Goal: Information Seeking & Learning: Learn about a topic

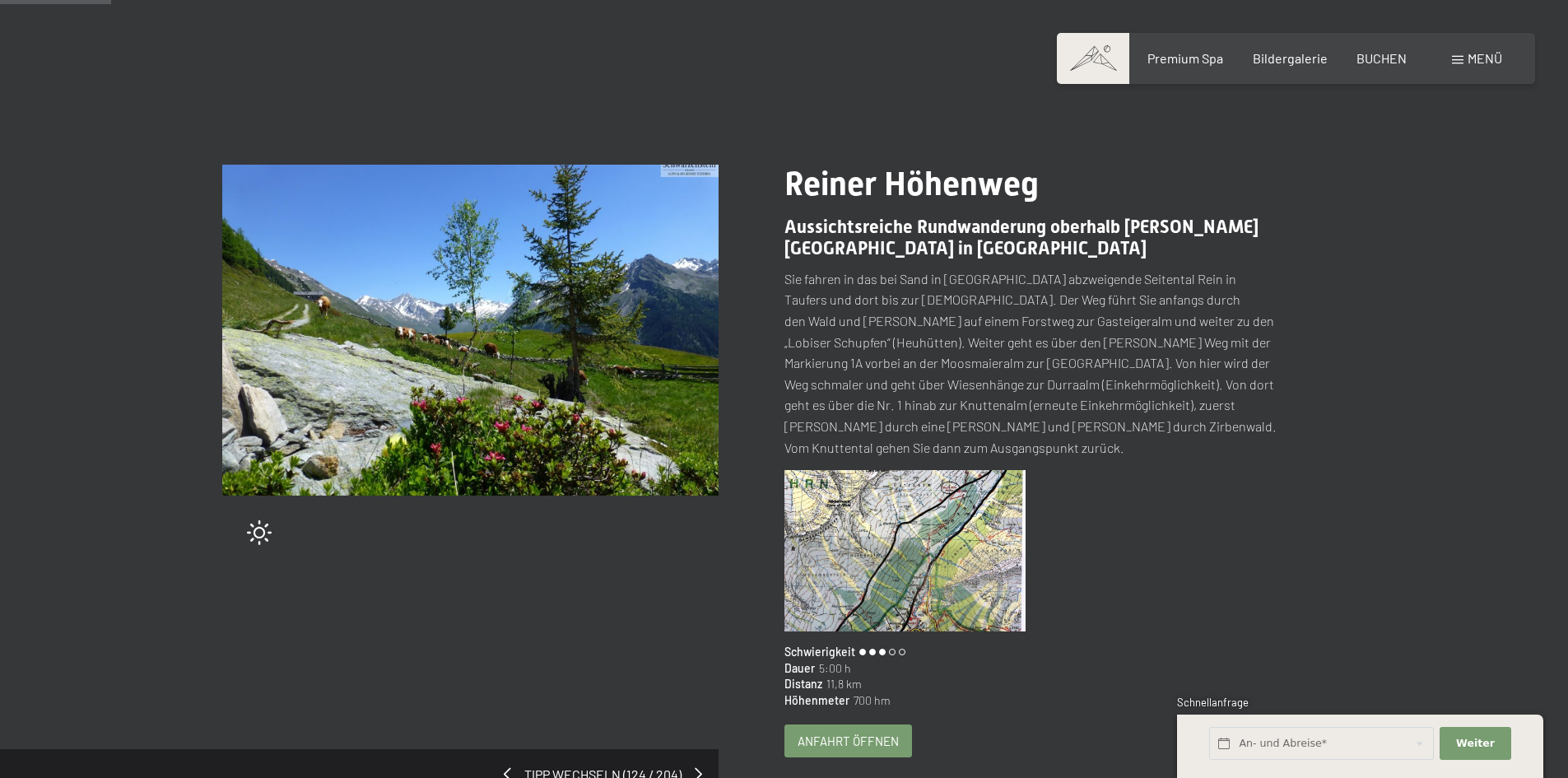
click at [1471, 53] on span "Menü" at bounding box center [1484, 58] width 35 height 16
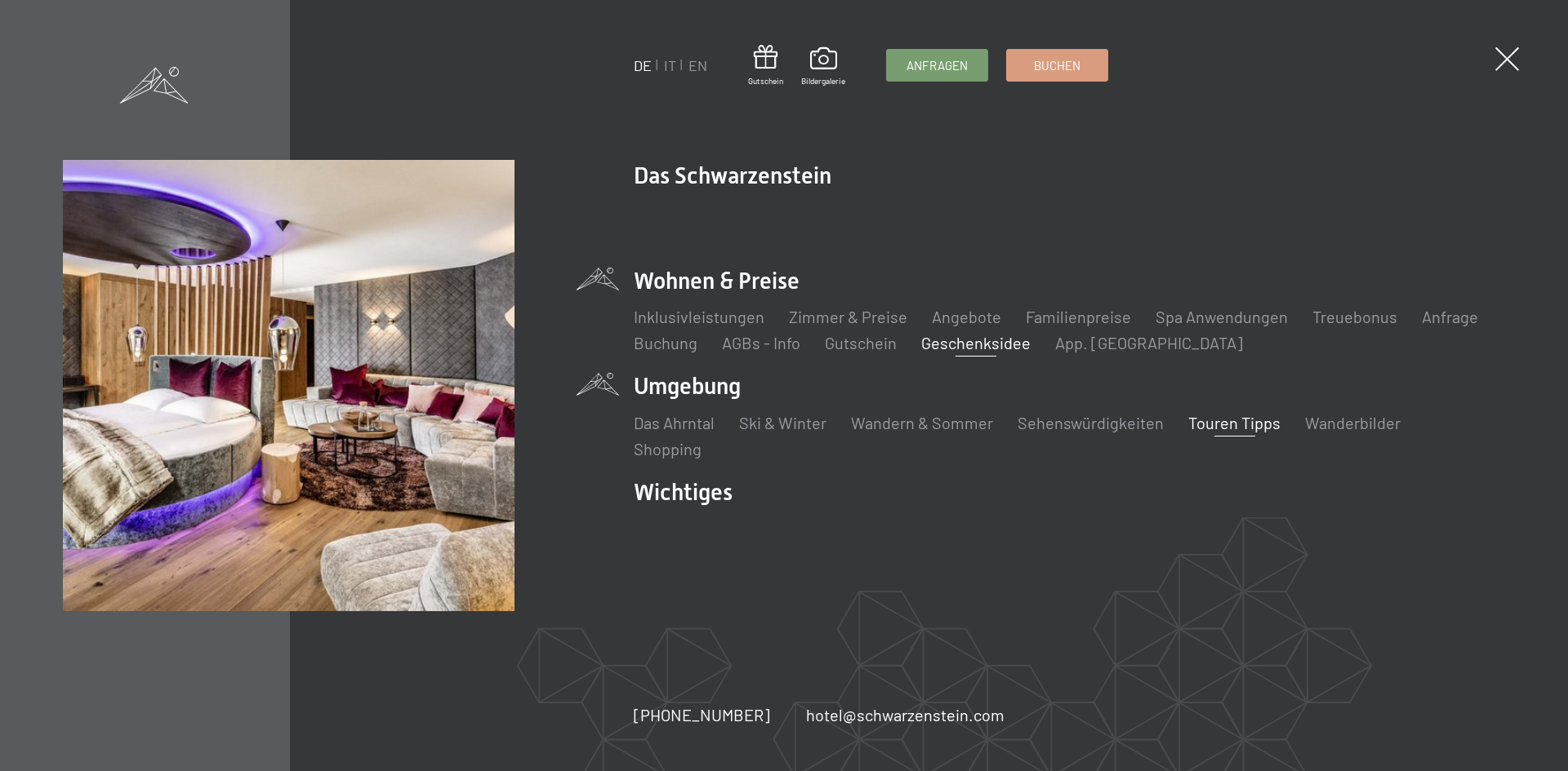
click at [950, 348] on link "Geschenksidee" at bounding box center [975, 342] width 109 height 19
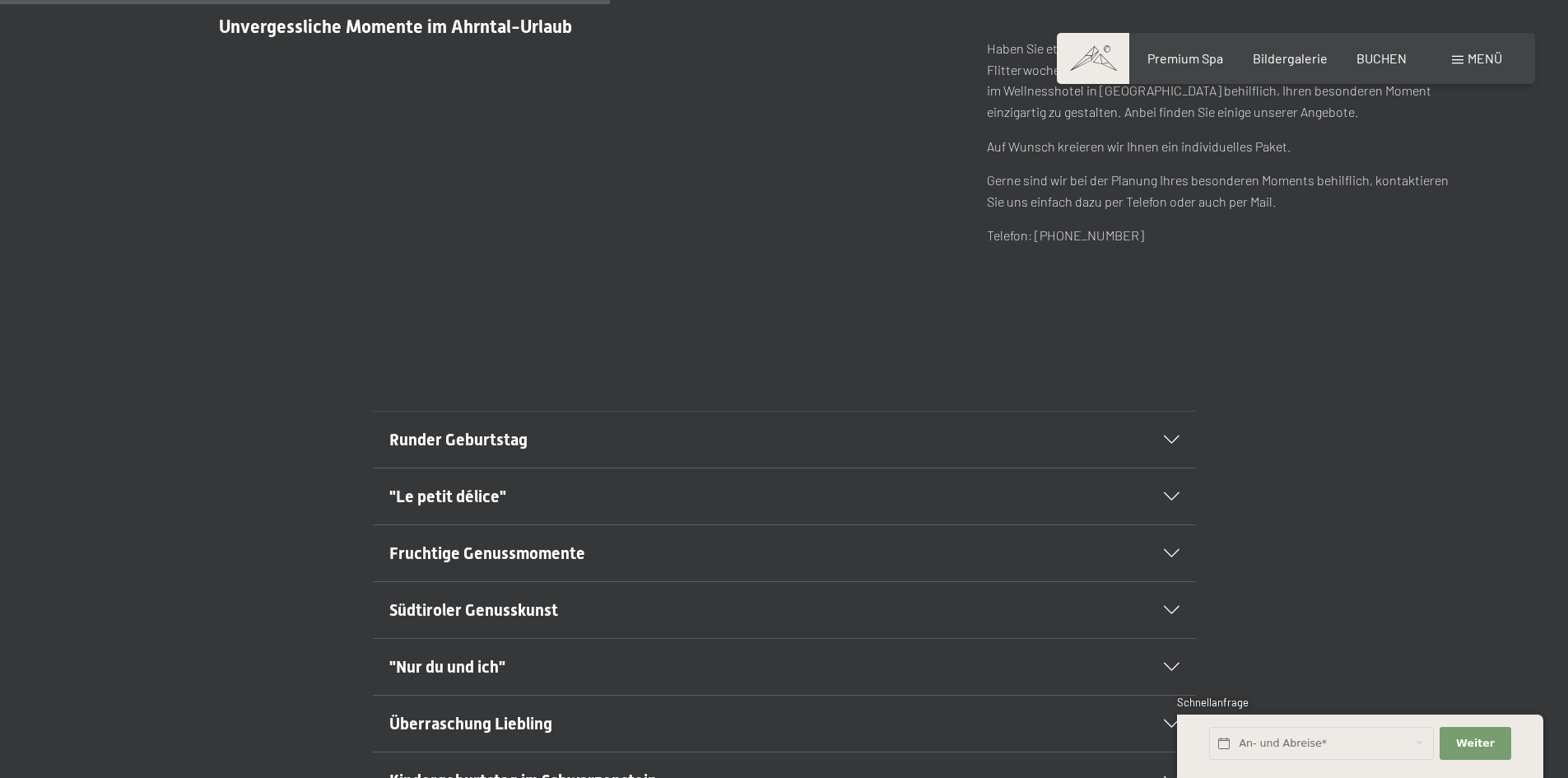
scroll to position [824, 0]
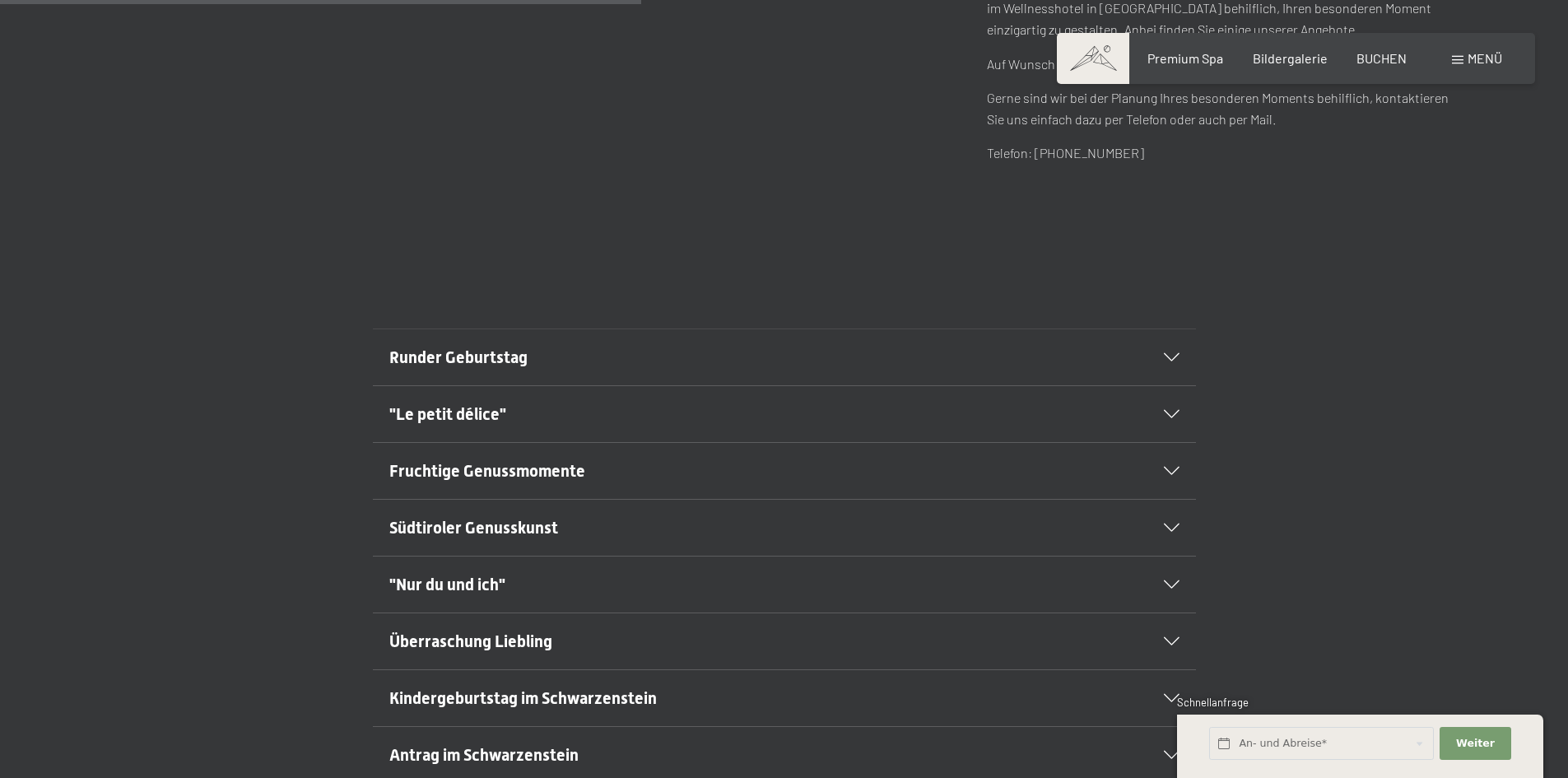
click at [1172, 408] on div ""Le petit délice"" at bounding box center [784, 414] width 790 height 56
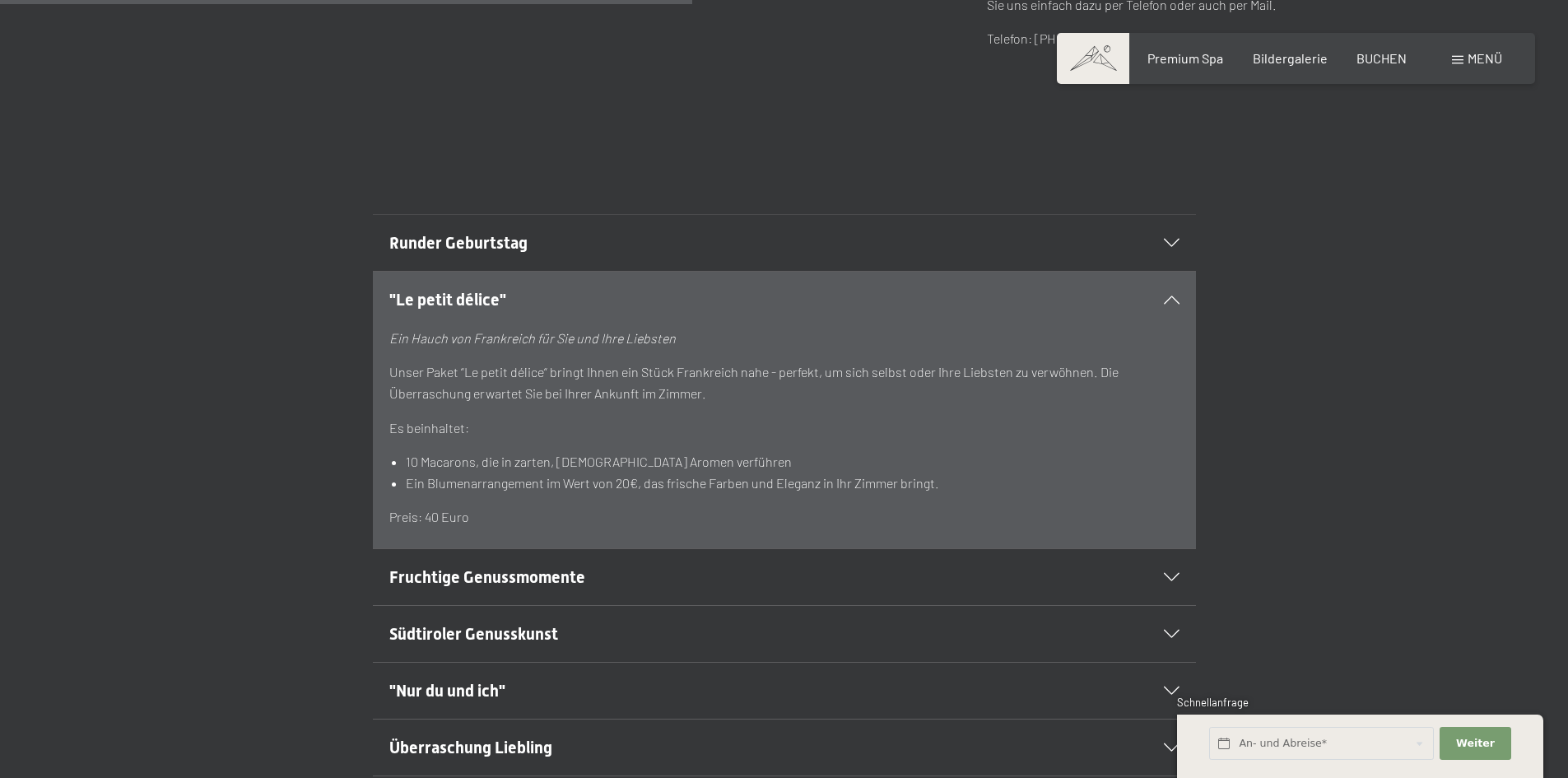
scroll to position [988, 0]
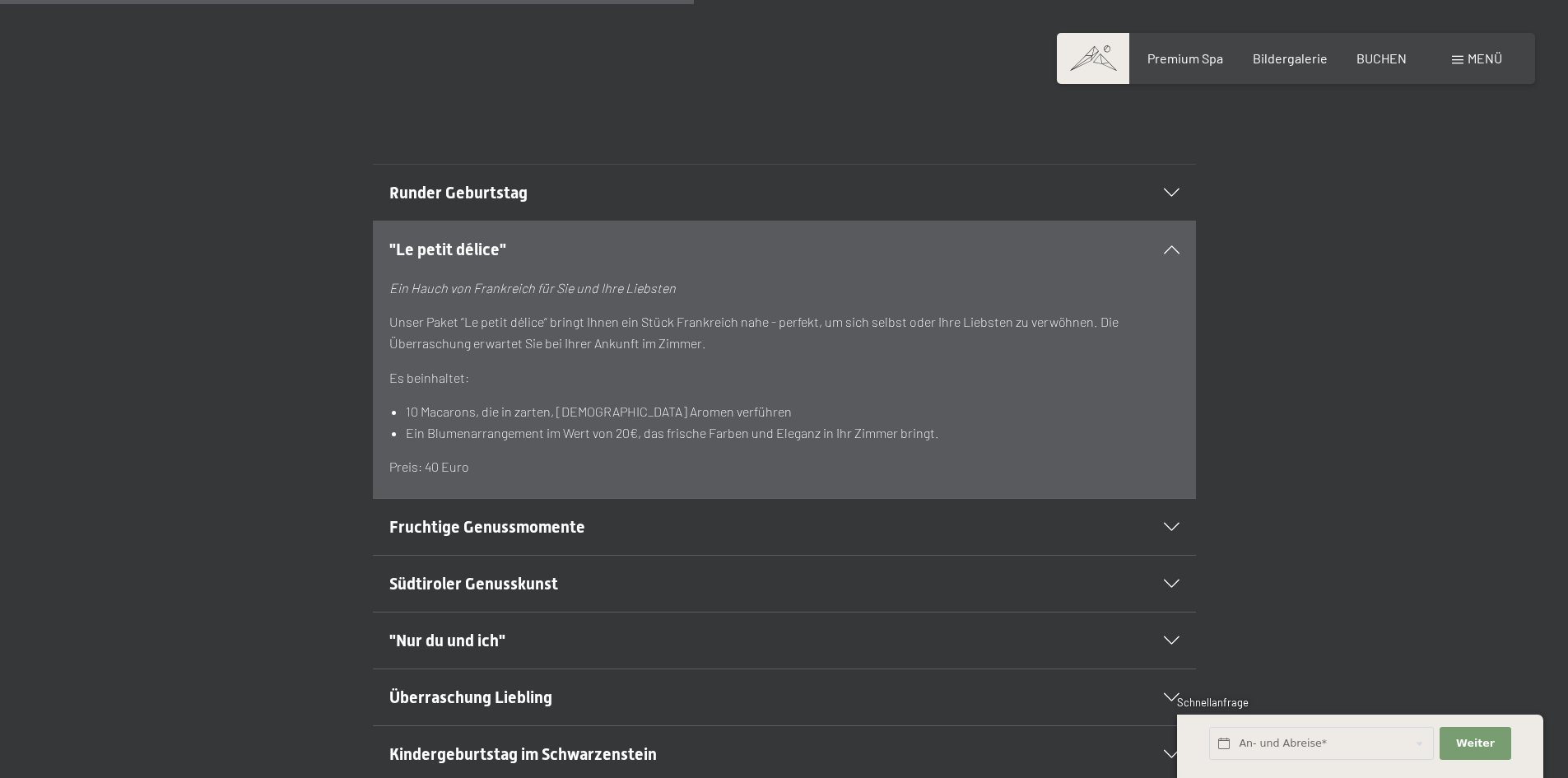
click at [402, 519] on span "Fruchtige Genussmomente" at bounding box center [488, 526] width 196 height 19
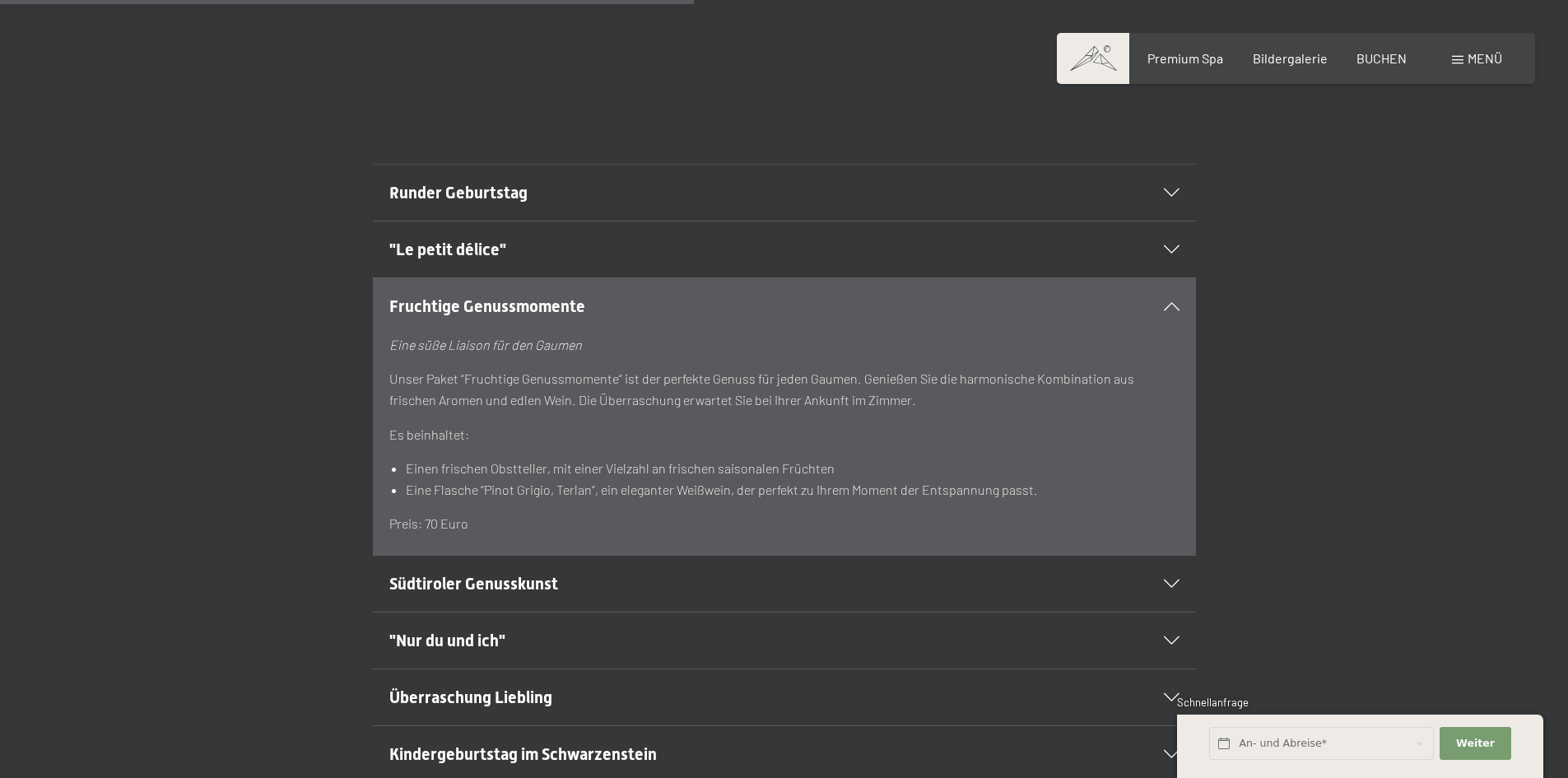
click at [1172, 304] on icon at bounding box center [1172, 306] width 16 height 8
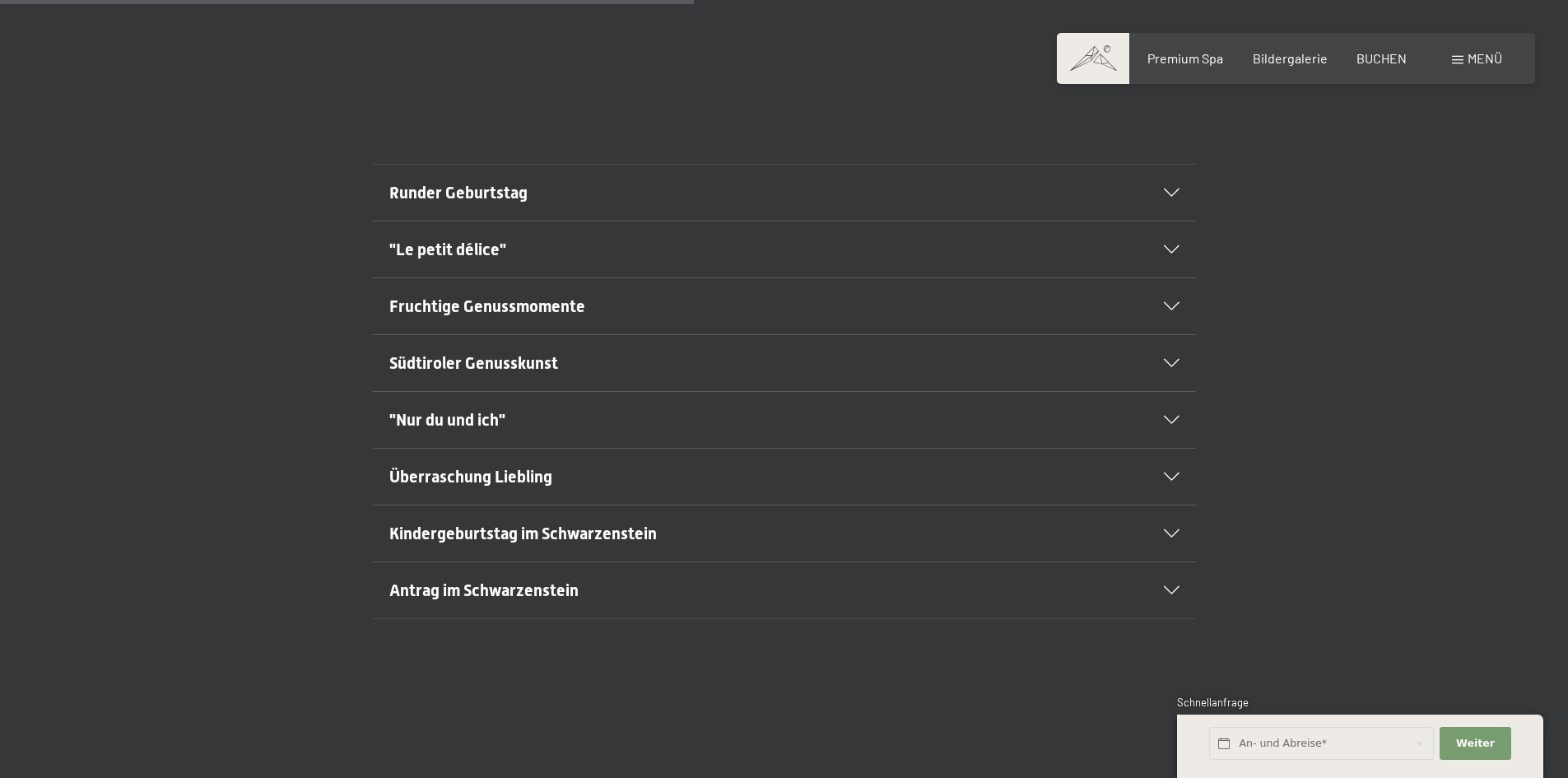
click at [480, 363] on span "Südtiroler Genusskunst" at bounding box center [474, 363] width 169 height 19
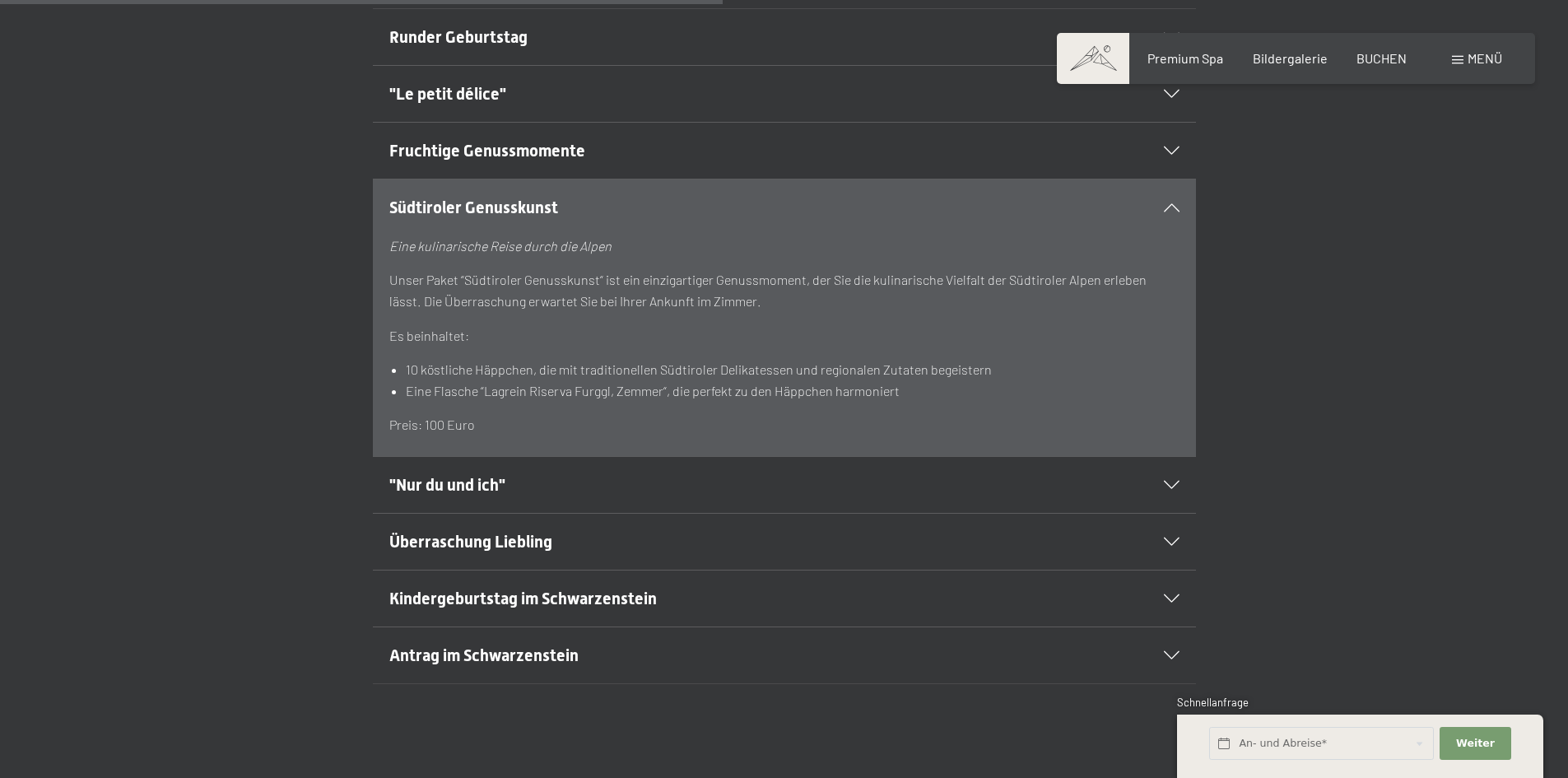
scroll to position [1153, 0]
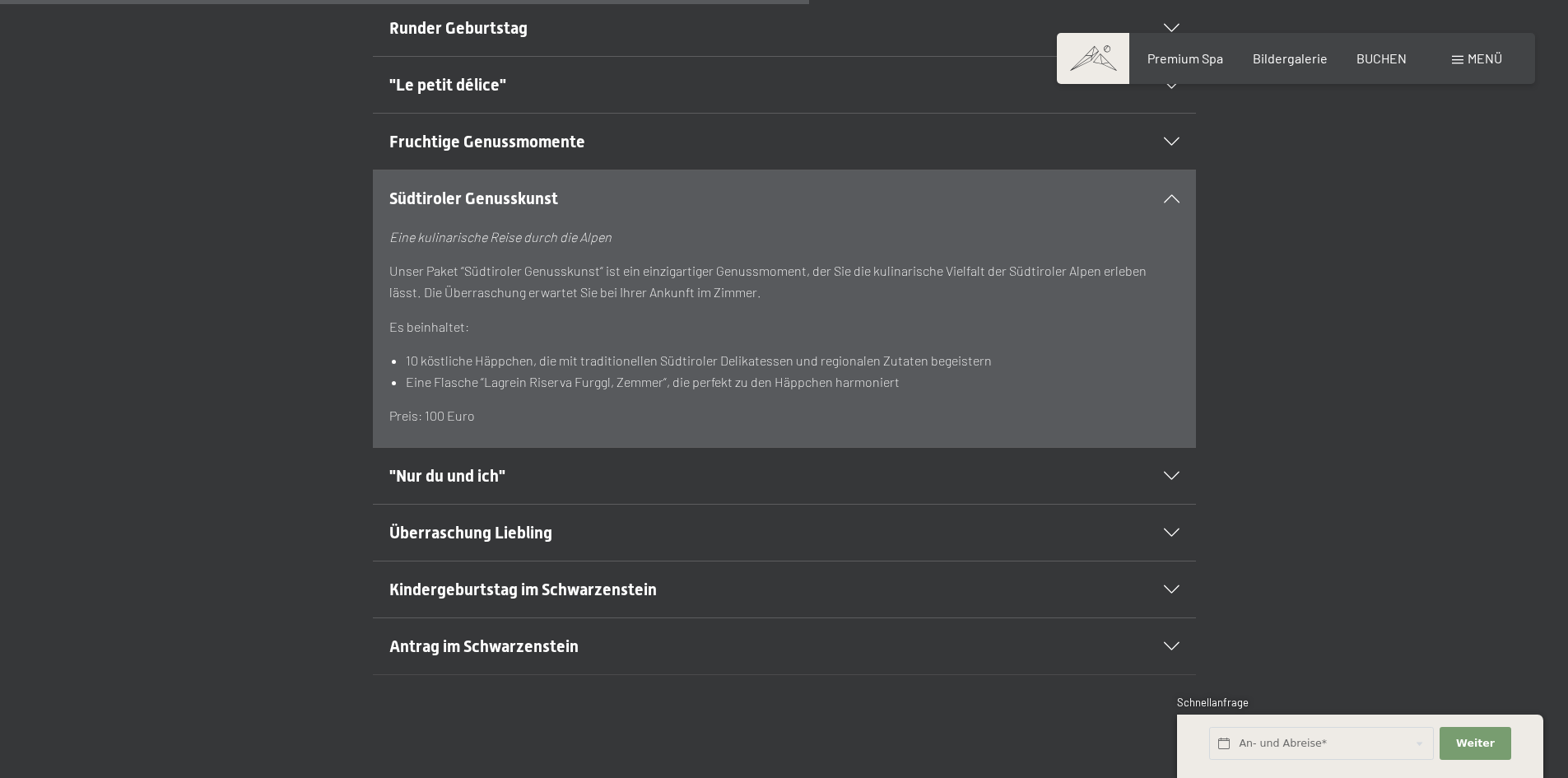
click at [430, 476] on span ""Nur du und ich"" at bounding box center [447, 475] width 116 height 19
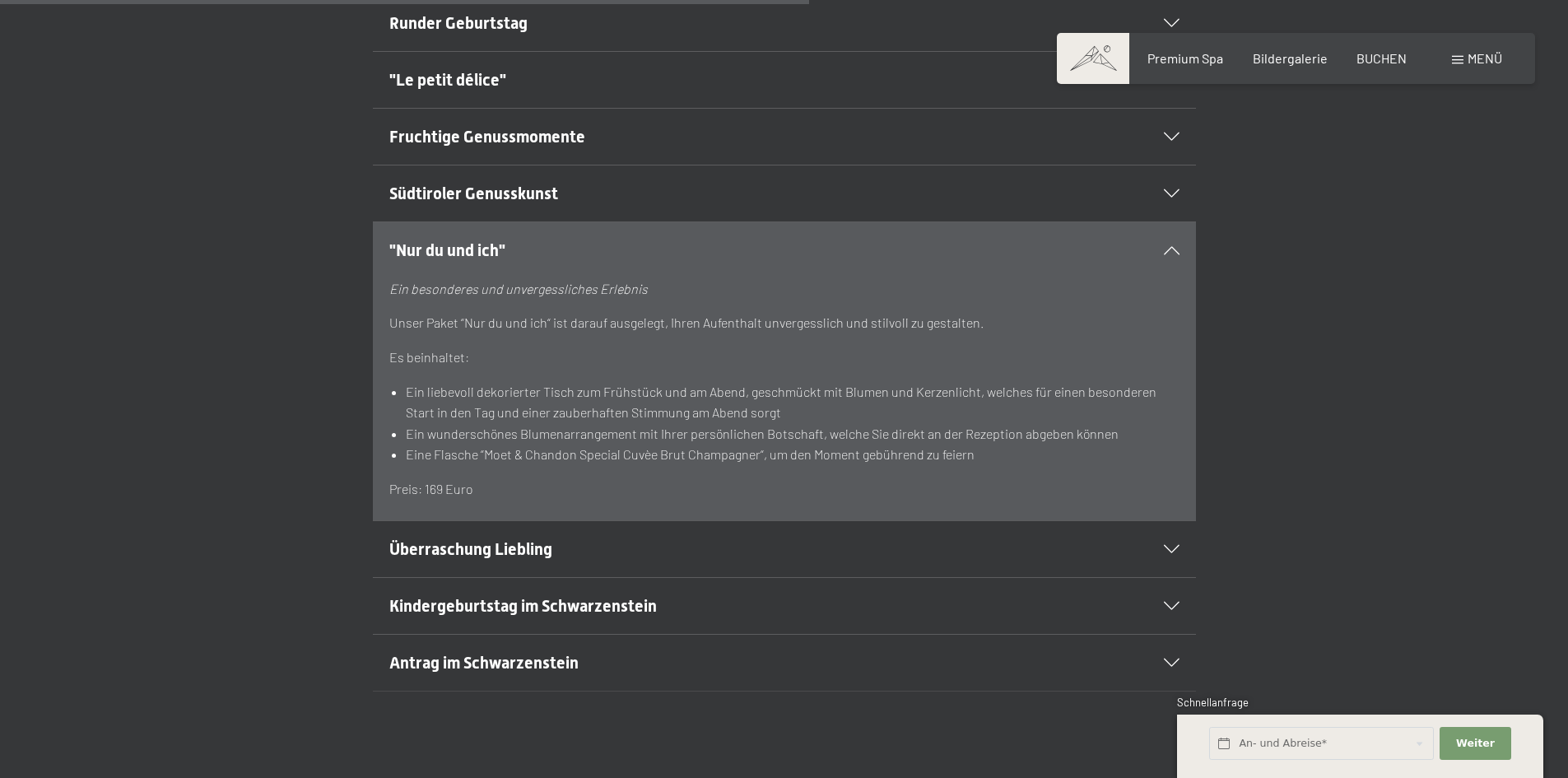
scroll to position [1235, 0]
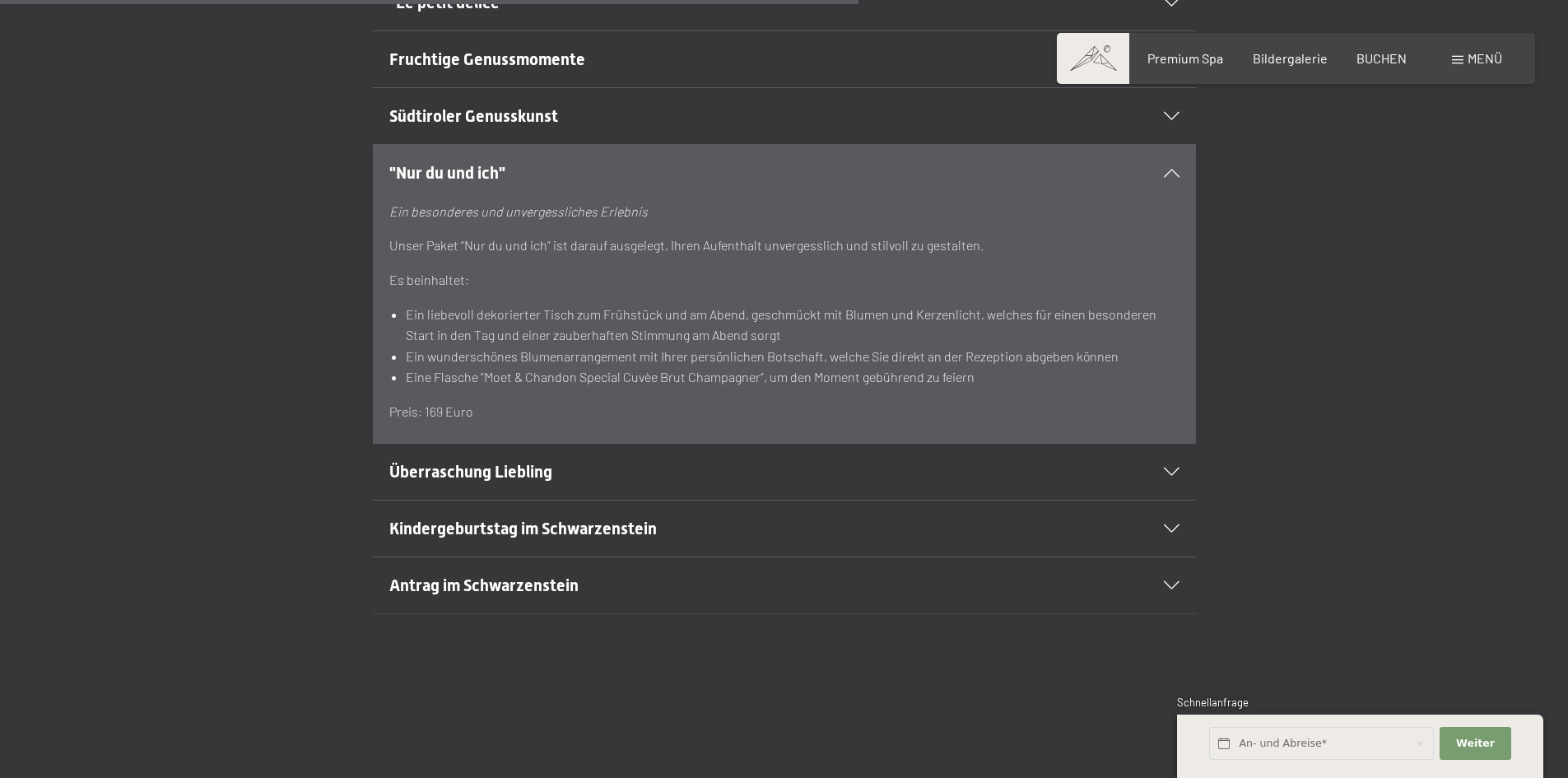
click at [398, 465] on span "Überraschung Liebling" at bounding box center [471, 471] width 163 height 19
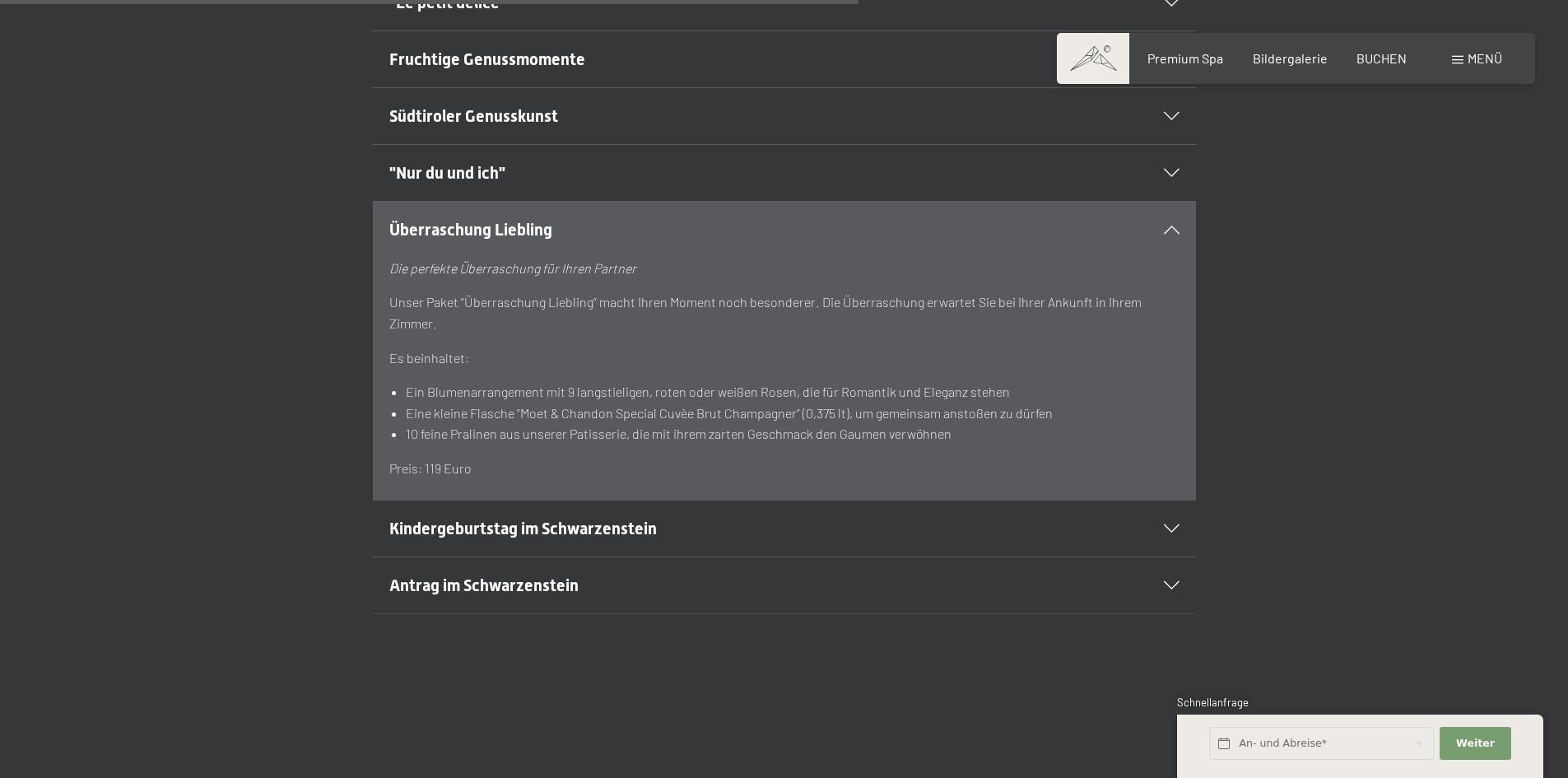
click at [402, 579] on span "Antrag im Schwarzenstein" at bounding box center [484, 585] width 189 height 19
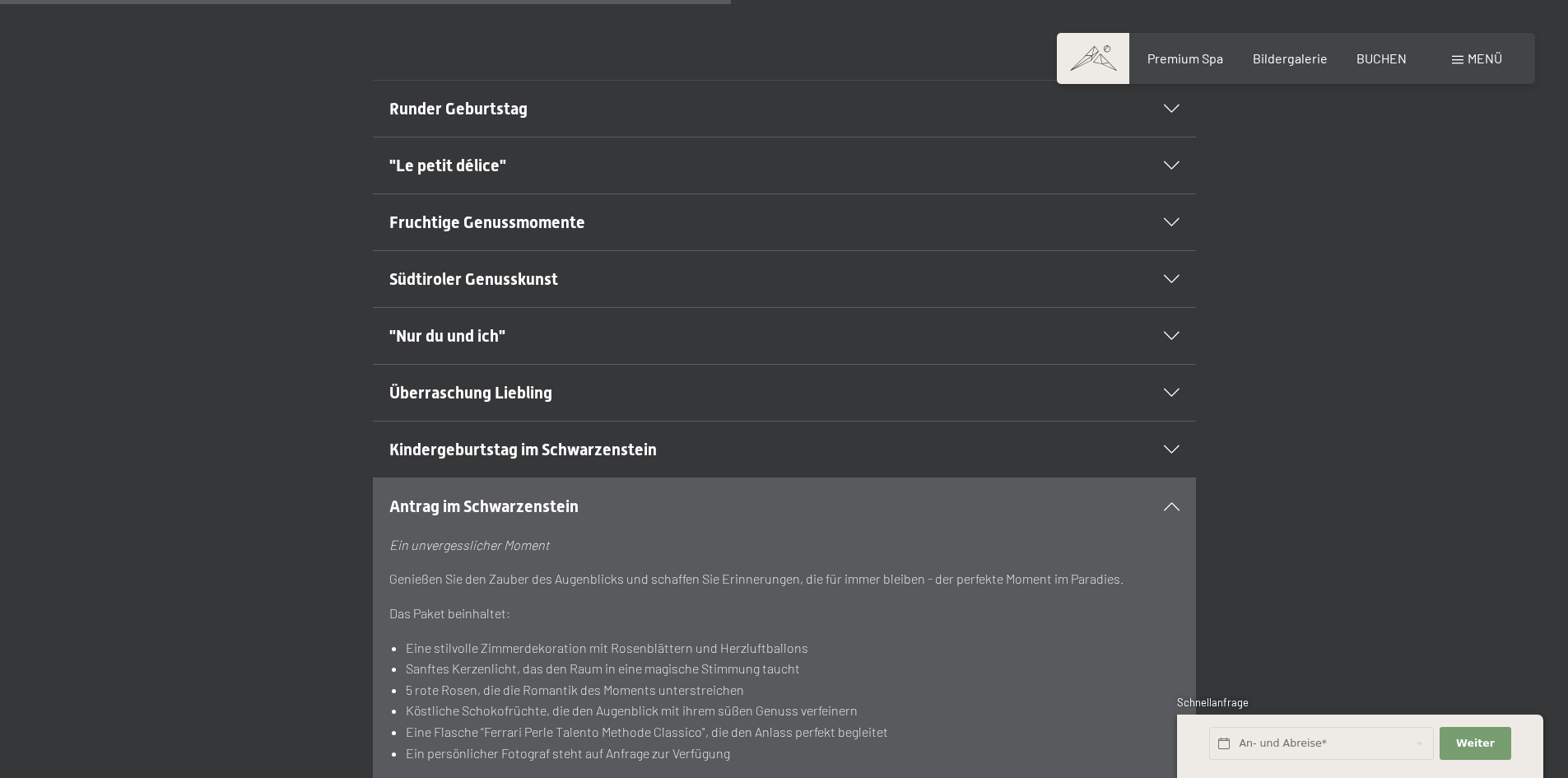
scroll to position [1071, 0]
click at [458, 173] on span ""Le petit délice"" at bounding box center [448, 167] width 117 height 19
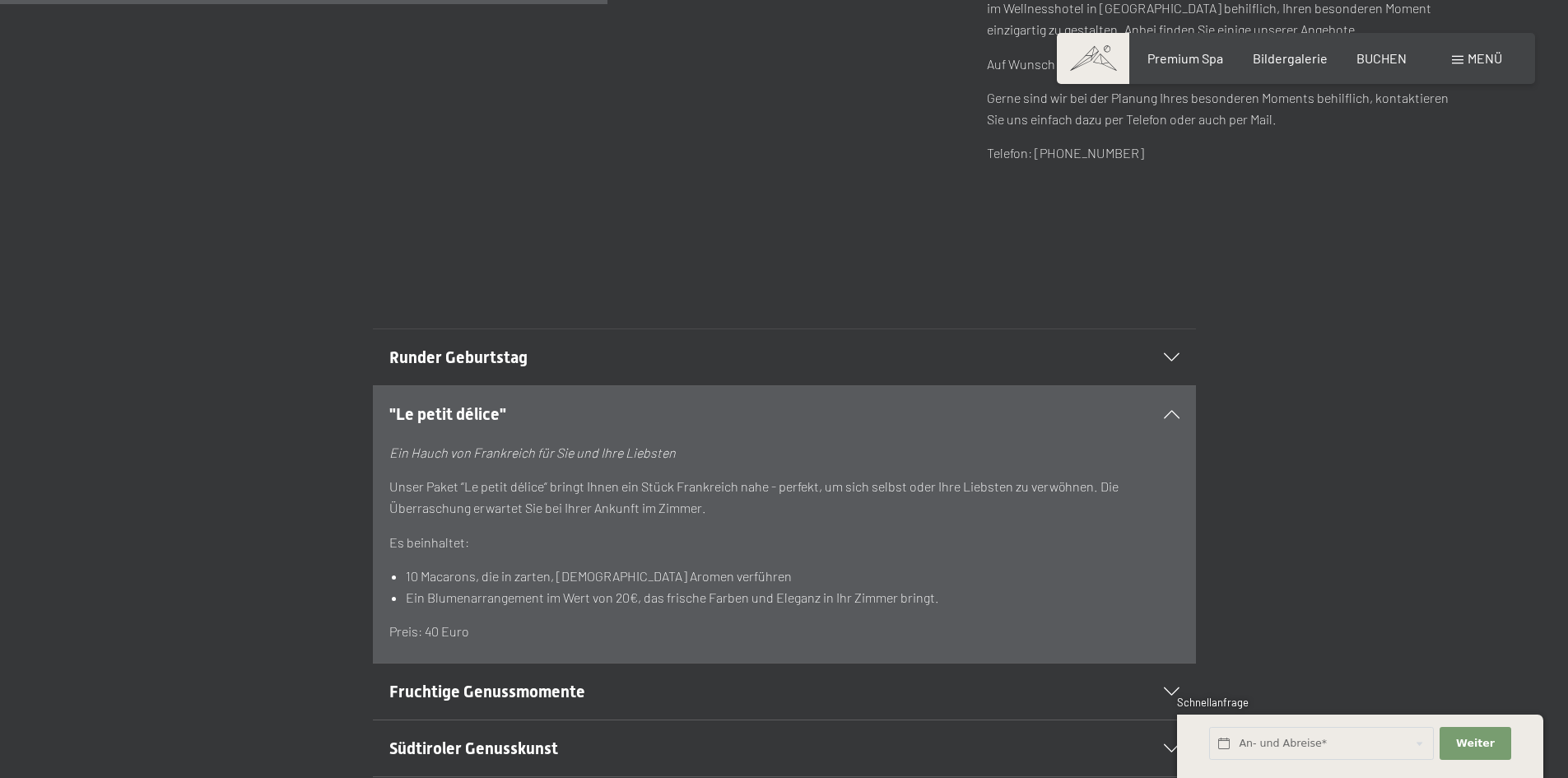
scroll to position [906, 0]
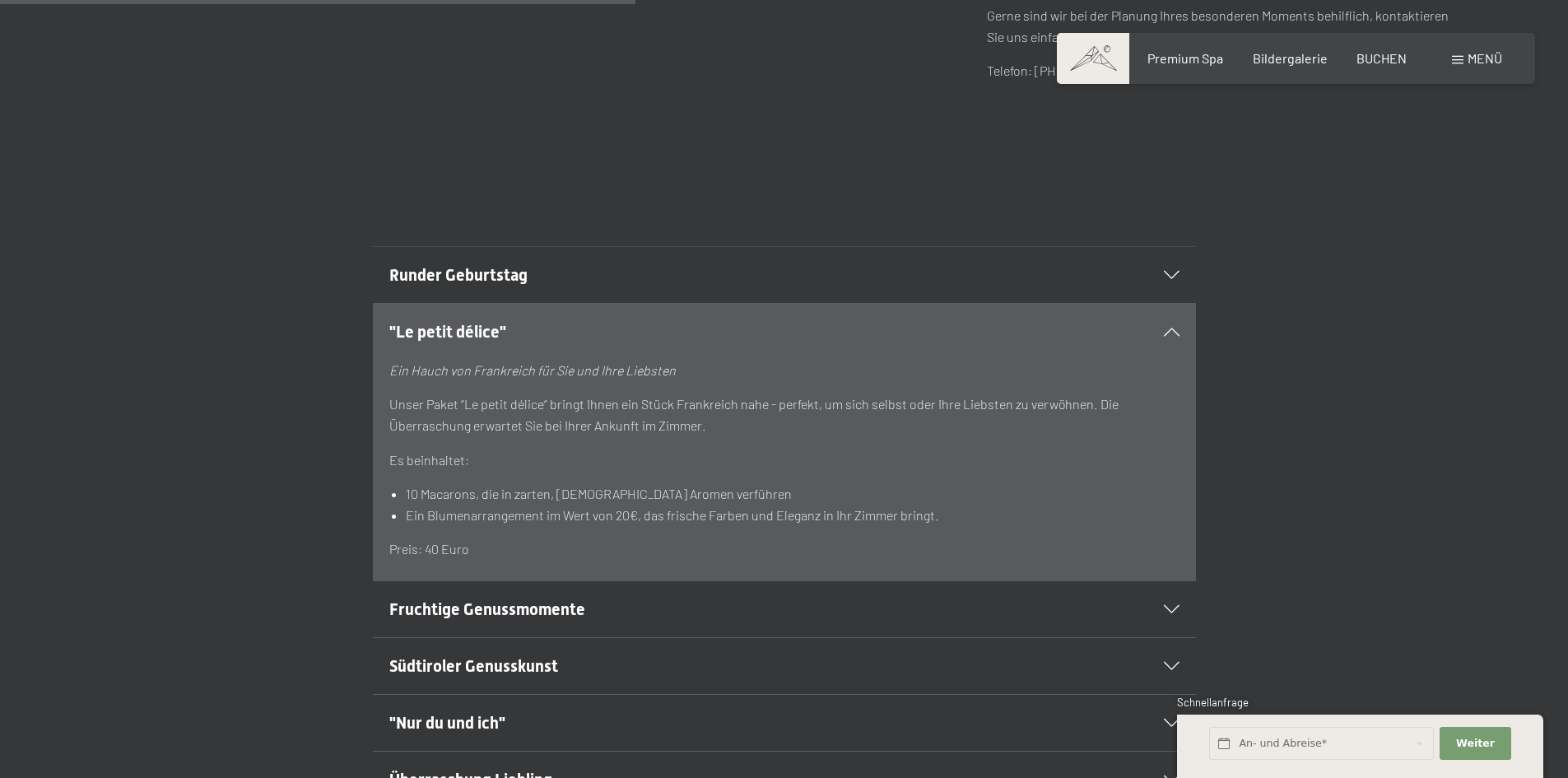
click at [440, 281] on span "Runder Geburtstag" at bounding box center [459, 275] width 139 height 19
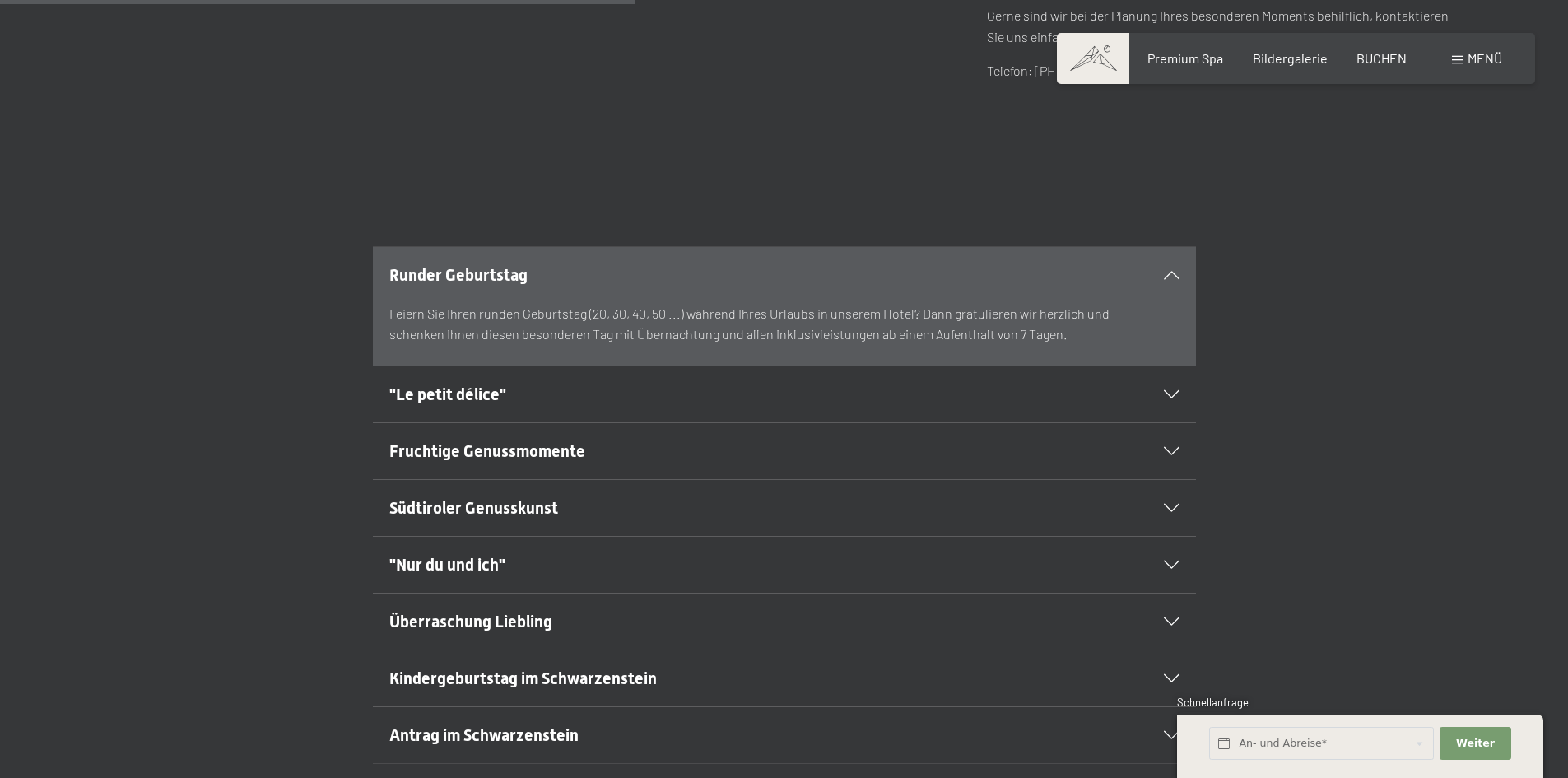
click at [533, 448] on span "Fruchtige Genussmomente" at bounding box center [488, 451] width 196 height 19
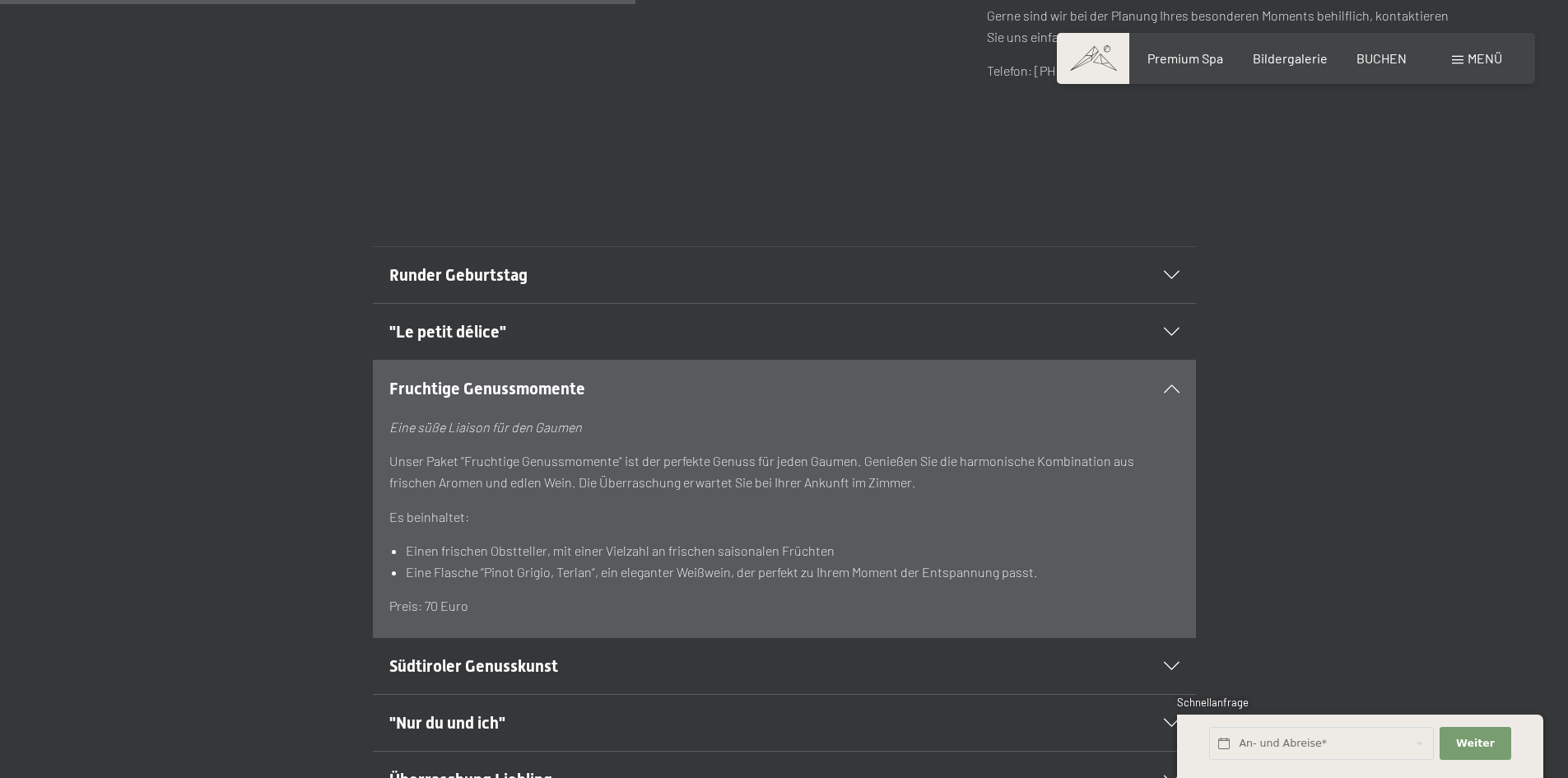
click at [577, 338] on h2 ""Le petit délice"" at bounding box center [745, 331] width 711 height 23
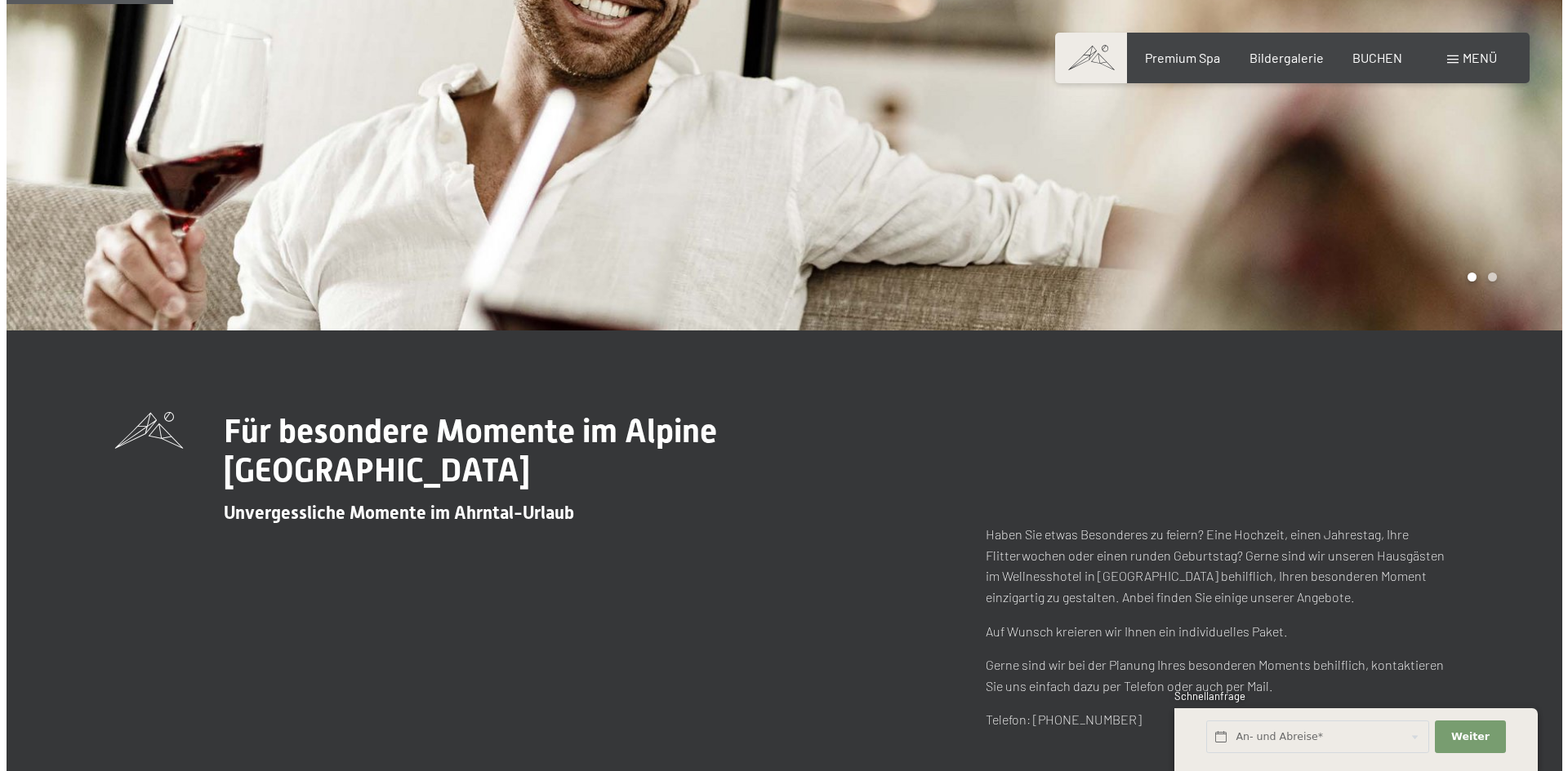
scroll to position [245, 0]
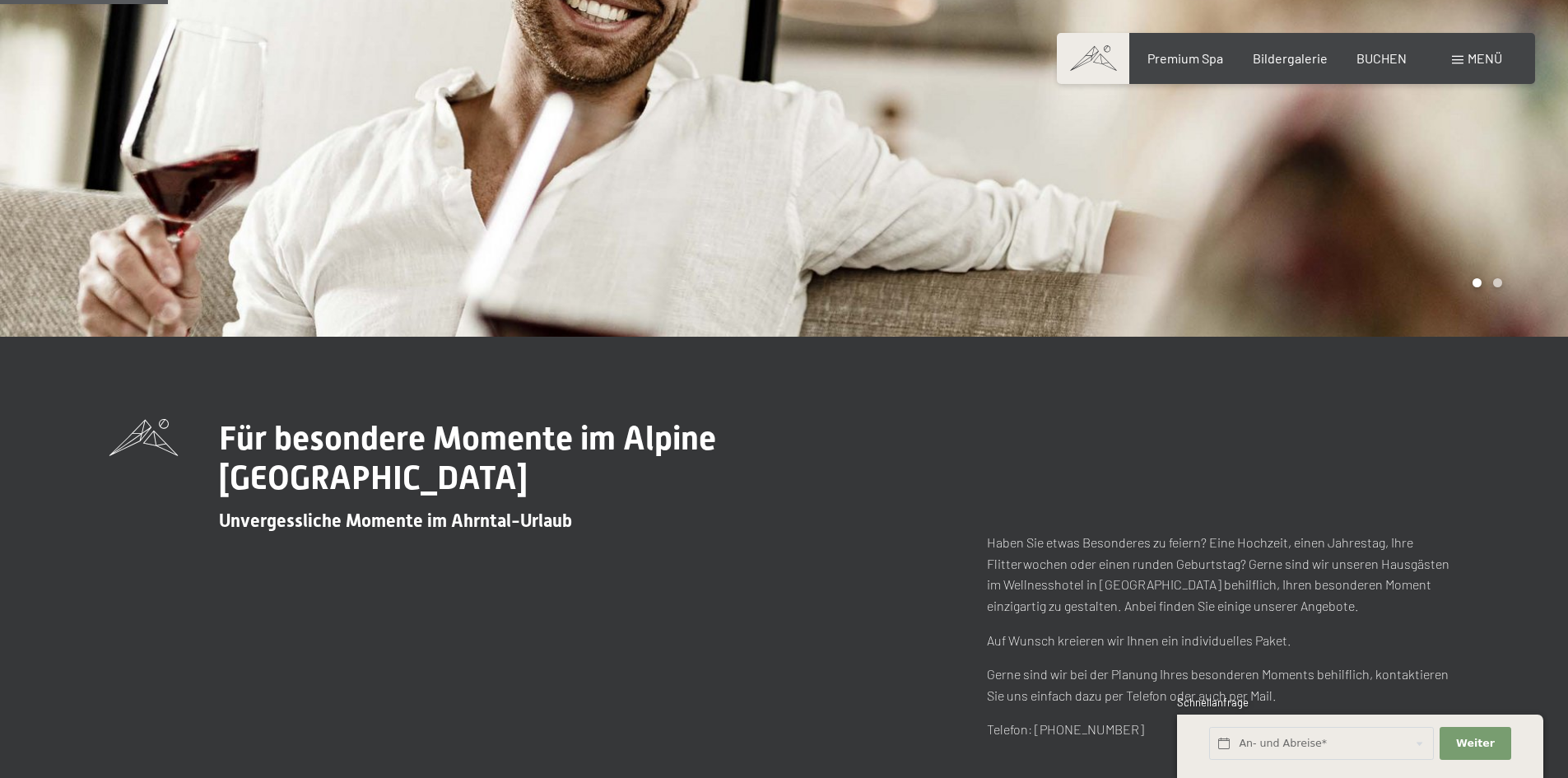
click at [1474, 59] on span "Menü" at bounding box center [1484, 58] width 35 height 16
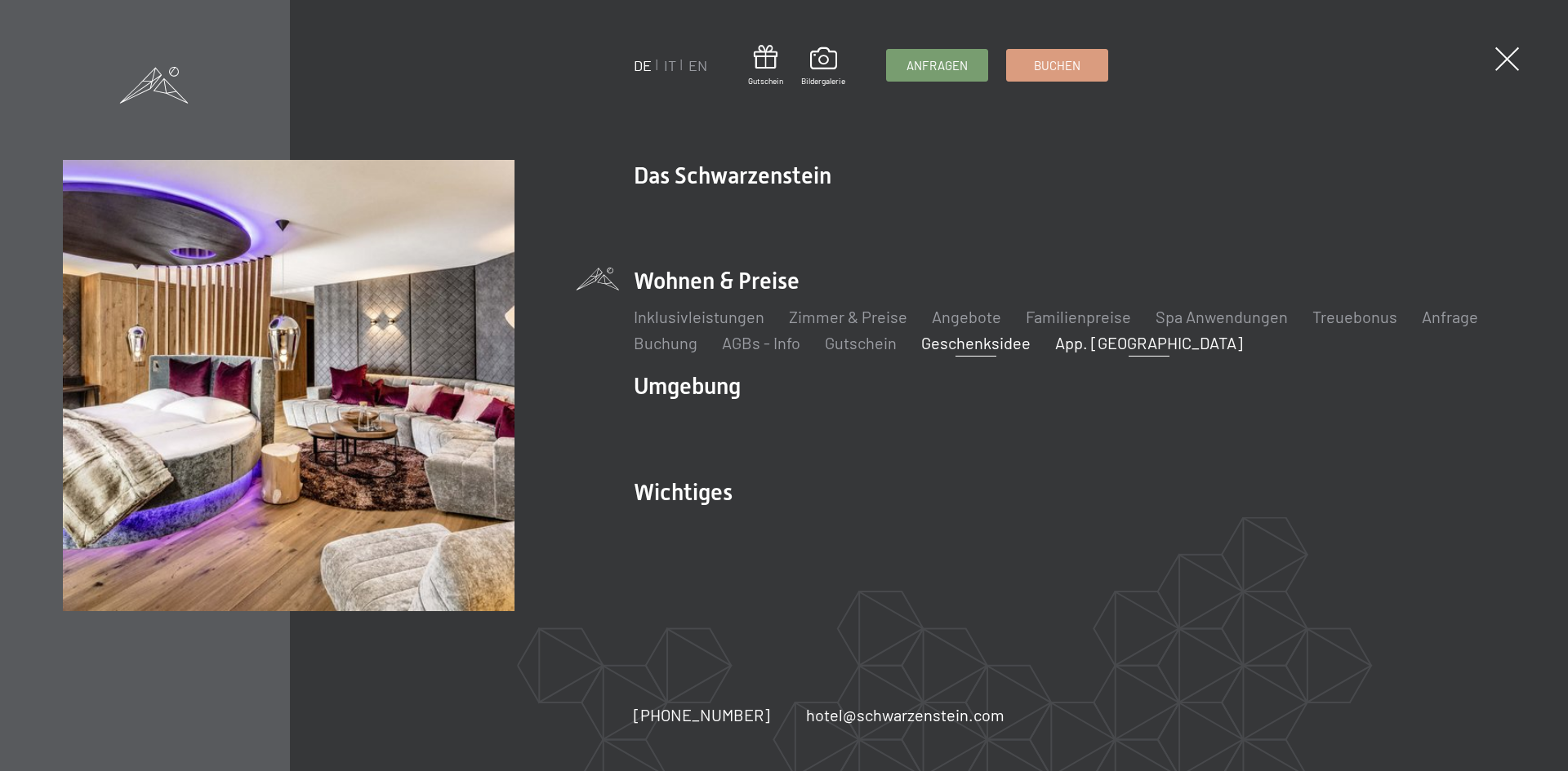
click at [1096, 341] on link "App. [GEOGRAPHIC_DATA]" at bounding box center [1149, 342] width 188 height 19
click at [1063, 319] on link "Familienpreise" at bounding box center [1078, 316] width 106 height 19
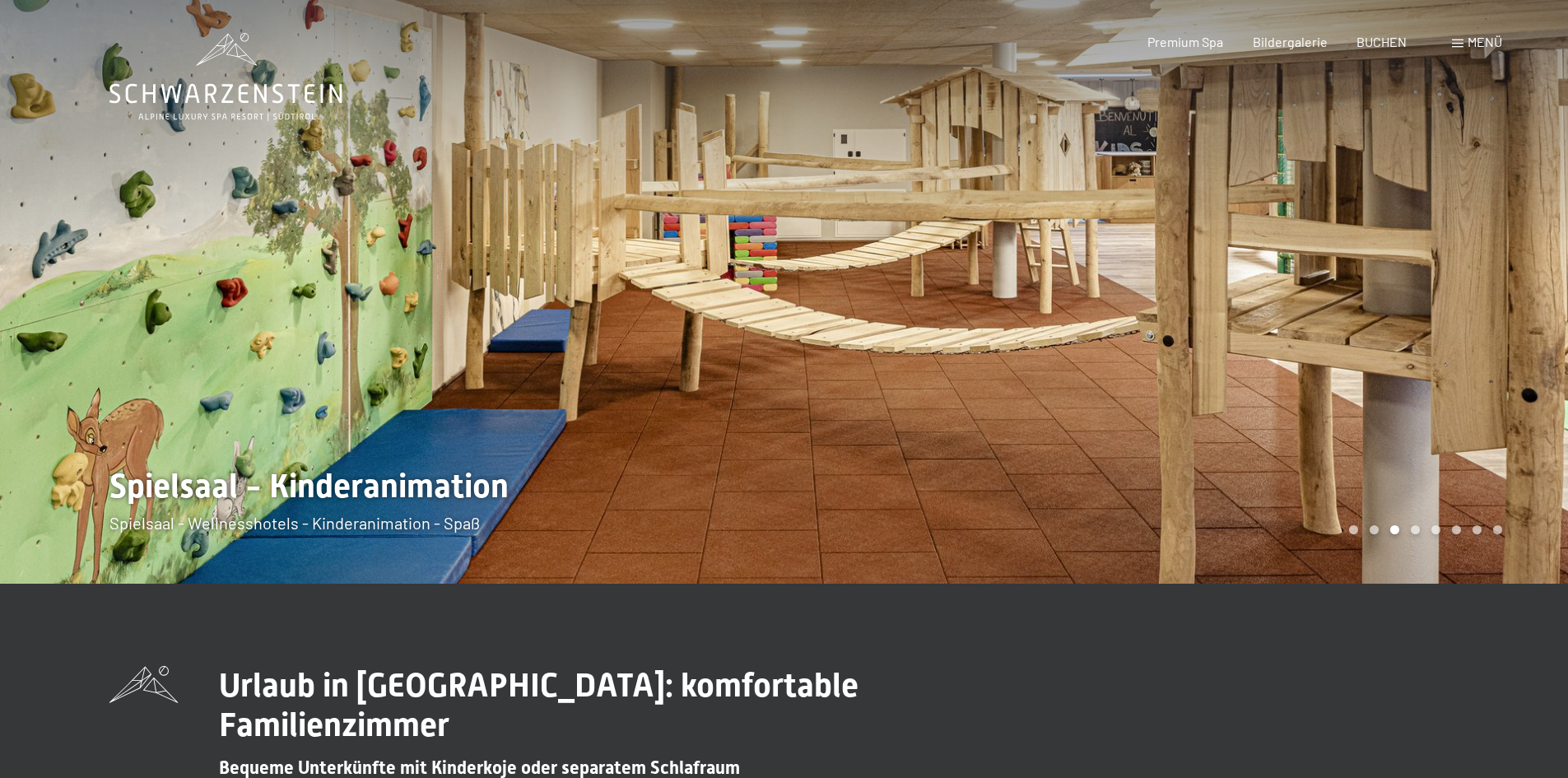
click at [1373, 525] on div "Carousel Page 2" at bounding box center [1374, 529] width 9 height 9
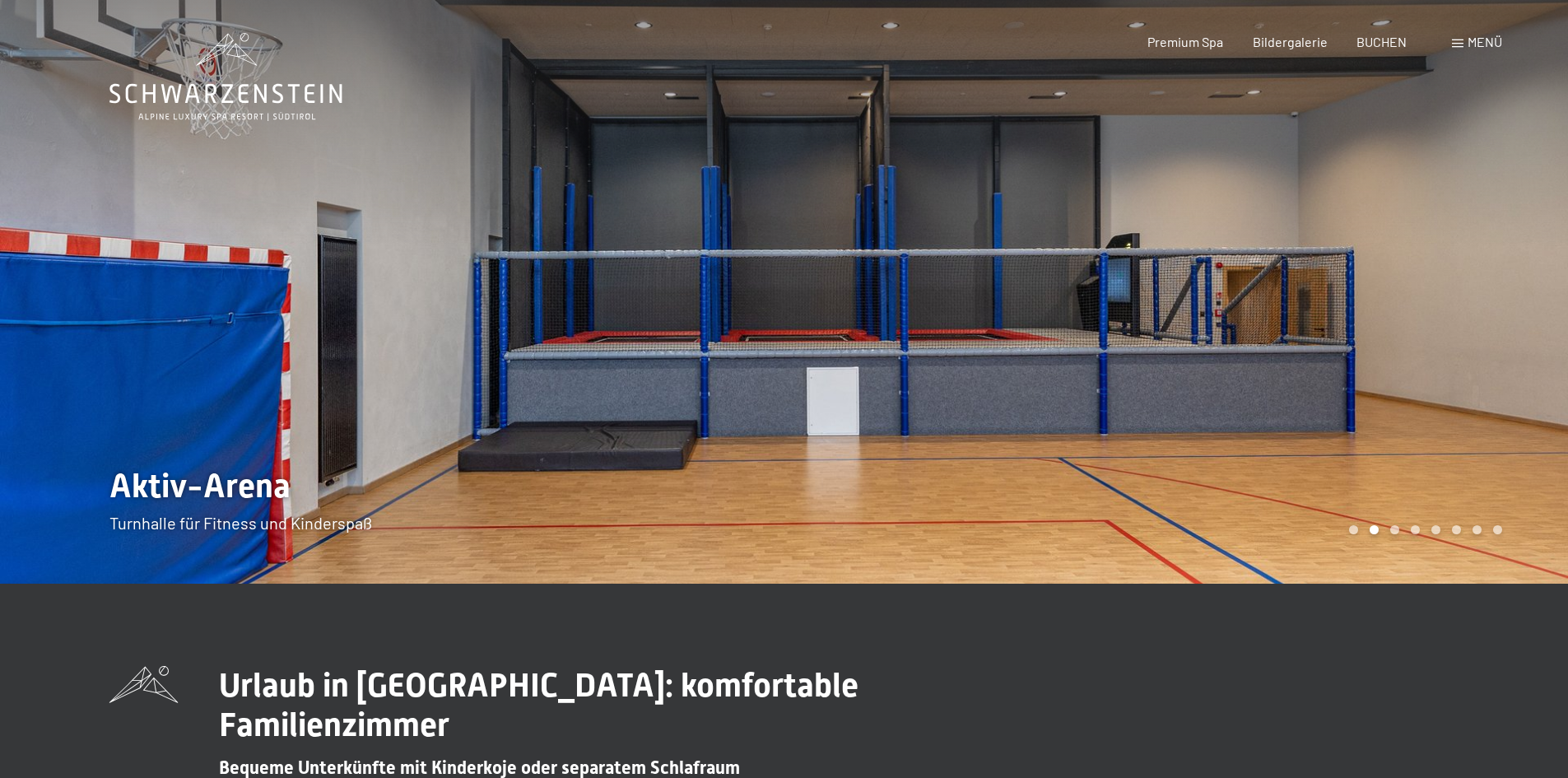
click at [1346, 529] on div "Carousel Pagination" at bounding box center [1423, 529] width 159 height 9
click at [1347, 529] on div "Carousel Pagination" at bounding box center [1423, 529] width 159 height 9
click at [1352, 529] on div "Carousel Page 1" at bounding box center [1353, 529] width 9 height 9
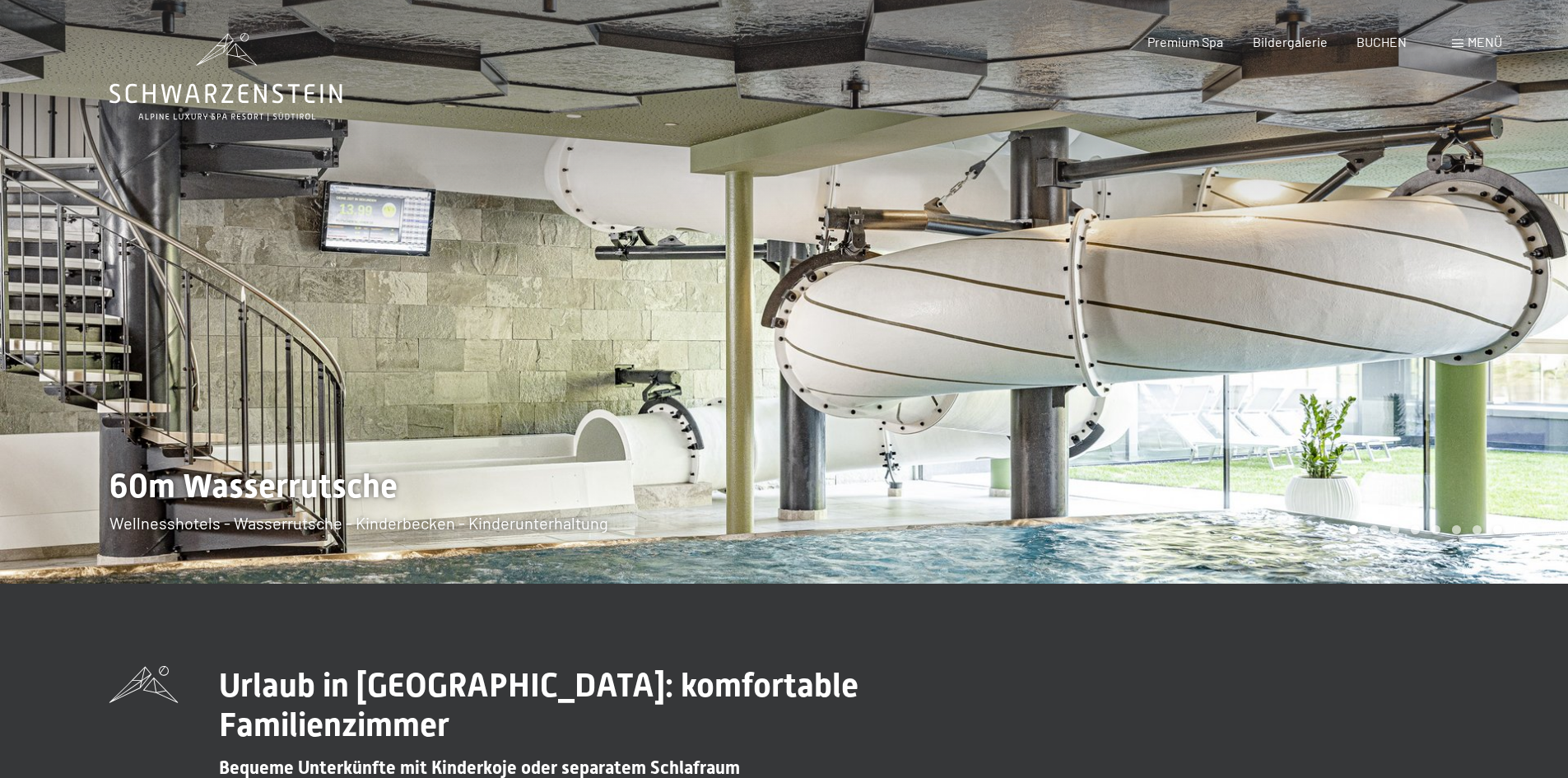
click at [1395, 530] on div "Carousel Page 3" at bounding box center [1395, 529] width 9 height 9
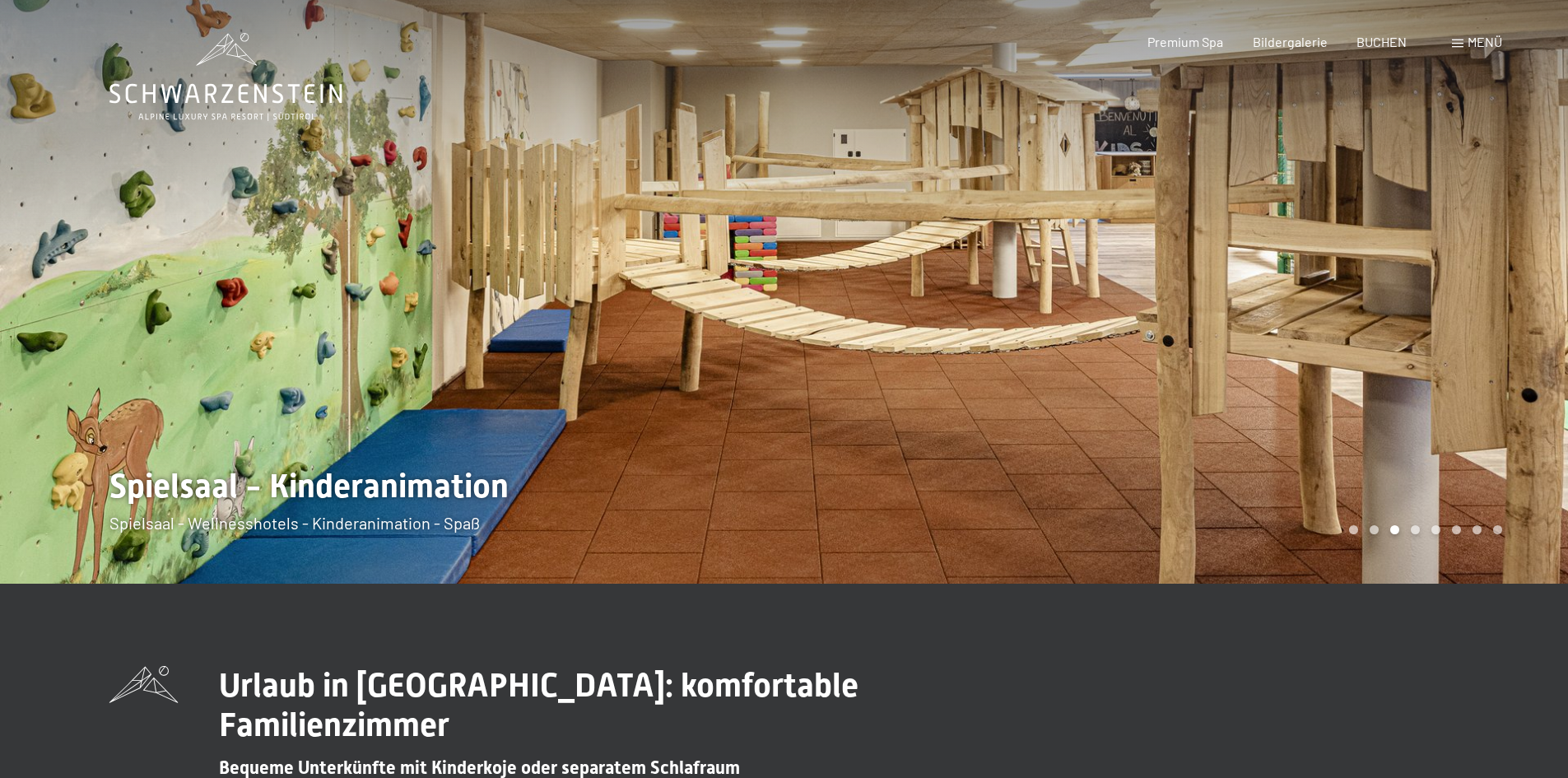
click at [1436, 526] on div "Carousel Page 5" at bounding box center [1435, 529] width 9 height 9
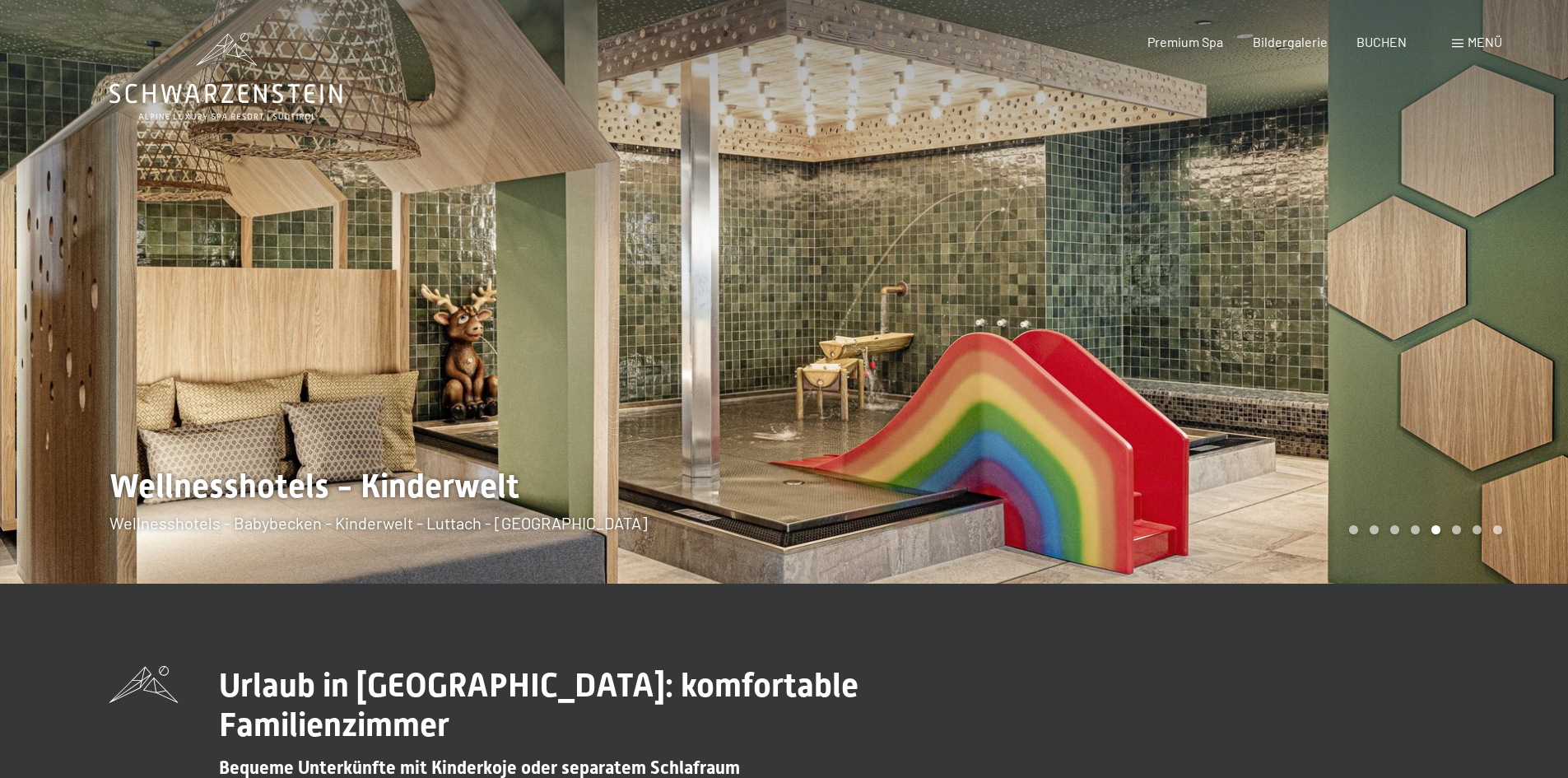
click at [1456, 529] on div "Carousel Page 6" at bounding box center [1456, 529] width 9 height 9
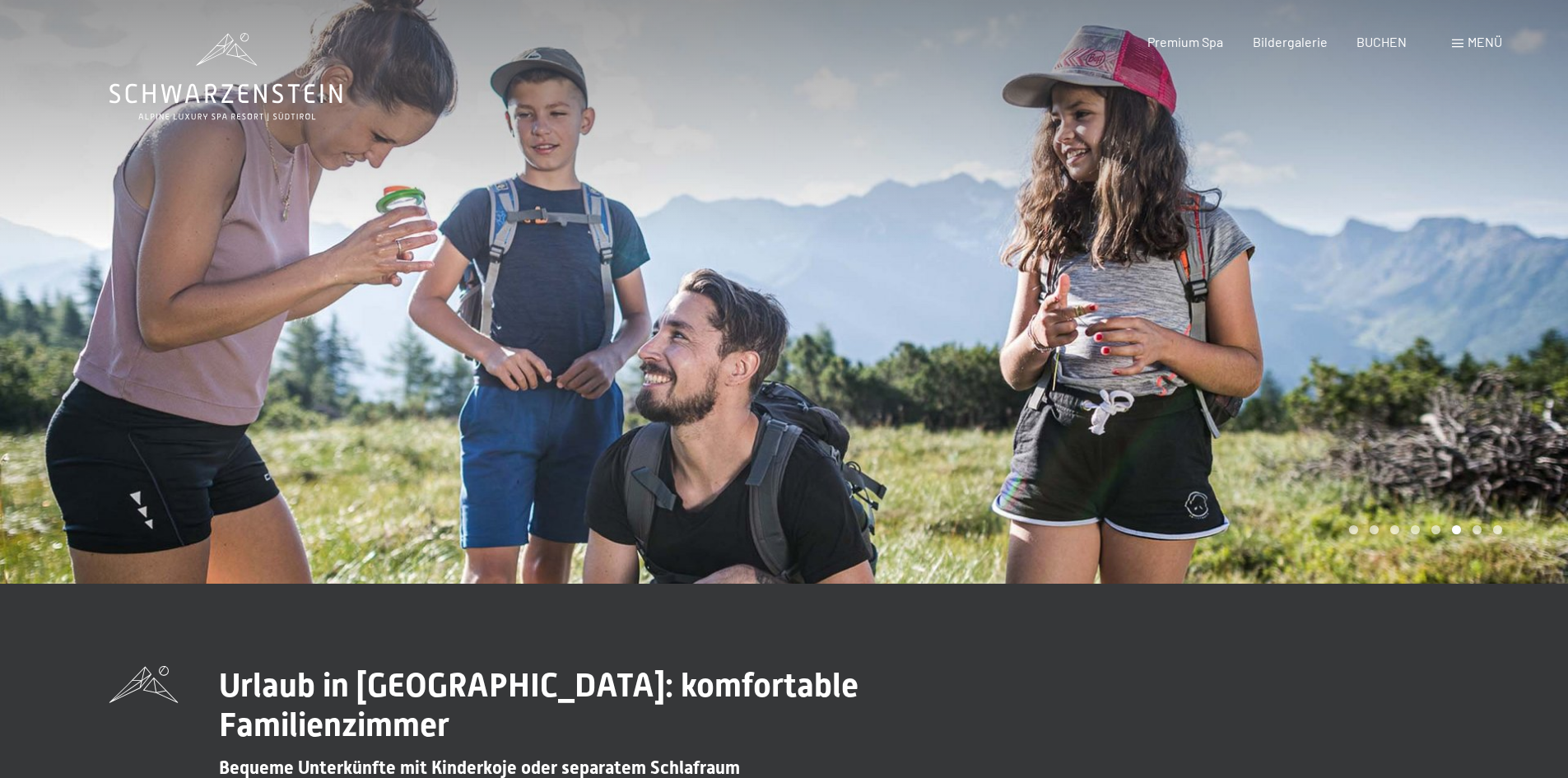
click at [1478, 528] on div "Carousel Page 7" at bounding box center [1477, 529] width 9 height 9
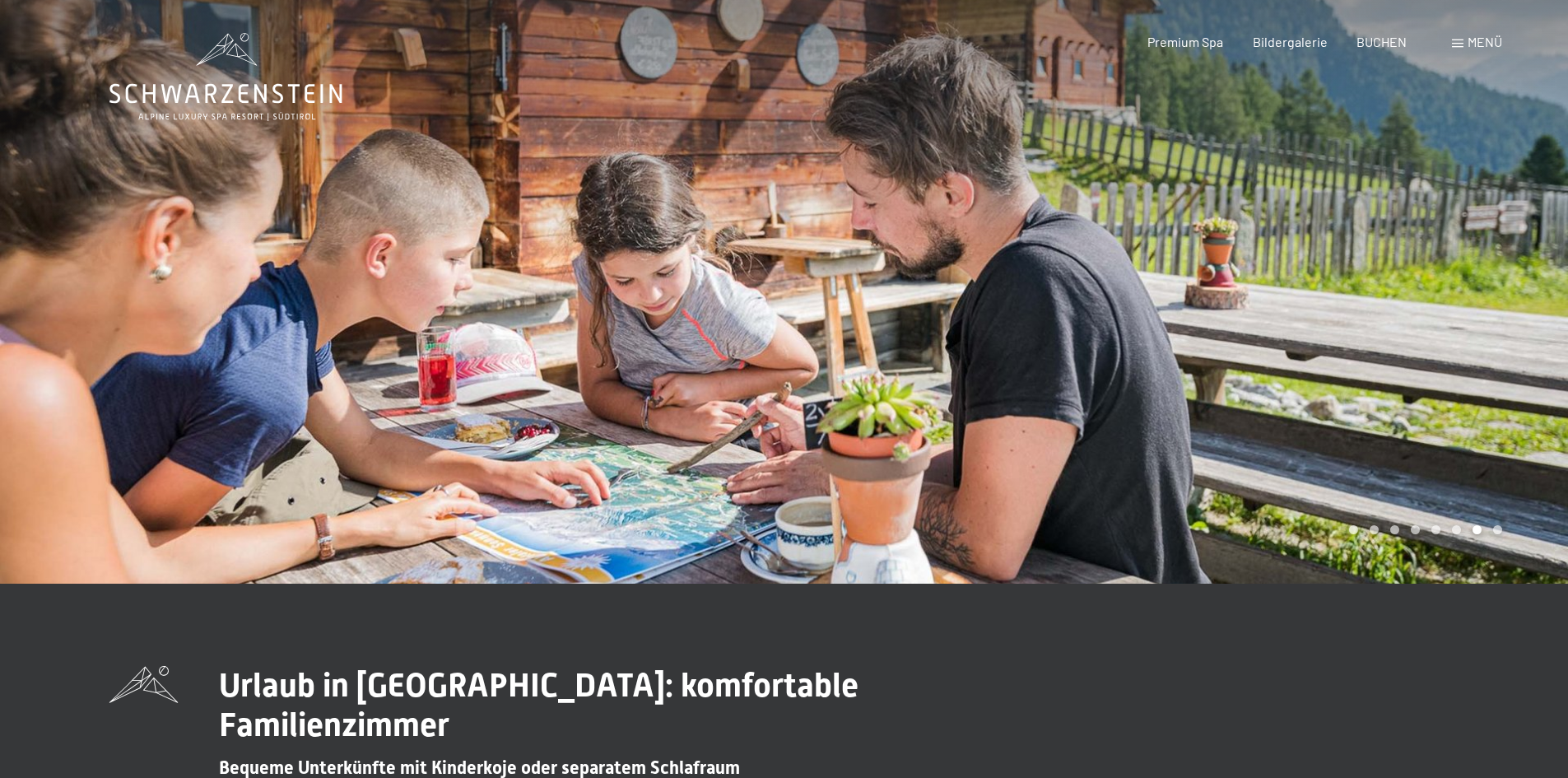
click at [1495, 529] on div "Carousel Page 8" at bounding box center [1497, 529] width 9 height 9
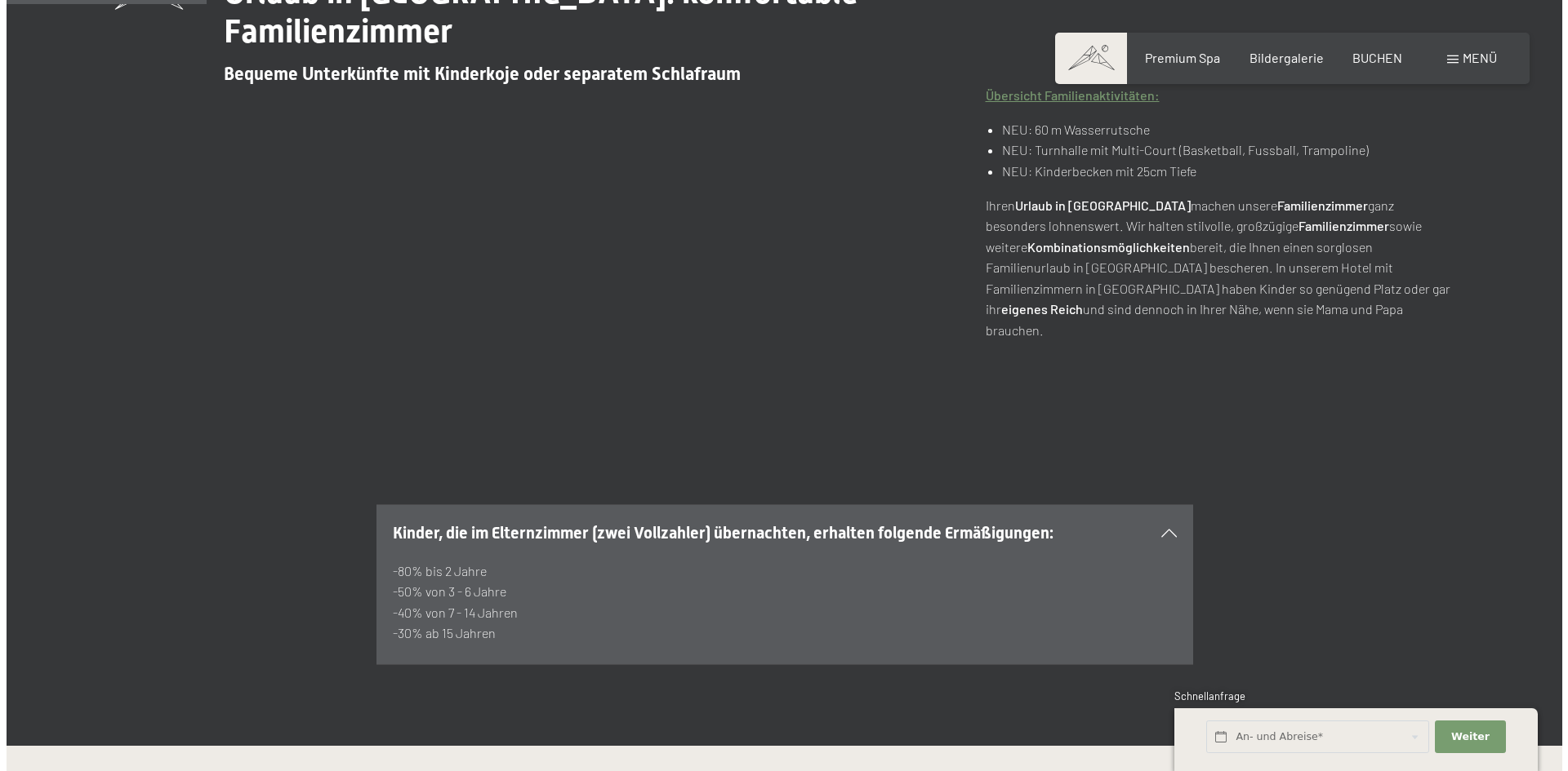
scroll to position [408, 0]
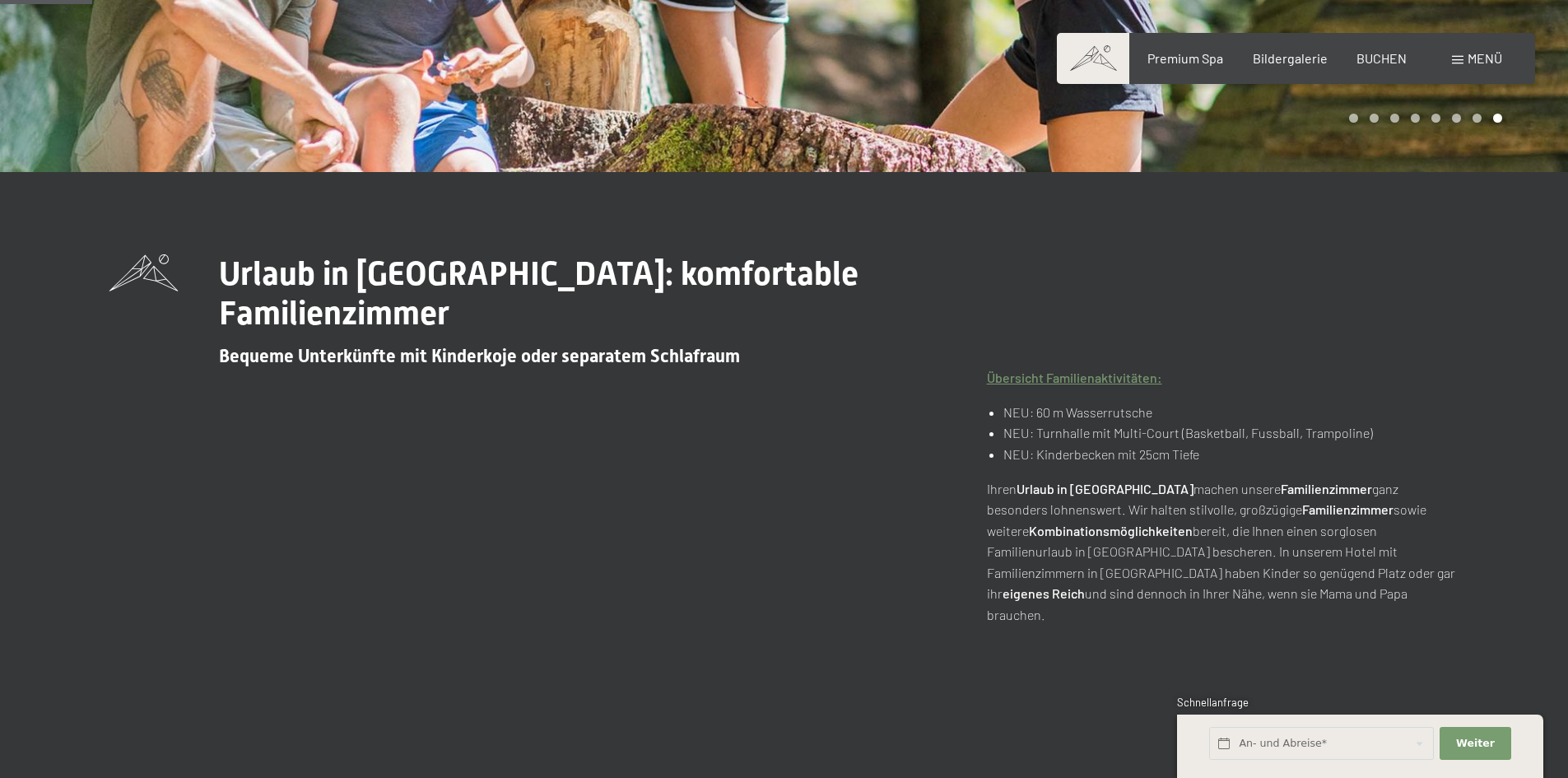
click at [1480, 63] on span "Menü" at bounding box center [1484, 58] width 35 height 16
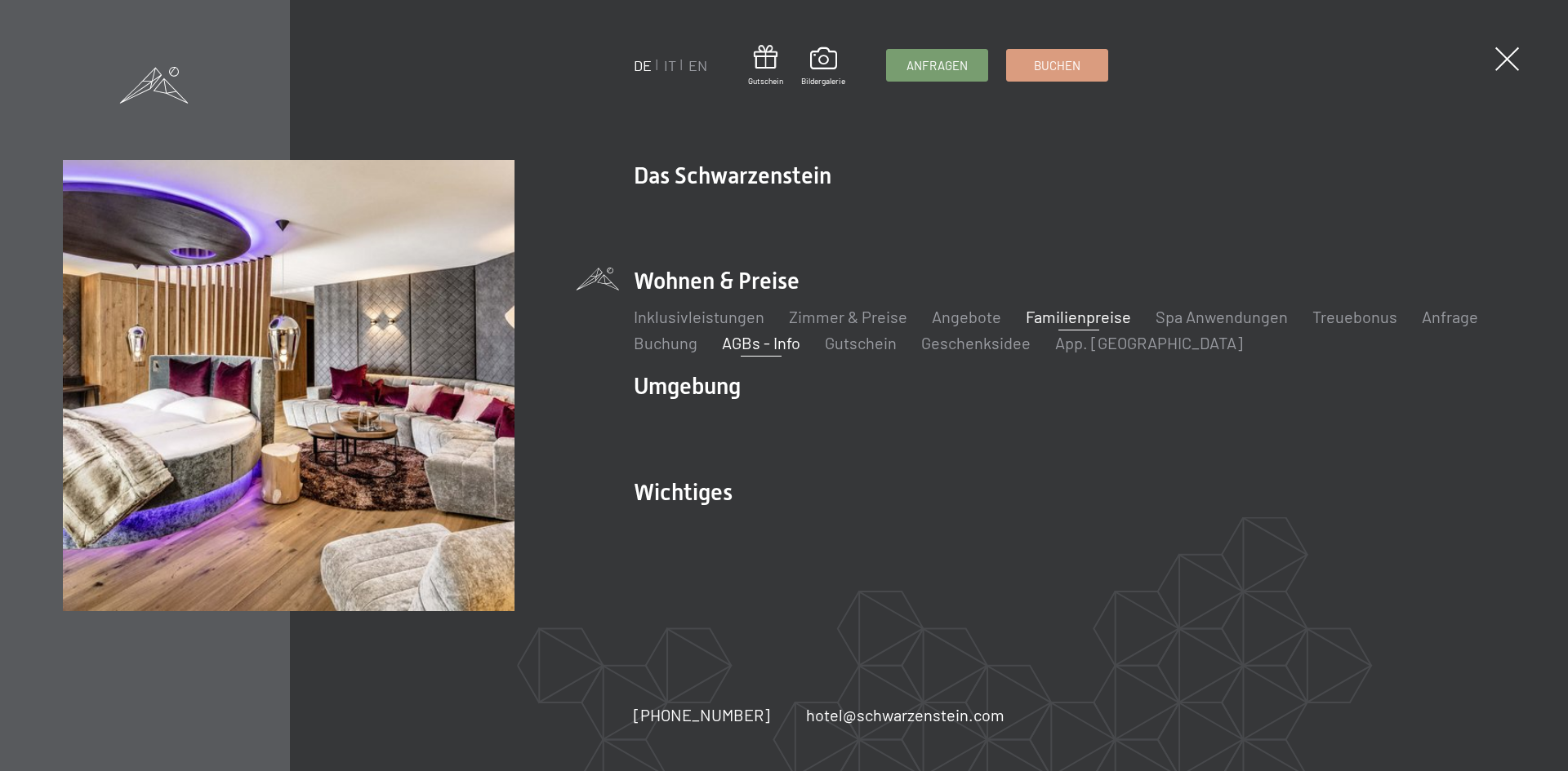
click at [768, 339] on link "AGBs - Info" at bounding box center [761, 342] width 78 height 19
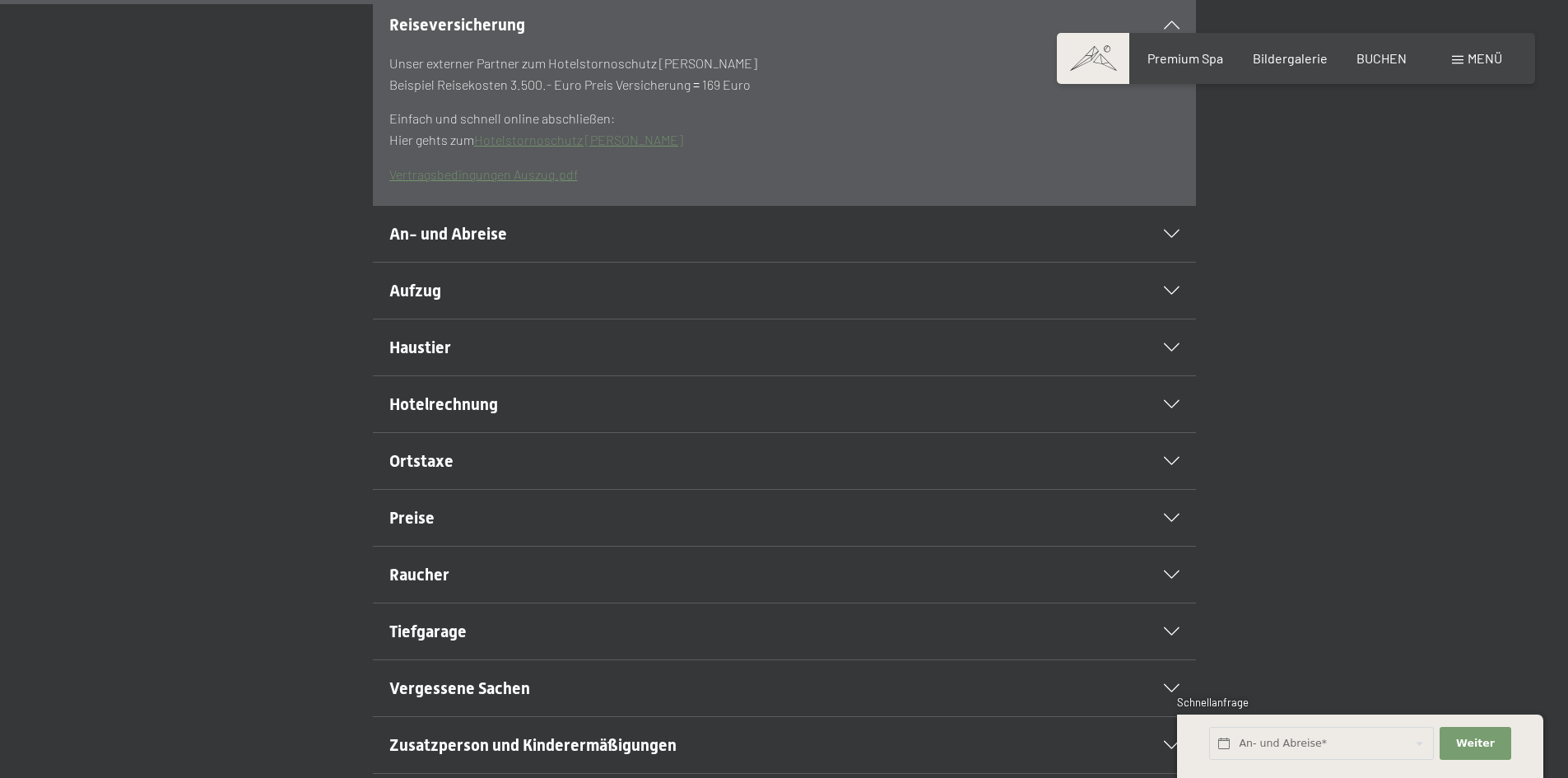
scroll to position [577, 0]
click at [606, 415] on h2 "Hotelrechnung" at bounding box center [745, 403] width 711 height 23
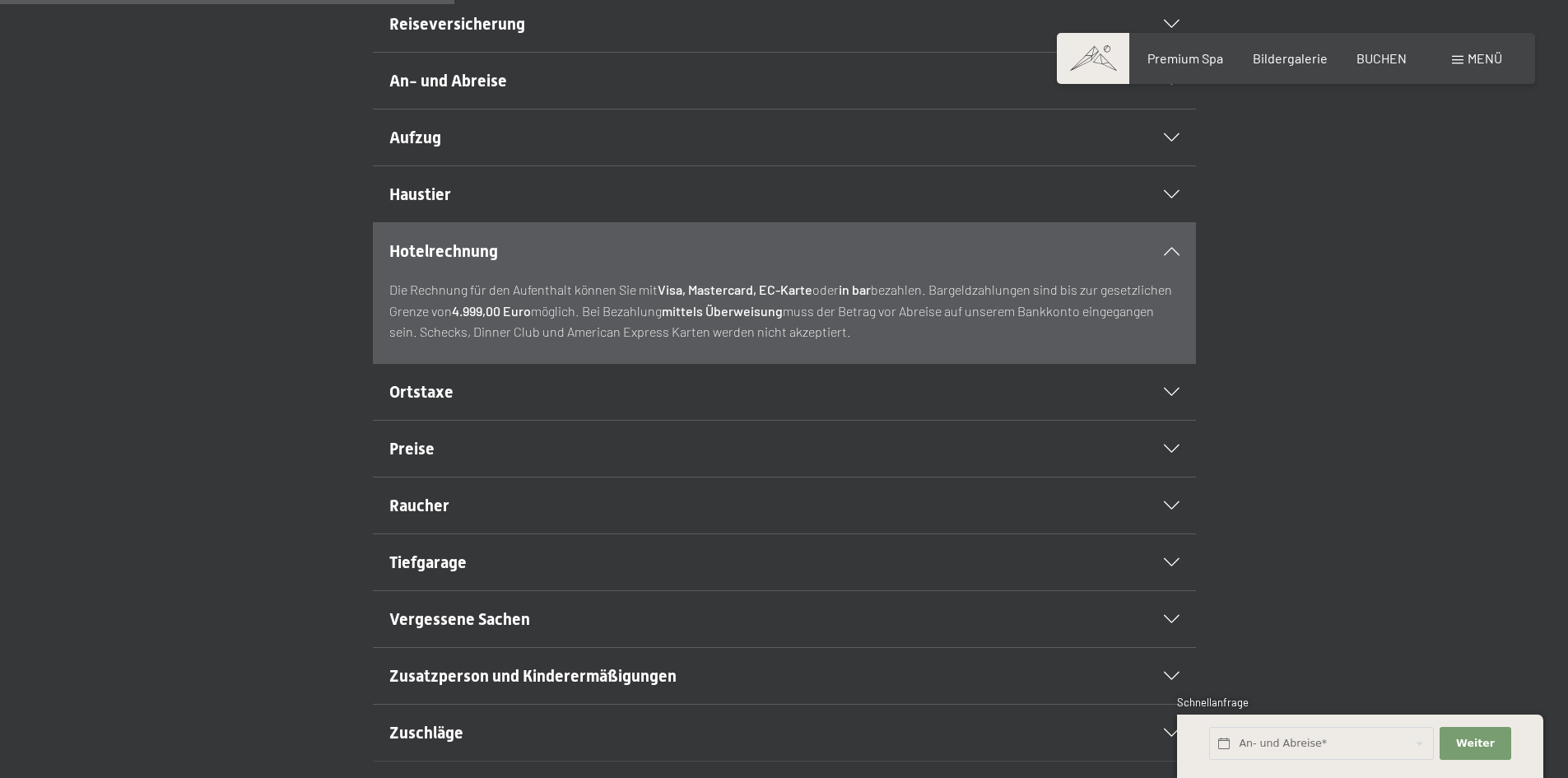
click at [452, 402] on span "Ortstaxe" at bounding box center [422, 392] width 64 height 19
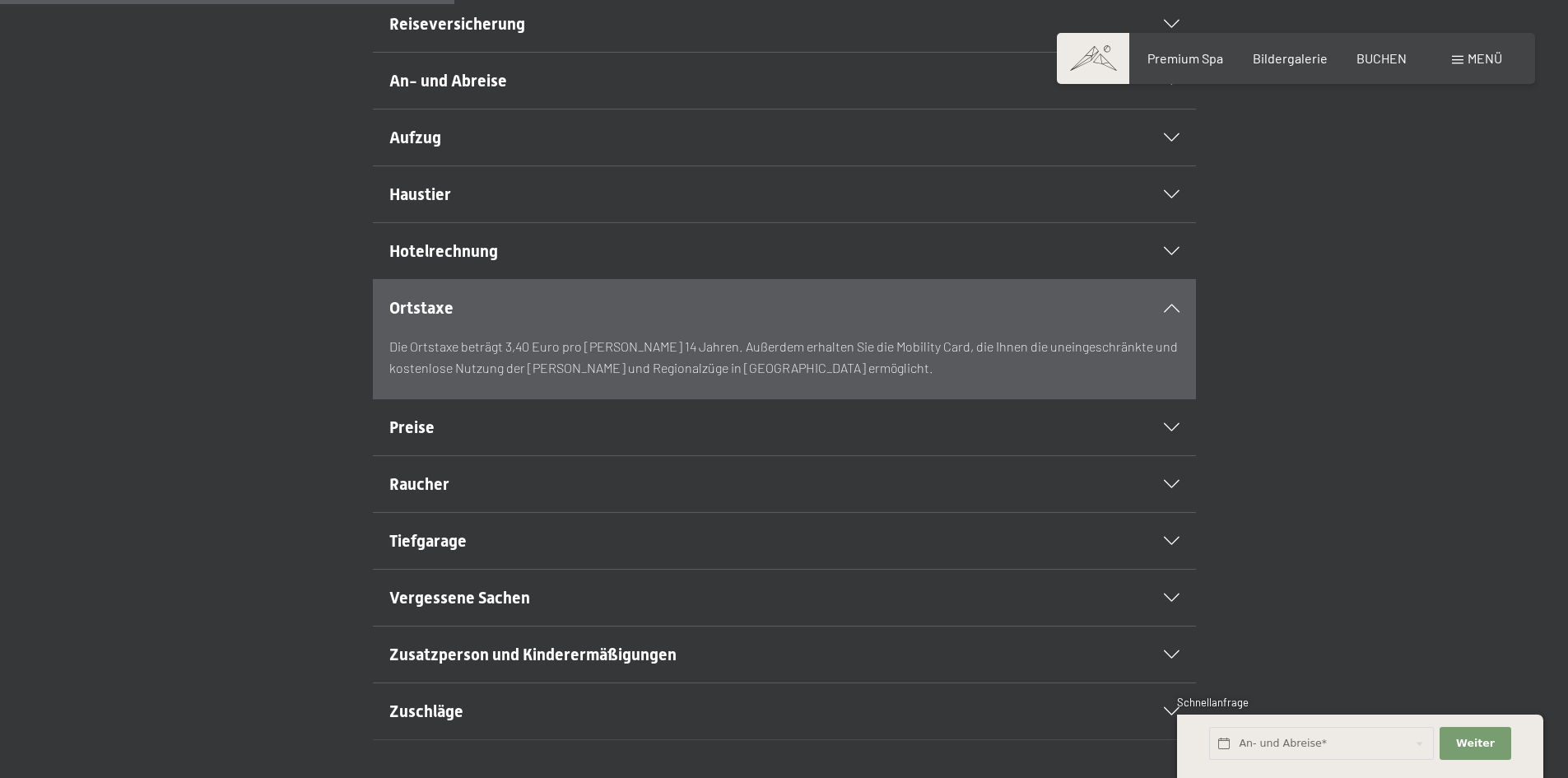
click at [443, 439] on h2 "Preise" at bounding box center [745, 427] width 711 height 23
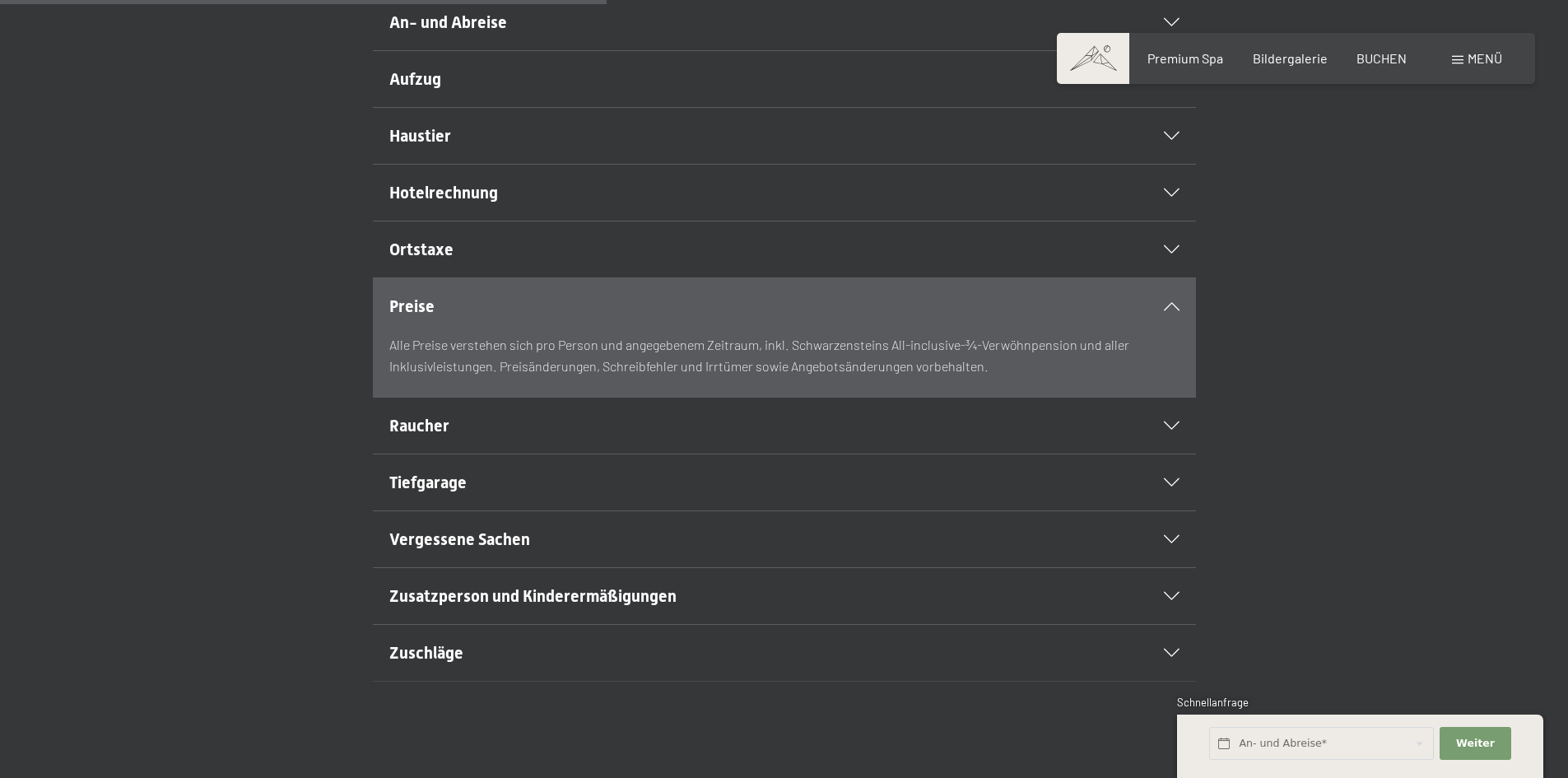
scroll to position [741, 0]
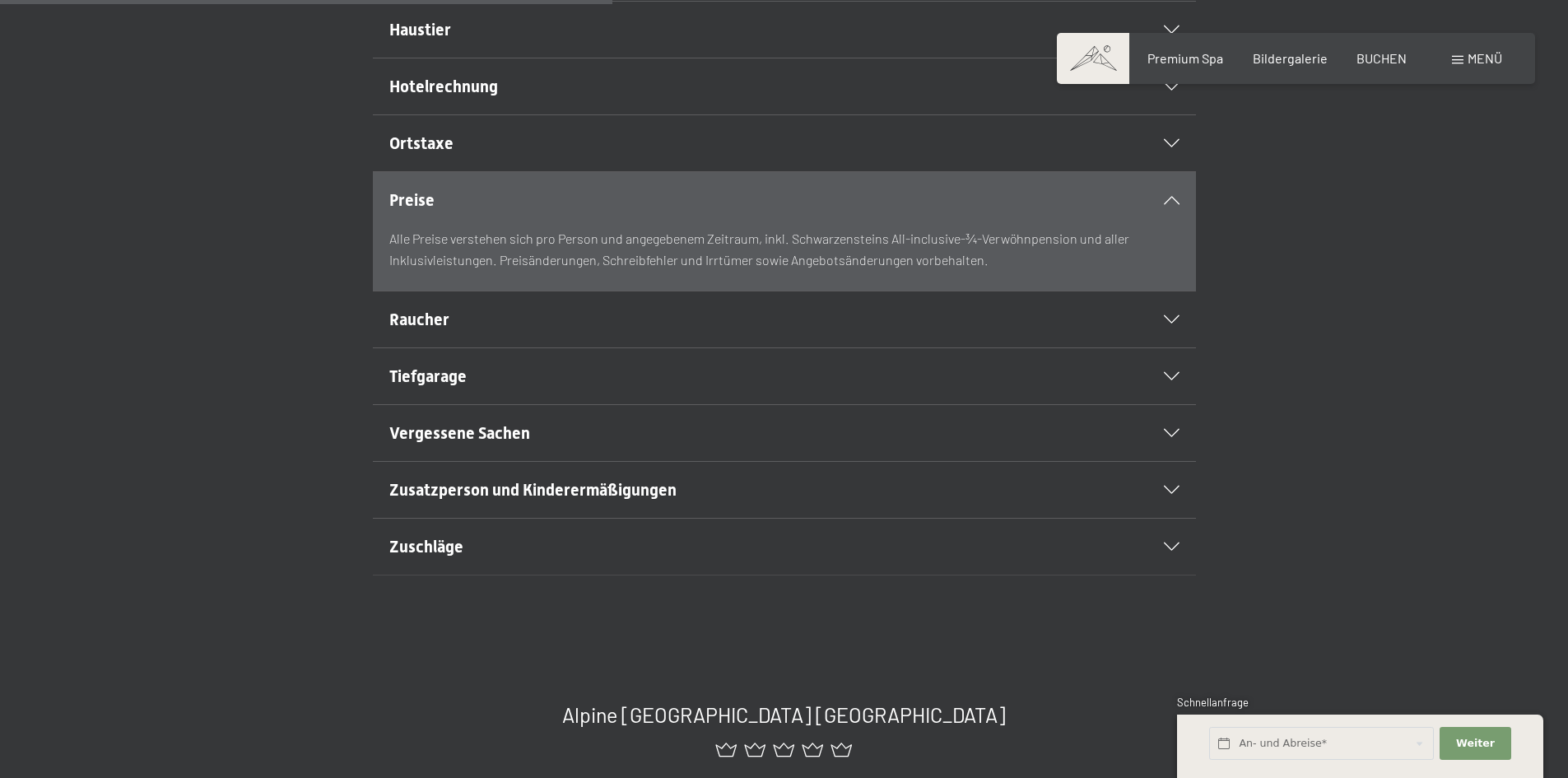
click at [451, 386] on span "Tiefgarage" at bounding box center [429, 375] width 78 height 19
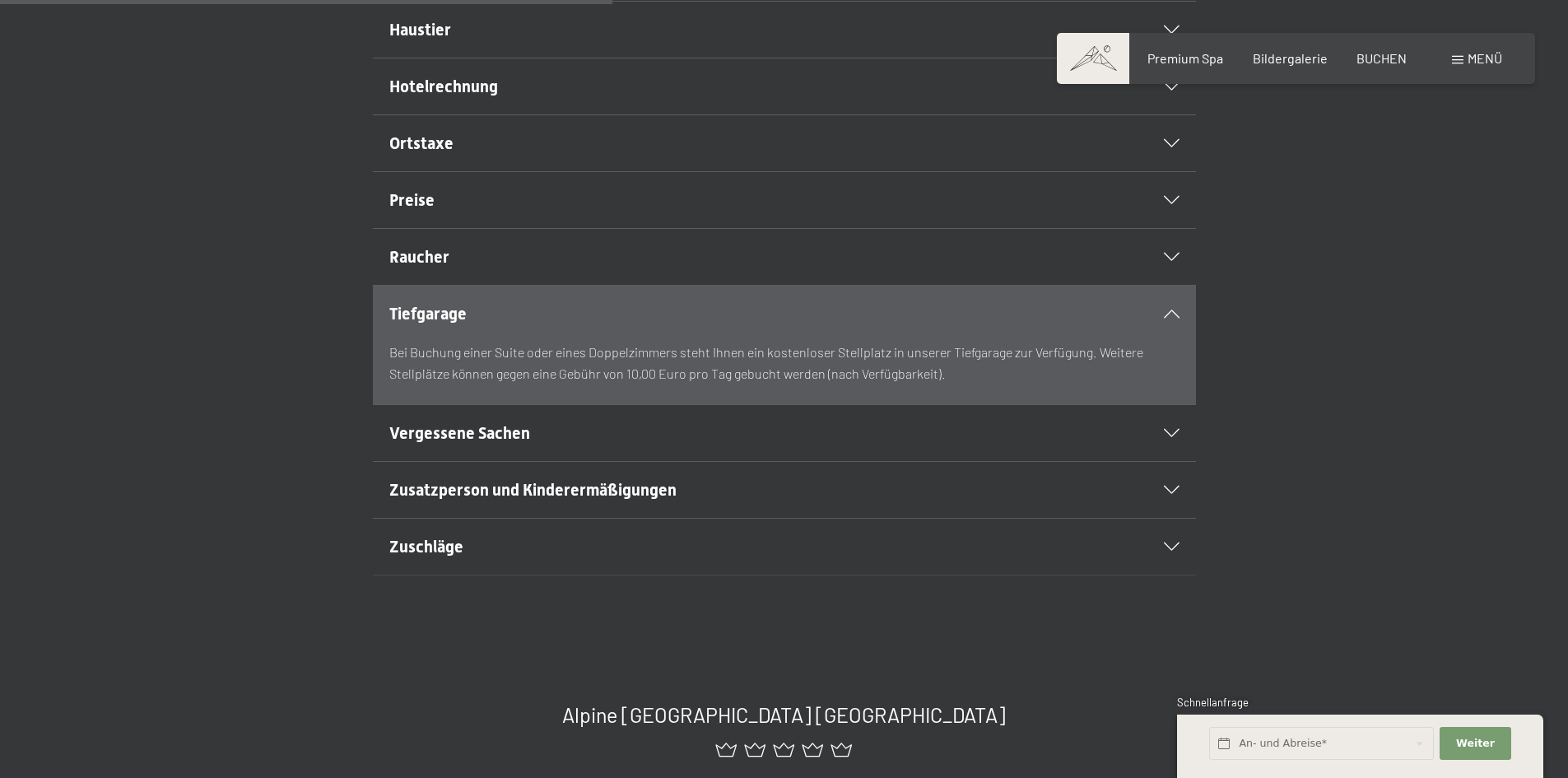
click at [447, 443] on span "Vergessene Sachen" at bounding box center [460, 432] width 141 height 19
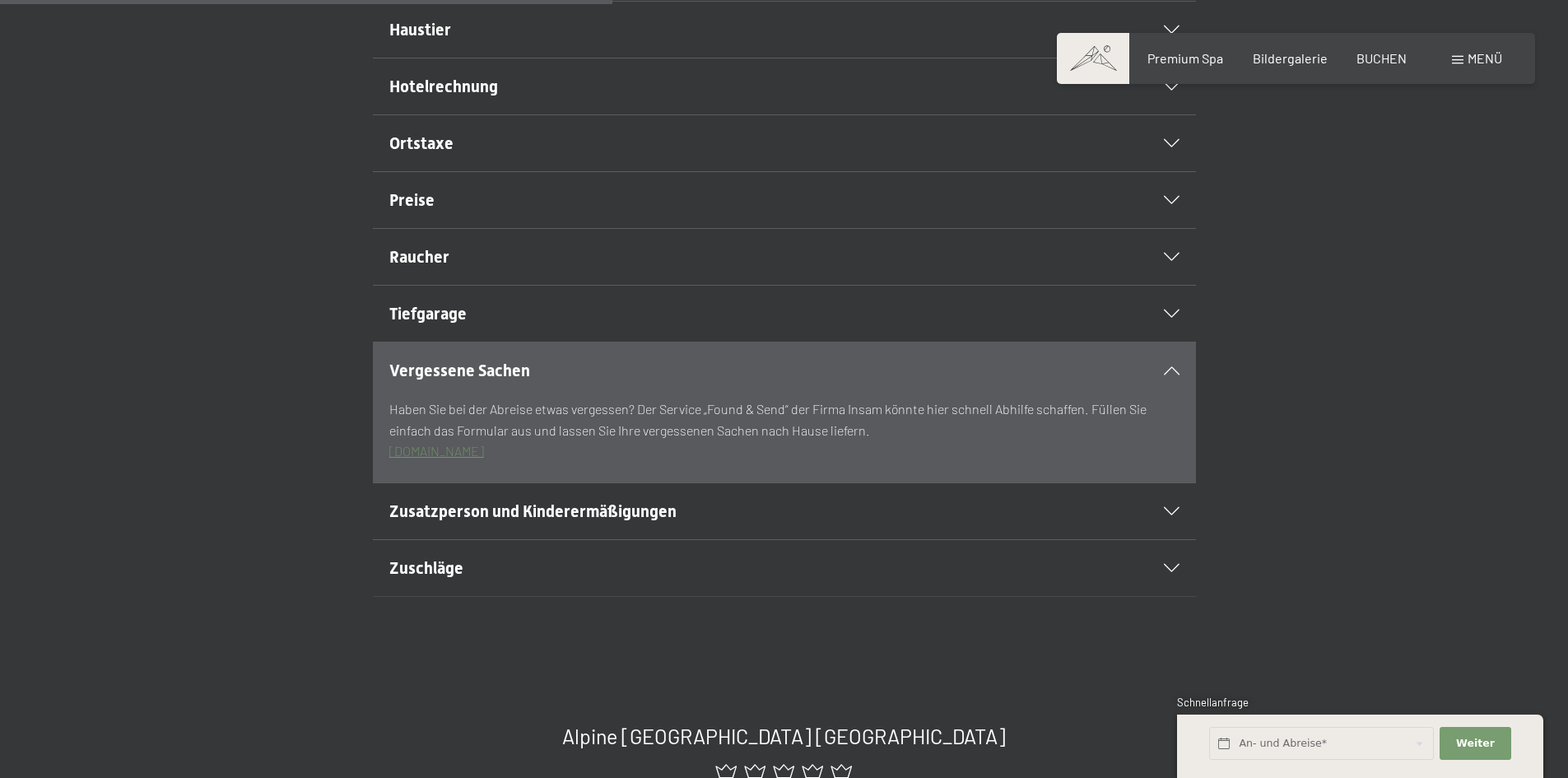
click at [454, 521] on span "Zusatzperson und Kinderermäßigungen" at bounding box center [533, 511] width 287 height 19
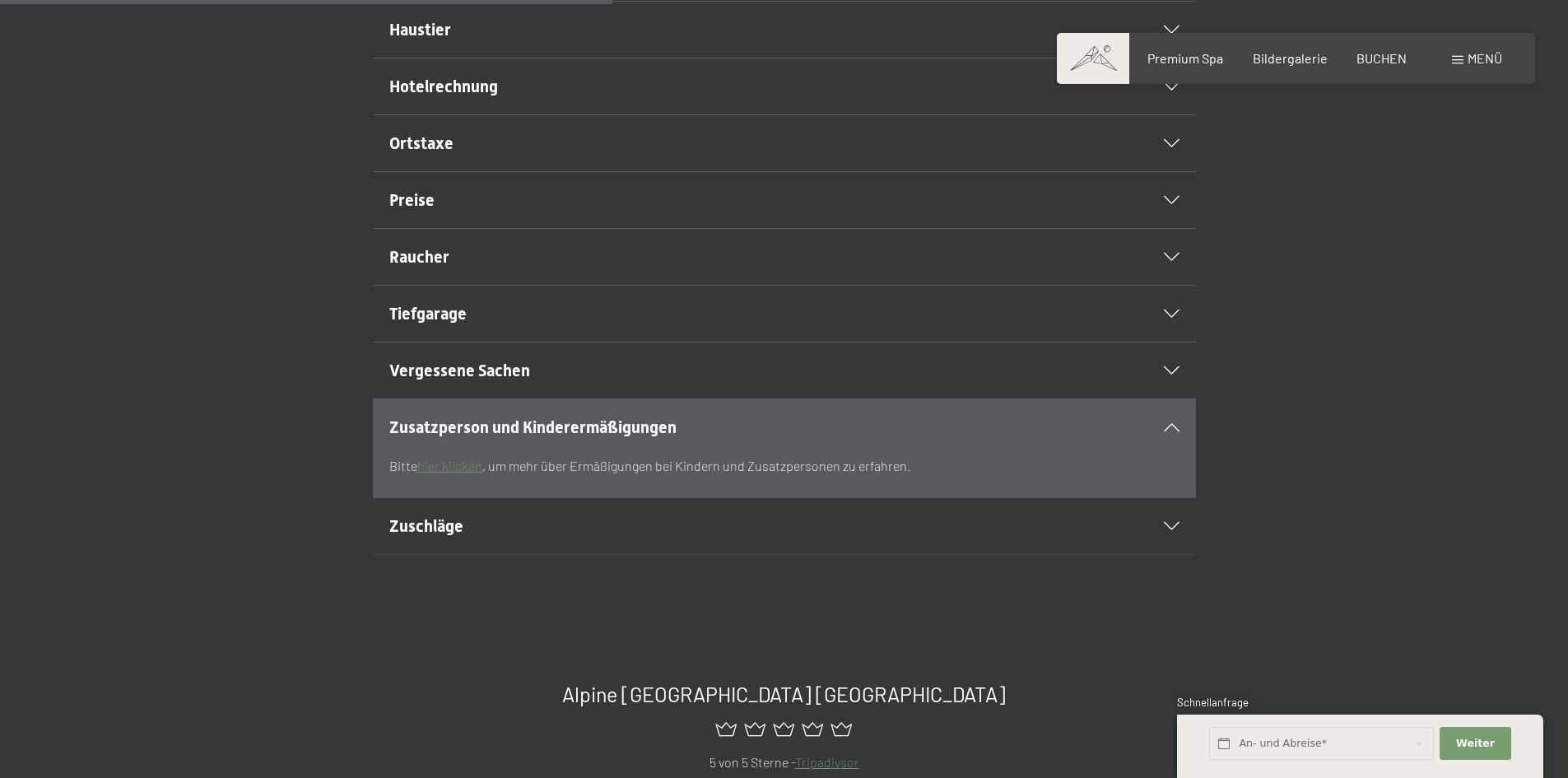
click at [439, 536] on span "Zuschläge" at bounding box center [427, 526] width 74 height 19
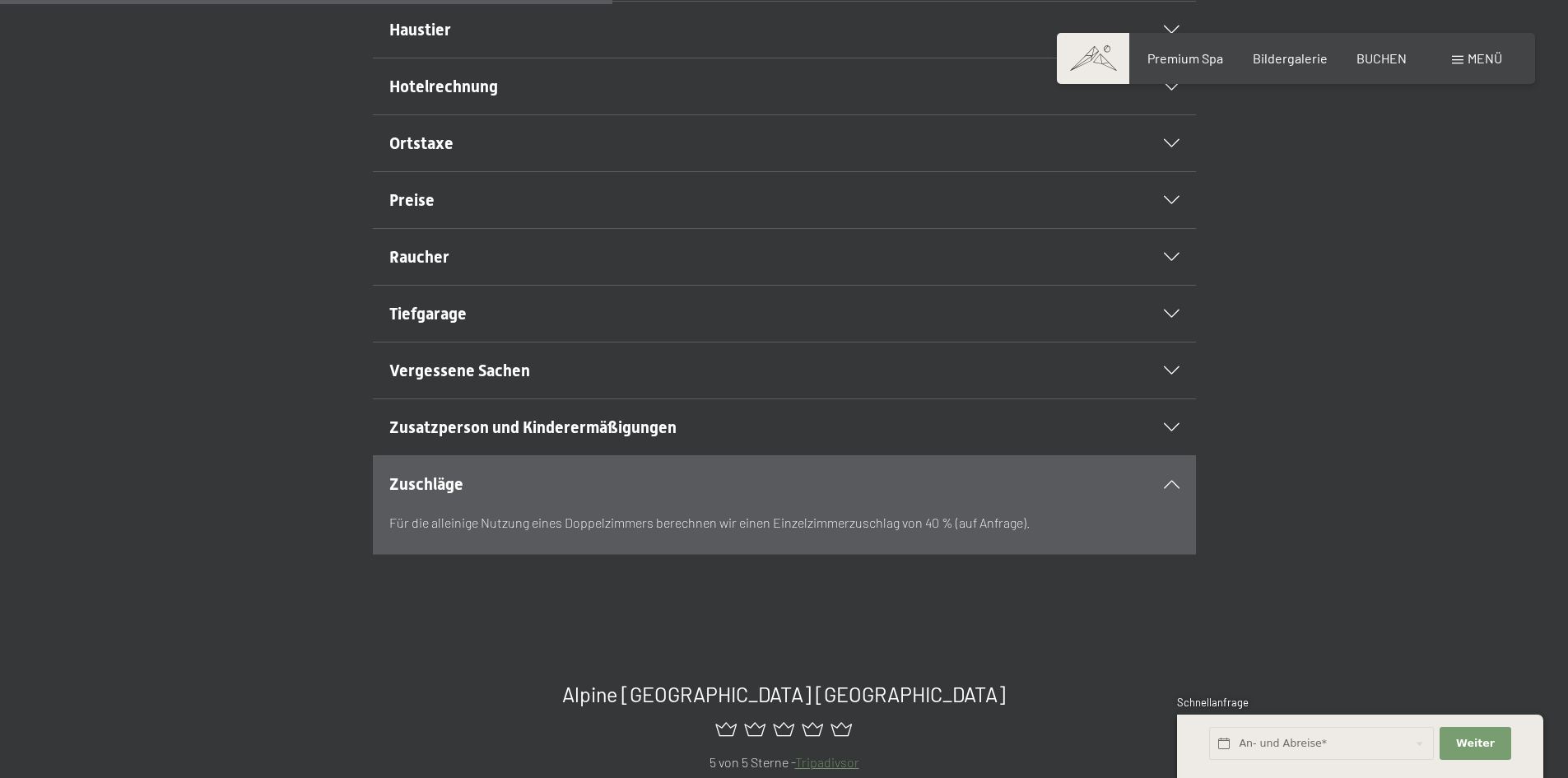
click at [439, 268] on h2 "Raucher" at bounding box center [745, 256] width 711 height 23
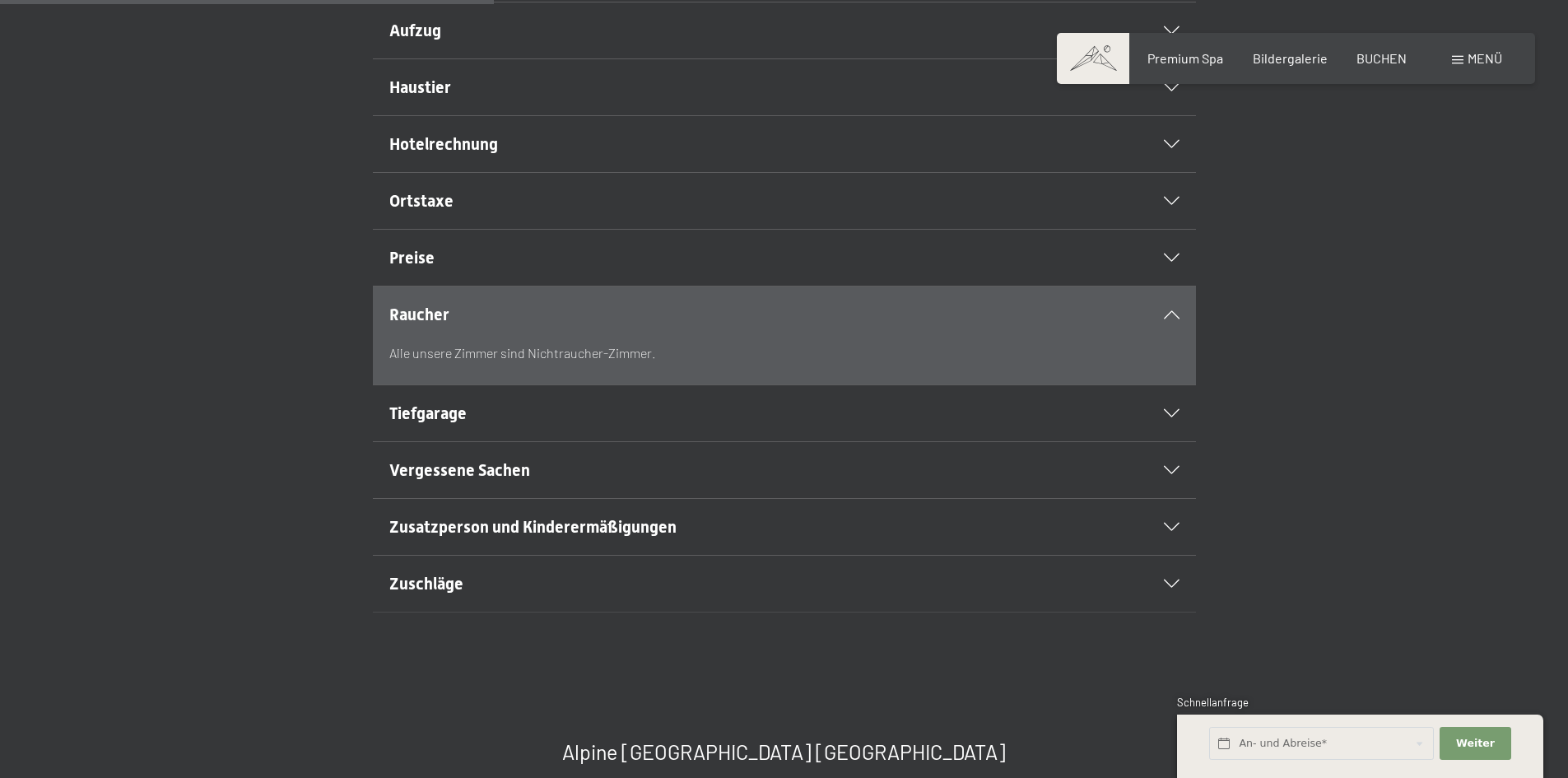
scroll to position [577, 0]
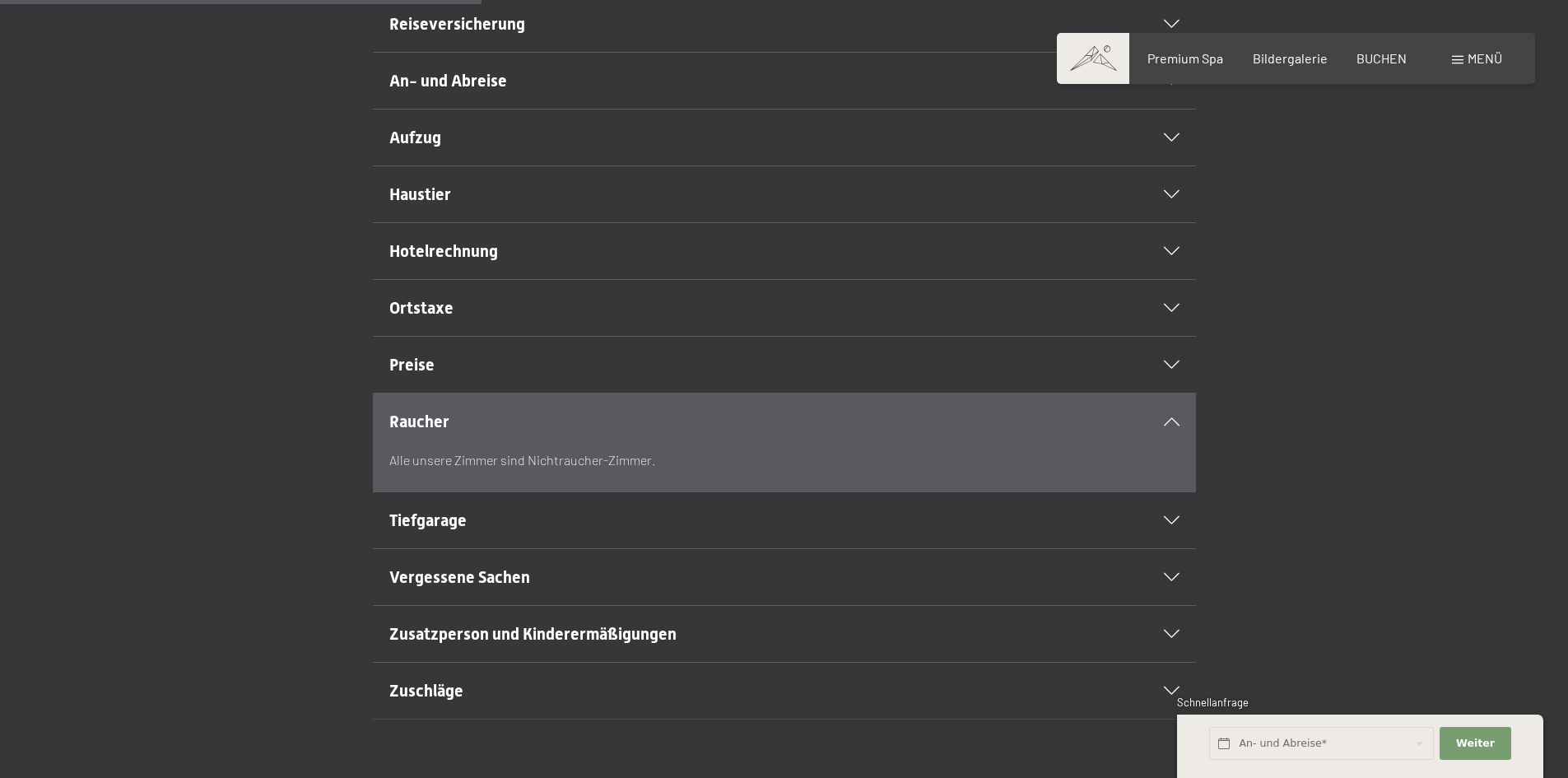
click at [427, 318] on span "Ortstaxe" at bounding box center [422, 307] width 64 height 19
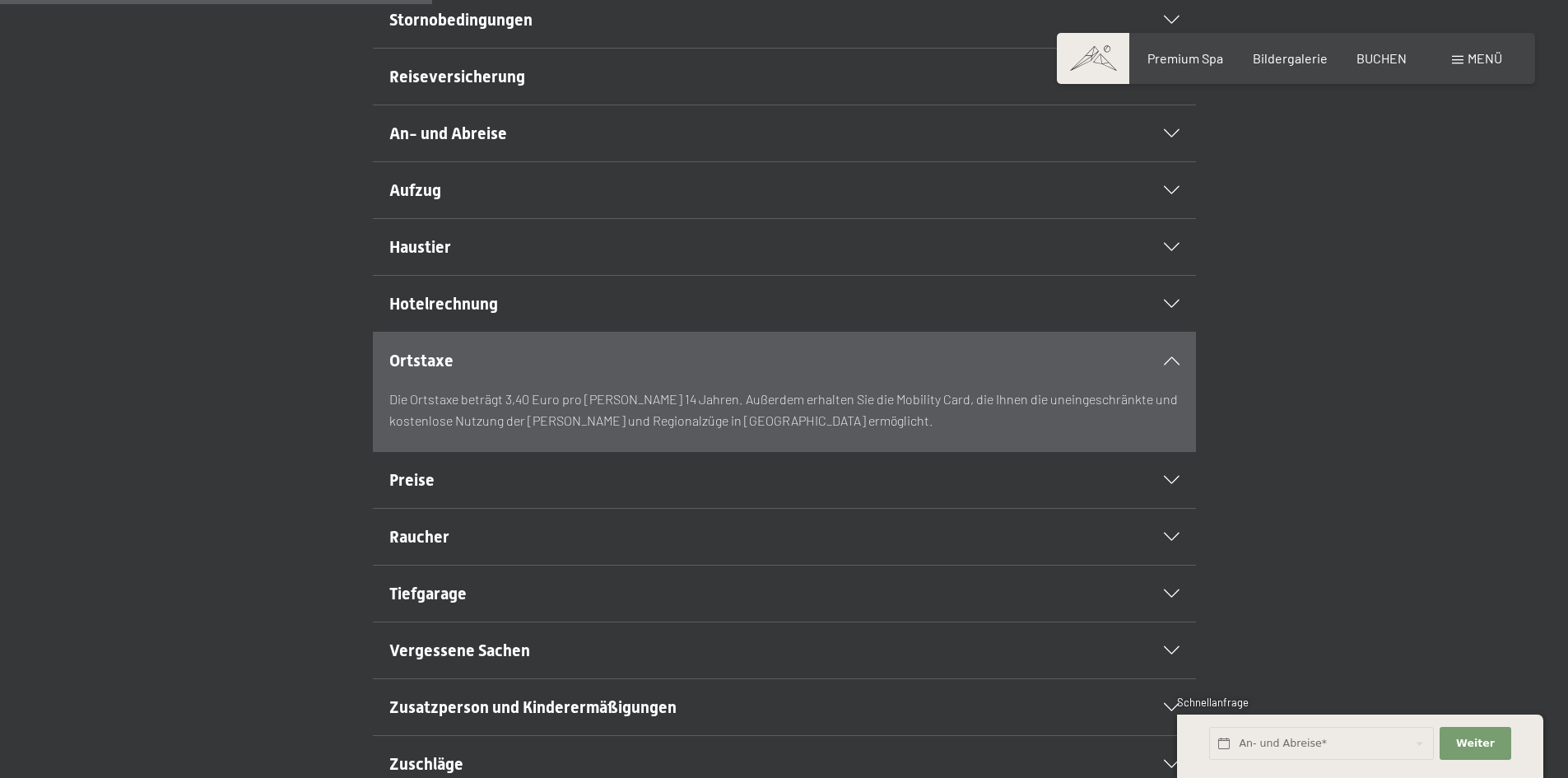
scroll to position [494, 0]
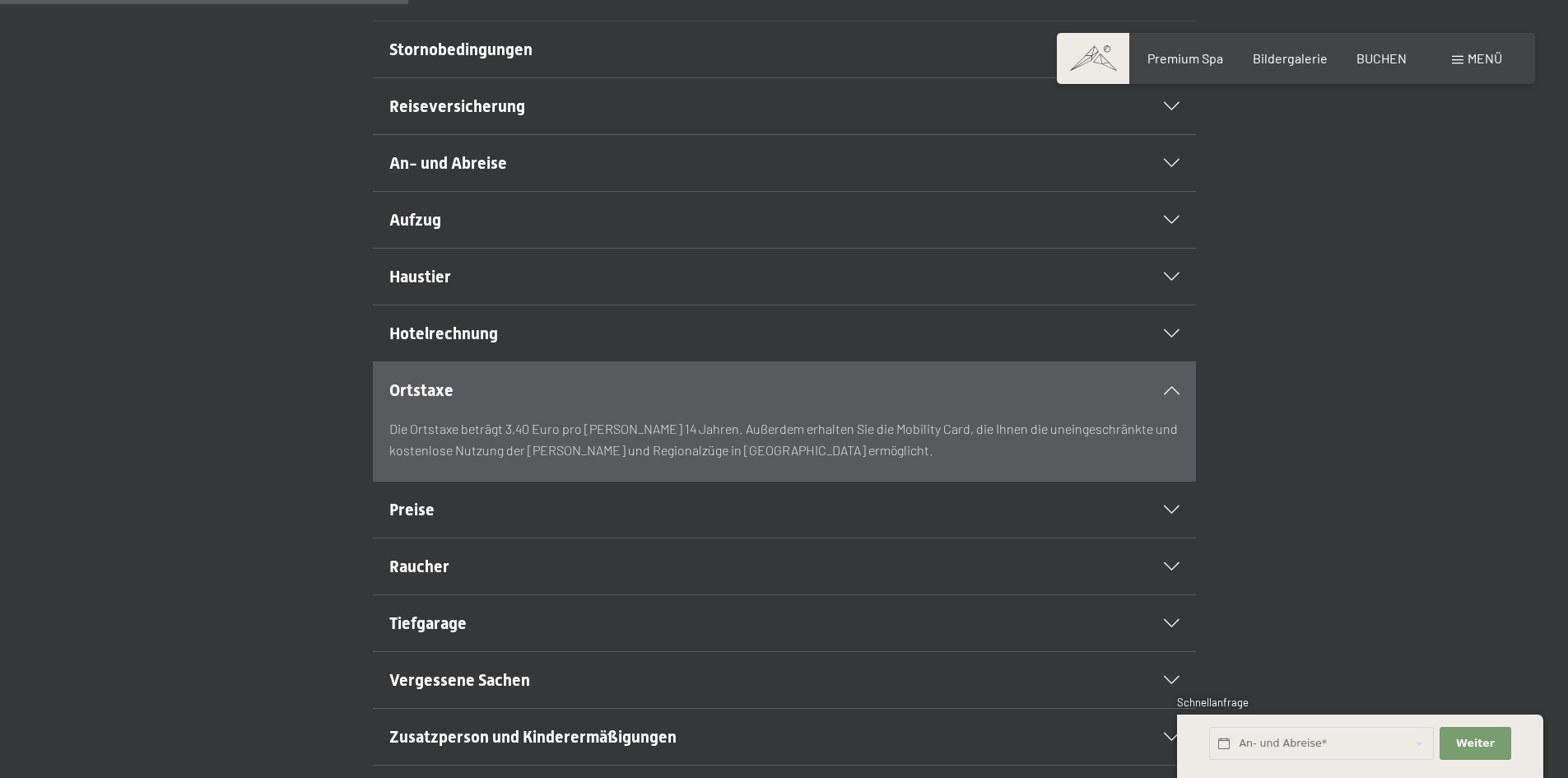
click at [434, 230] on span "Aufzug" at bounding box center [415, 219] width 52 height 19
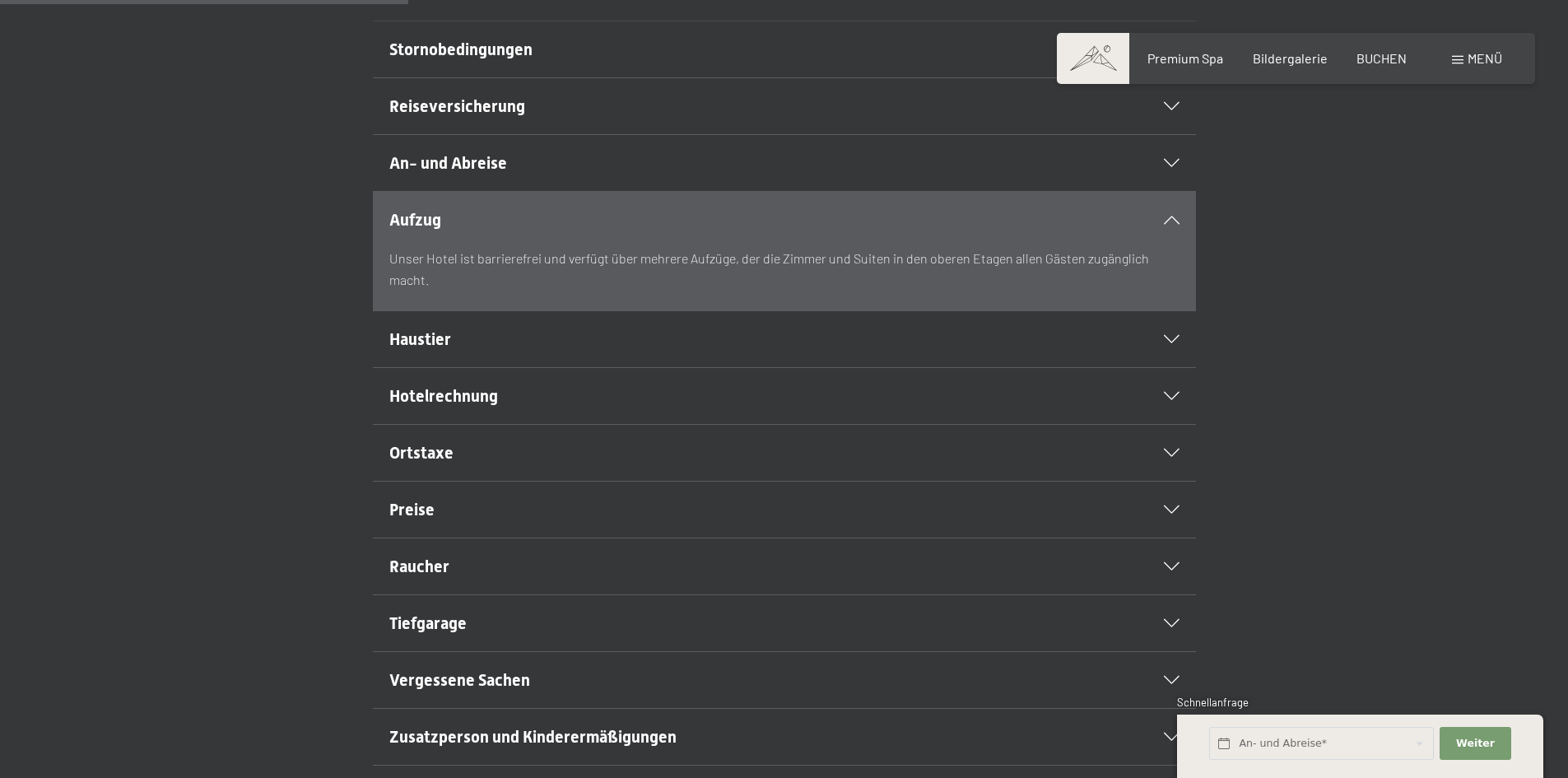
click at [446, 173] on span "An- und Abreise" at bounding box center [448, 162] width 117 height 19
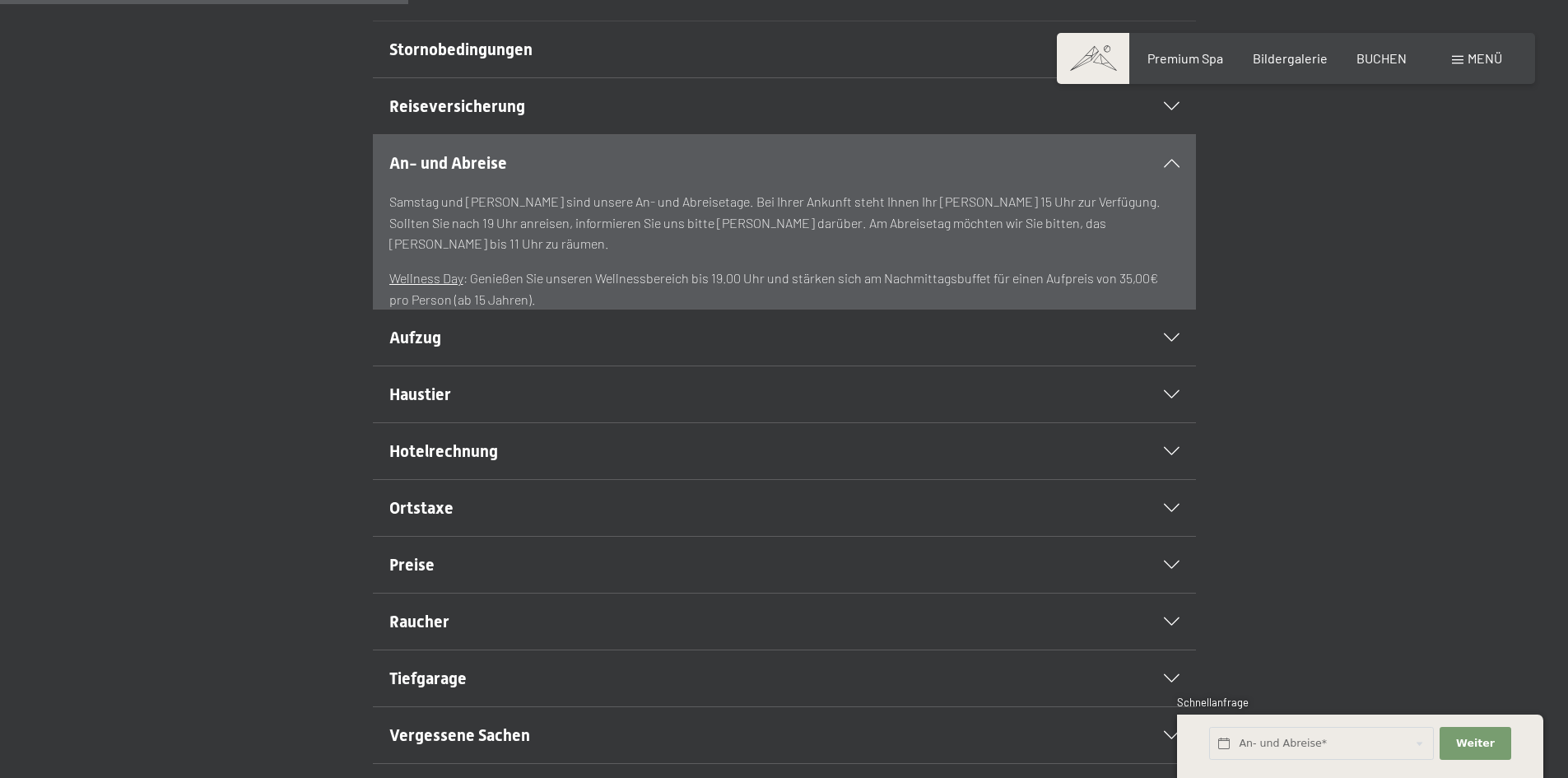
click at [440, 133] on div "Reiseversicherung" at bounding box center [784, 107] width 790 height 56
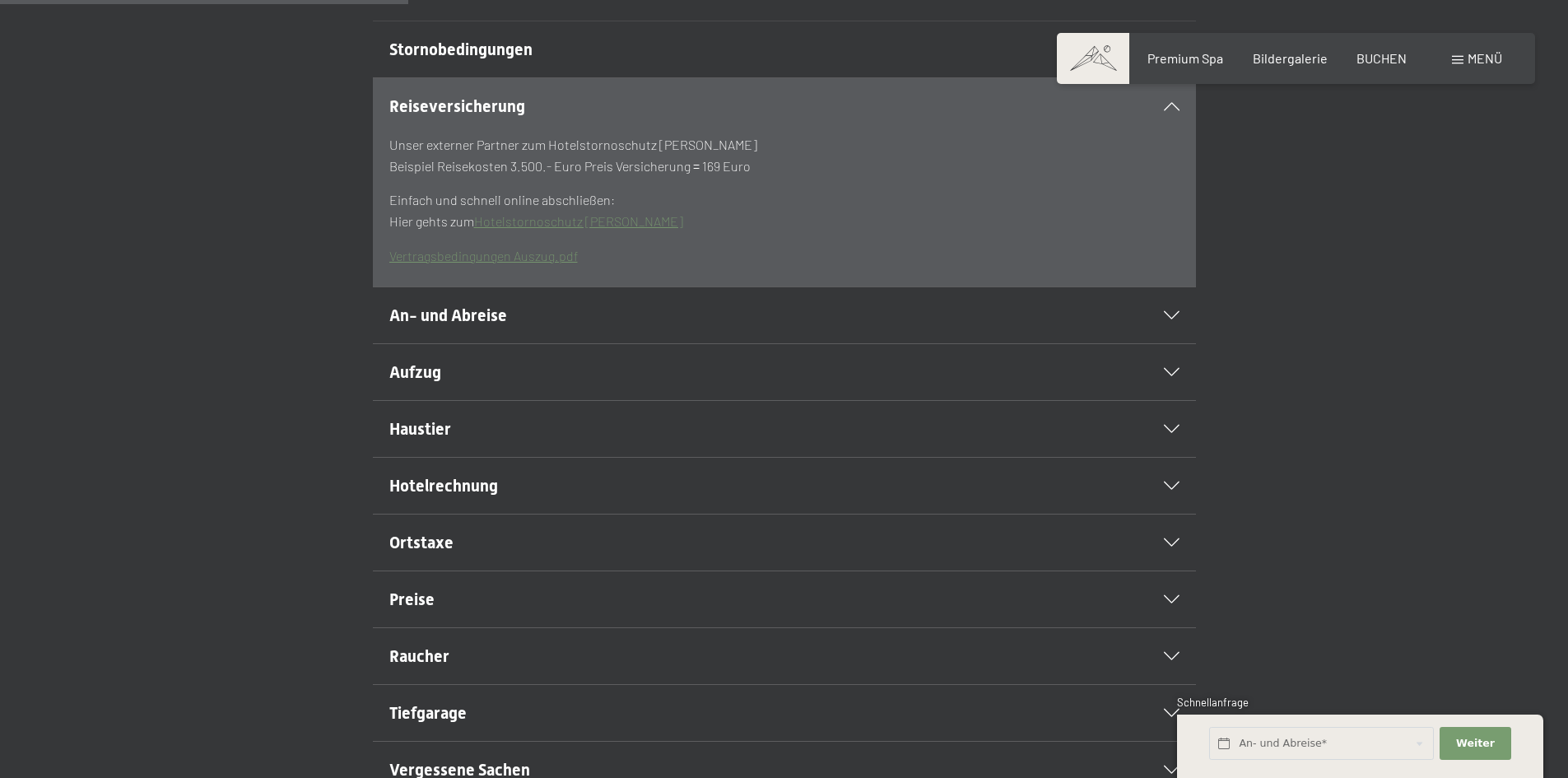
click at [456, 59] on span "Stornobedingungen" at bounding box center [461, 49] width 143 height 19
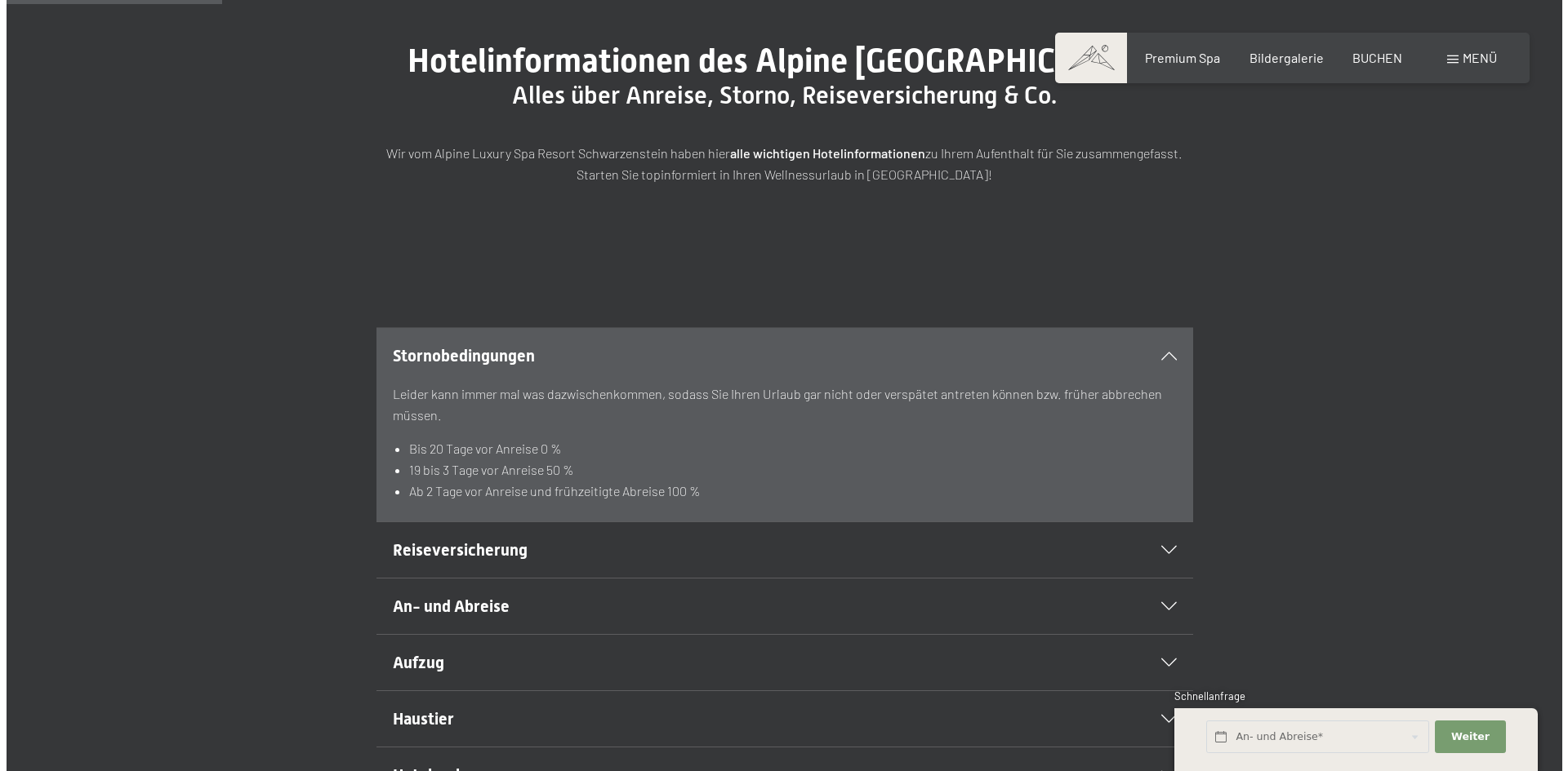
scroll to position [163, 0]
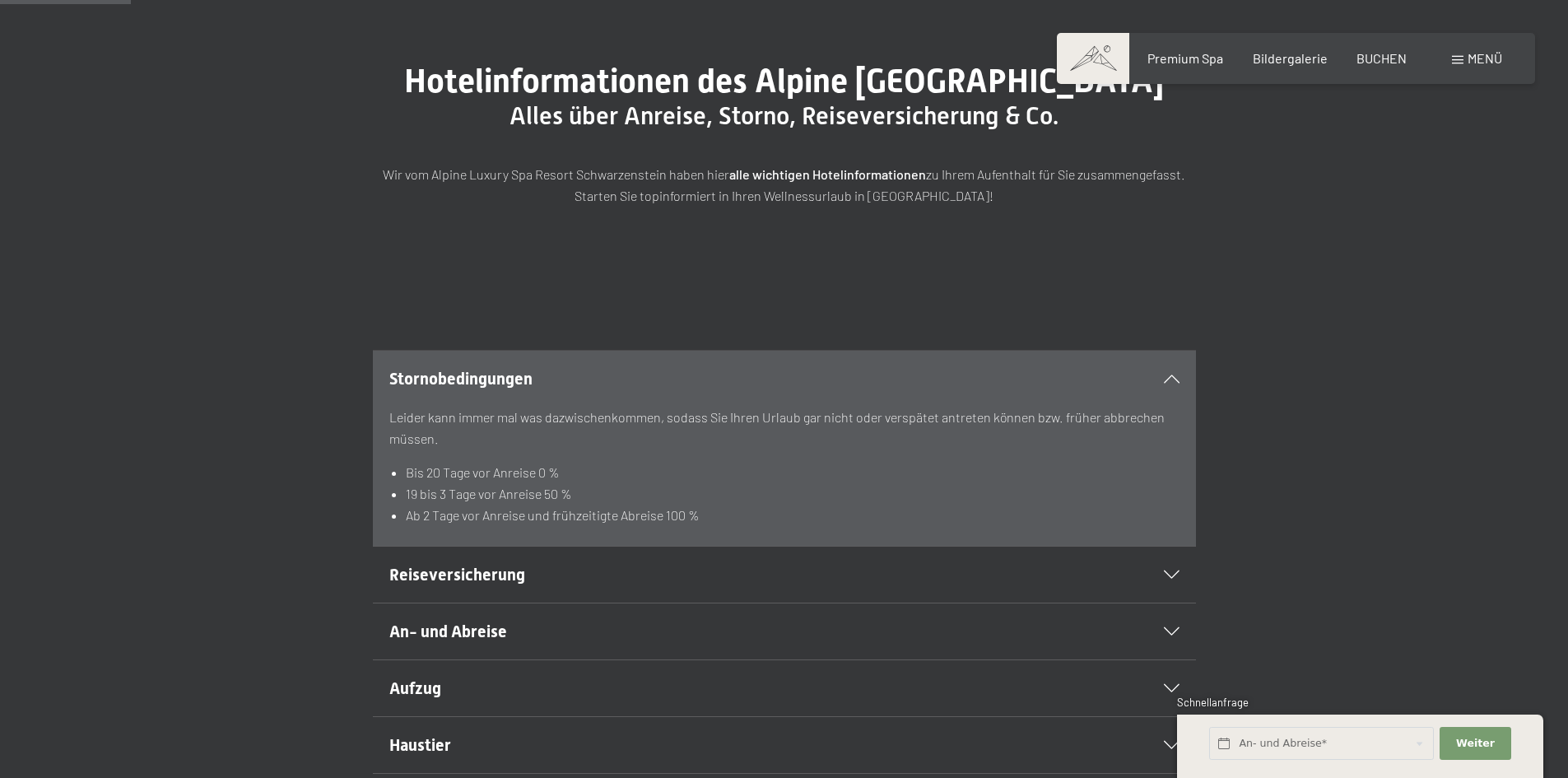
click at [1488, 63] on span "Menü" at bounding box center [1484, 58] width 35 height 16
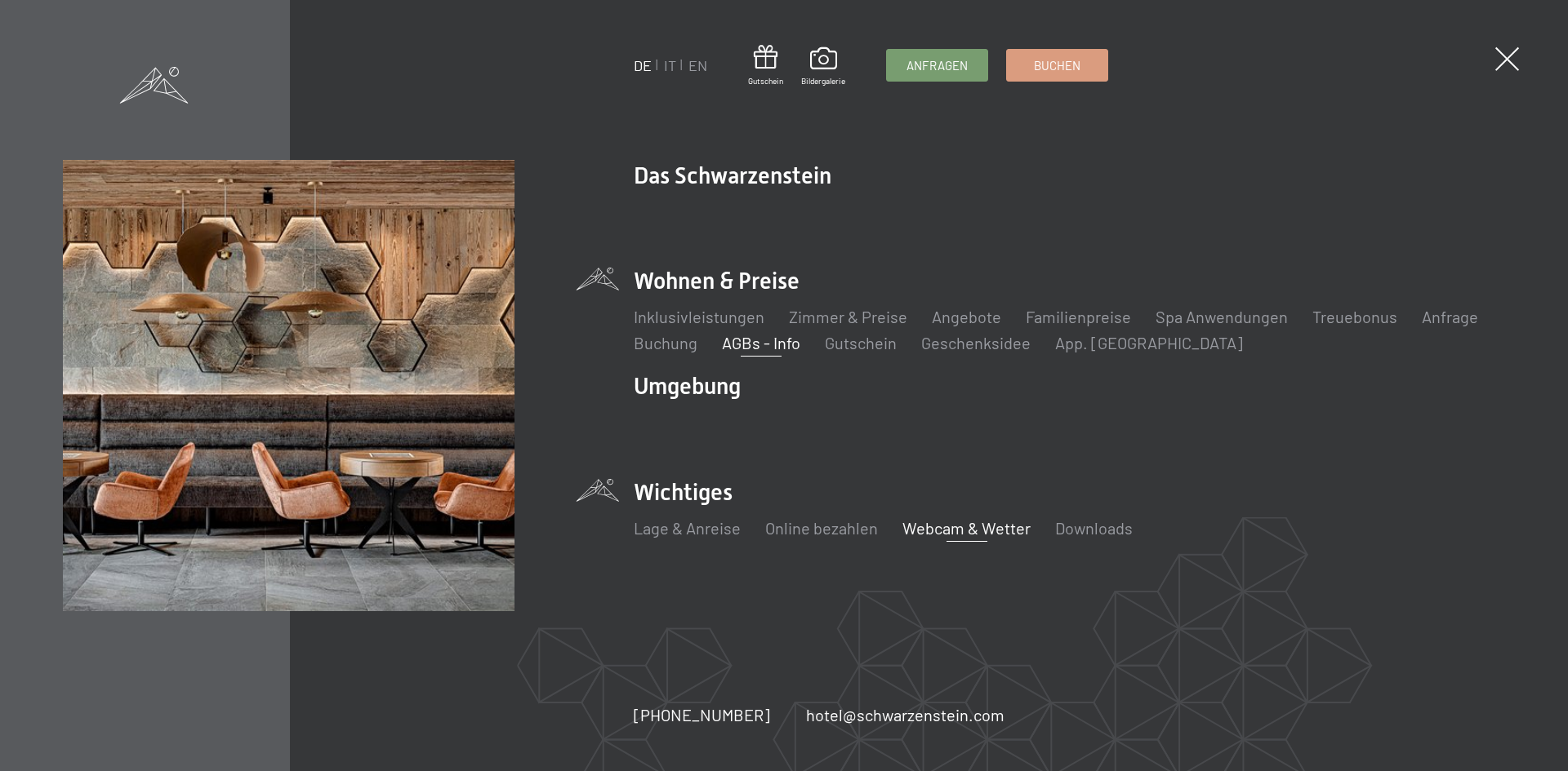
click at [924, 527] on link "Webcam & Wetter" at bounding box center [966, 527] width 128 height 19
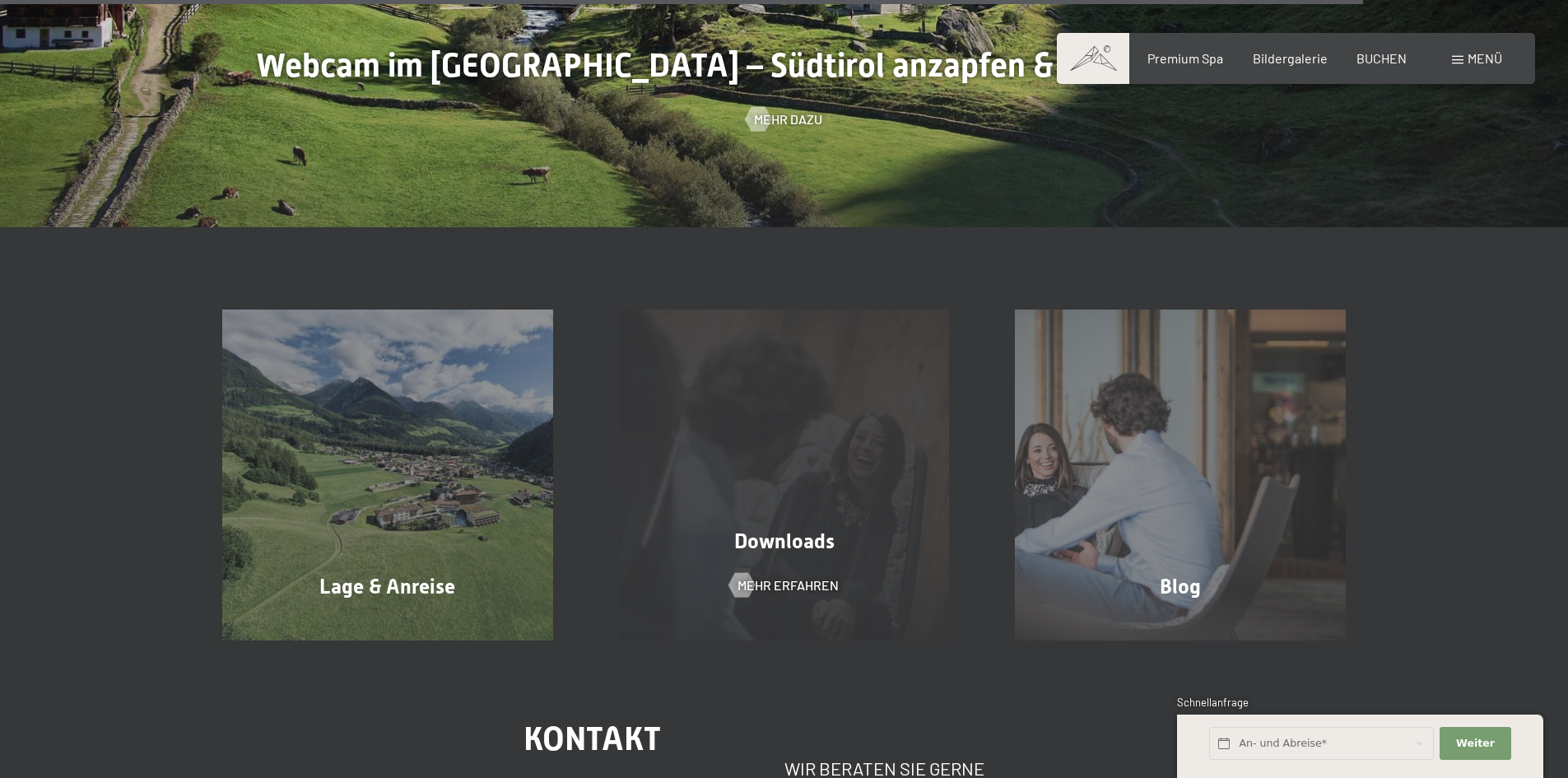
scroll to position [5187, 0]
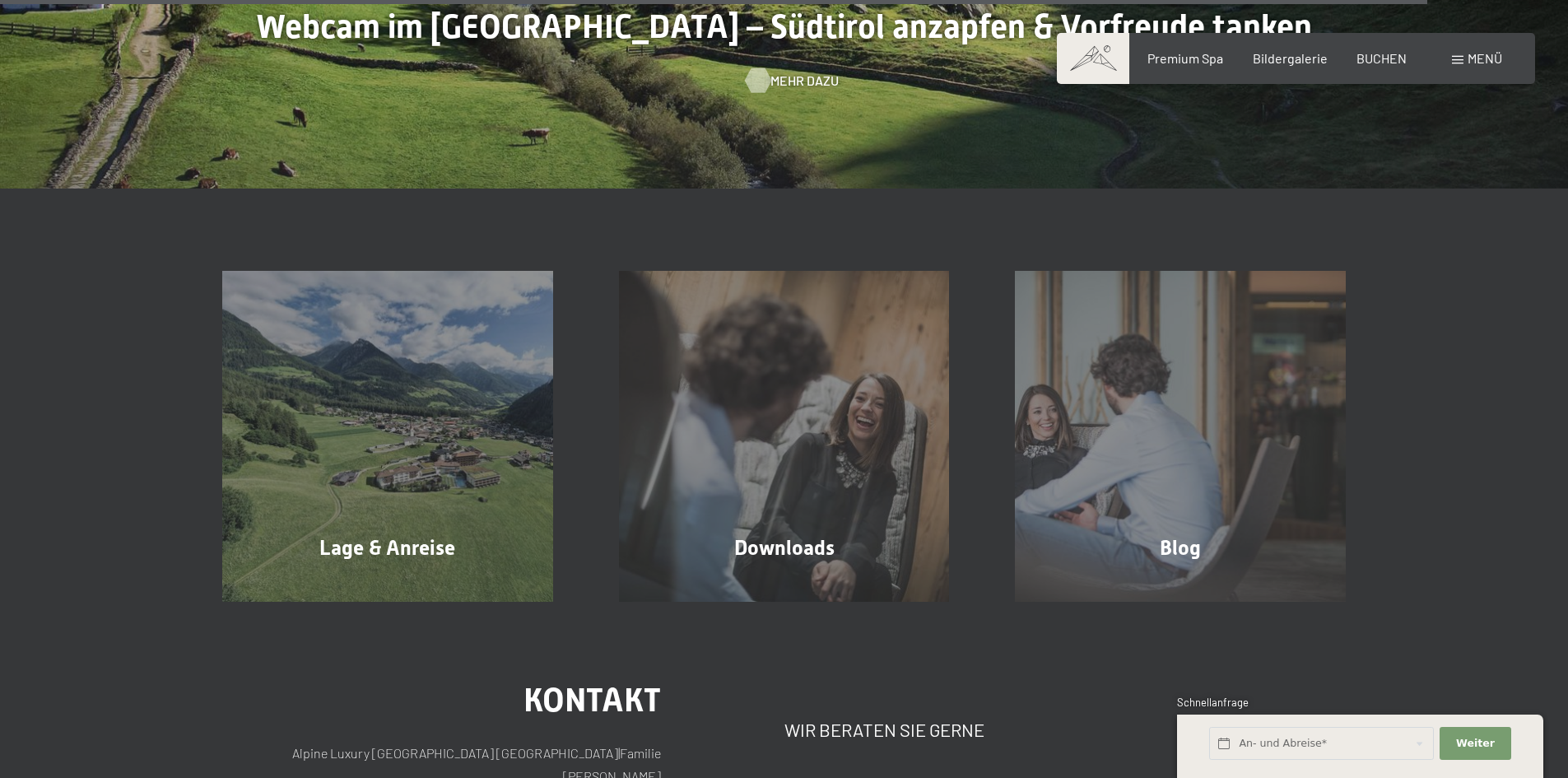
click at [787, 73] on span "Mehr dazu" at bounding box center [804, 80] width 68 height 18
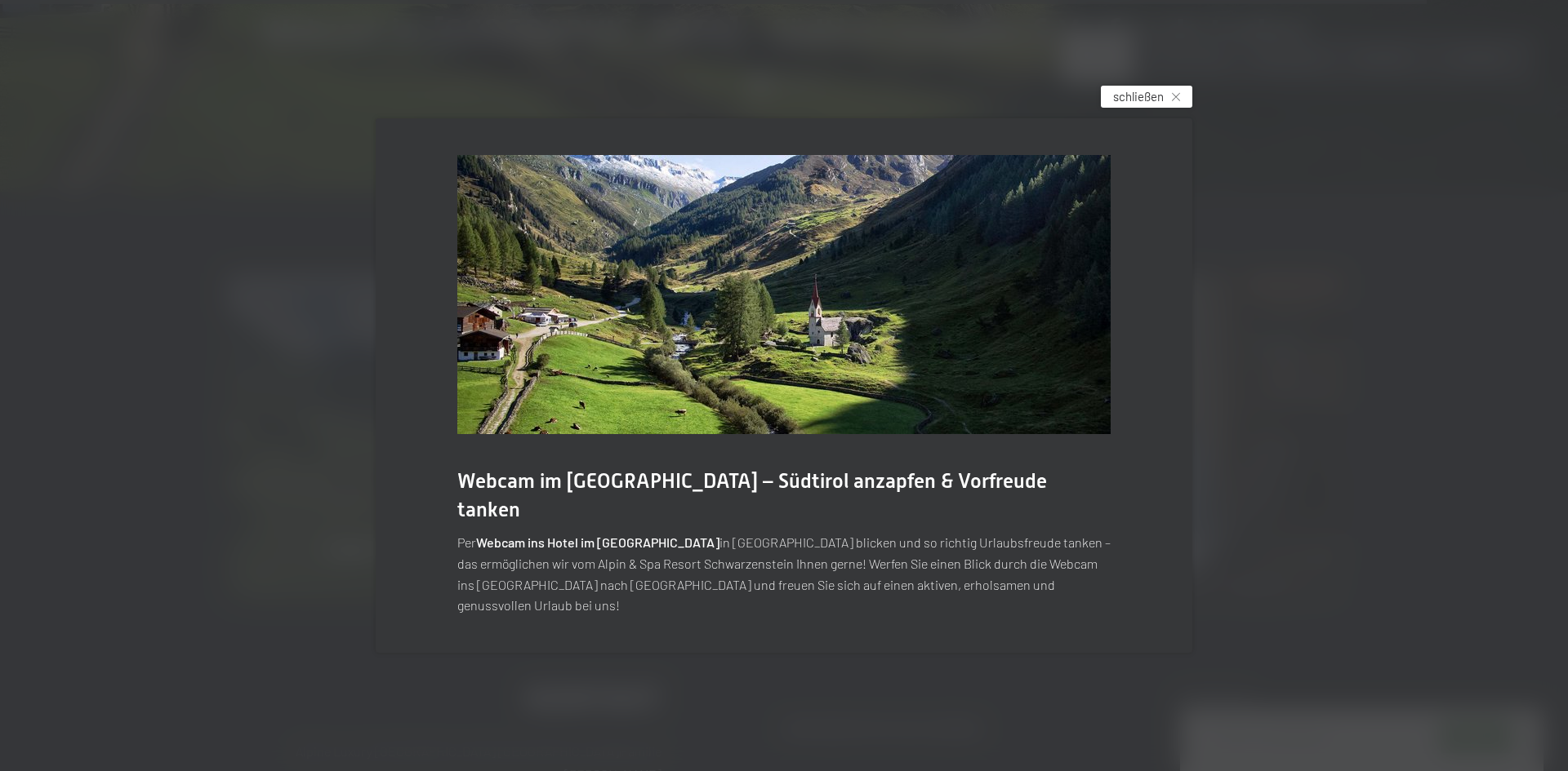
click at [1138, 108] on div "schließen" at bounding box center [1146, 96] width 91 height 22
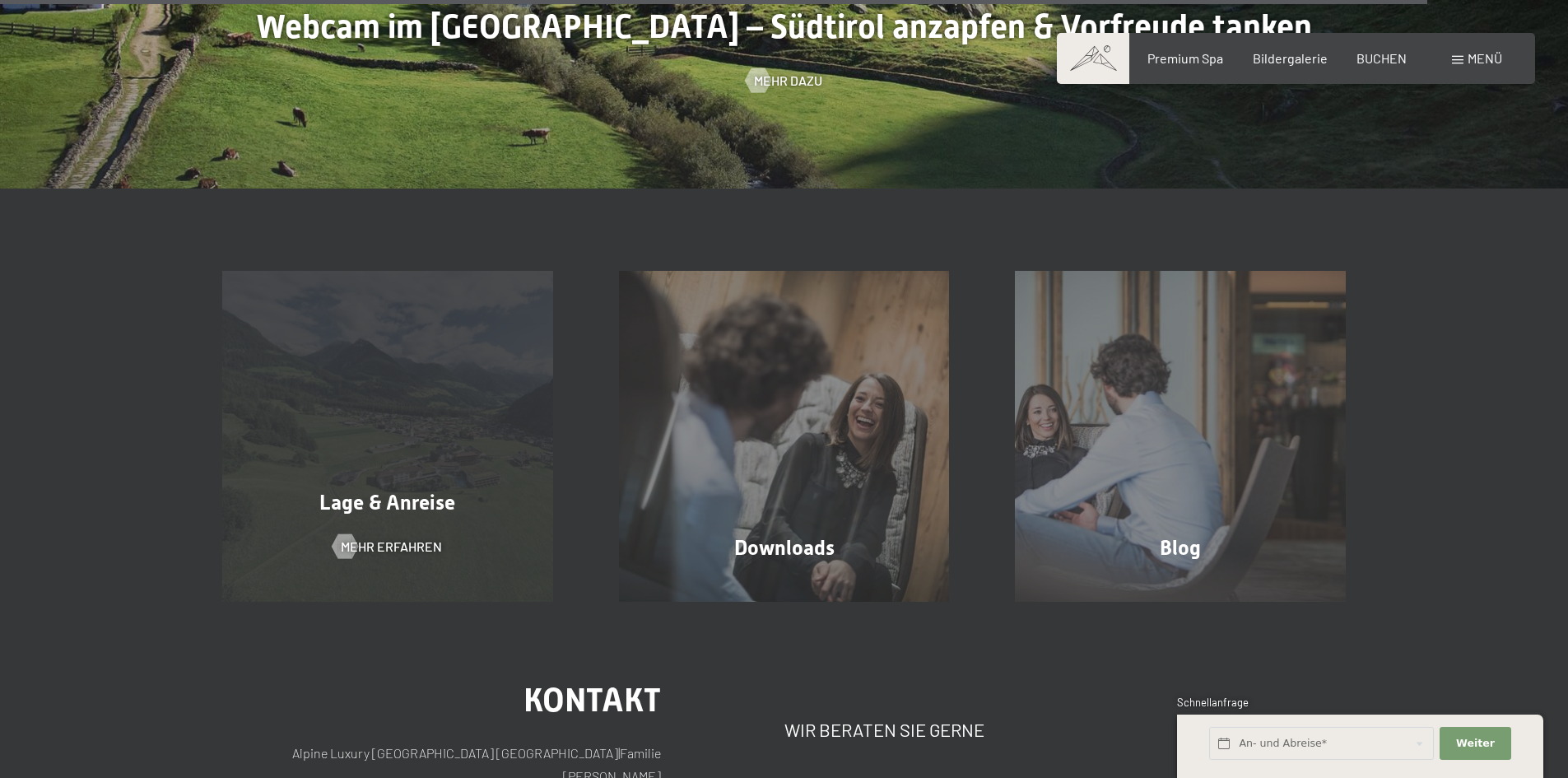
click at [380, 514] on span "Lage & Anreise" at bounding box center [387, 502] width 136 height 24
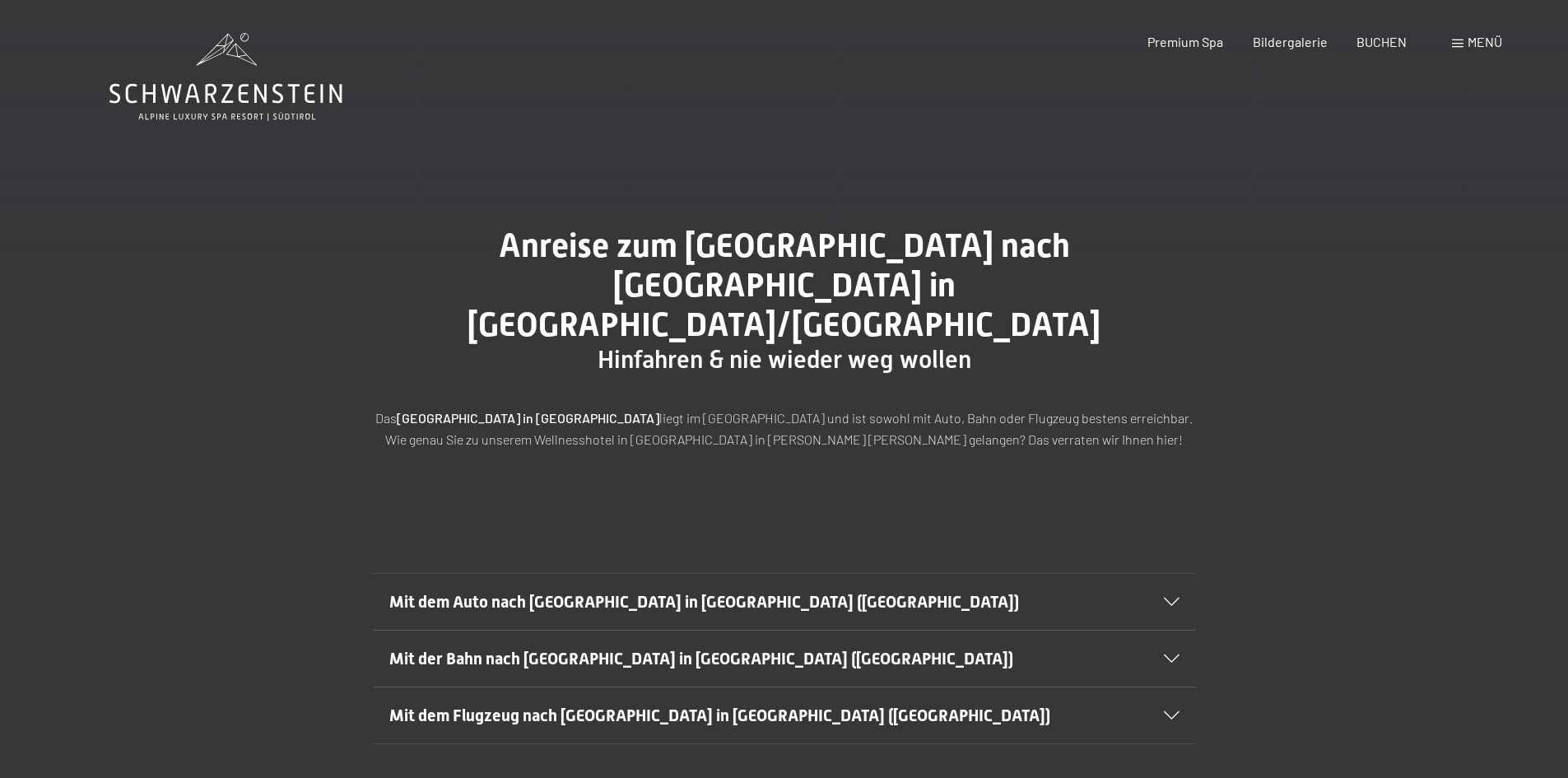
click at [449, 649] on span "Mit der Bahn nach [GEOGRAPHIC_DATA] in [GEOGRAPHIC_DATA] ([GEOGRAPHIC_DATA])" at bounding box center [702, 658] width 624 height 19
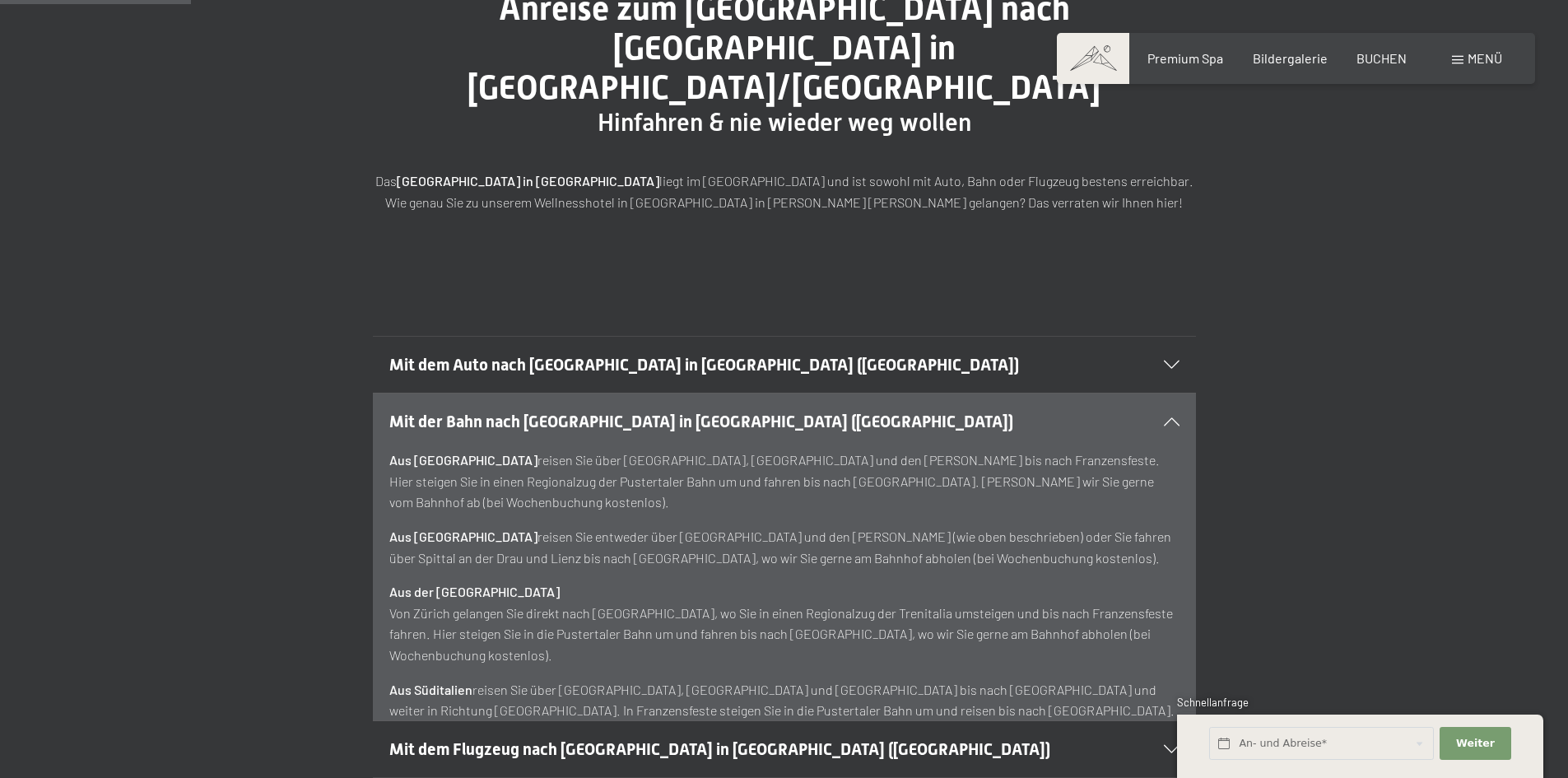
scroll to position [247, 0]
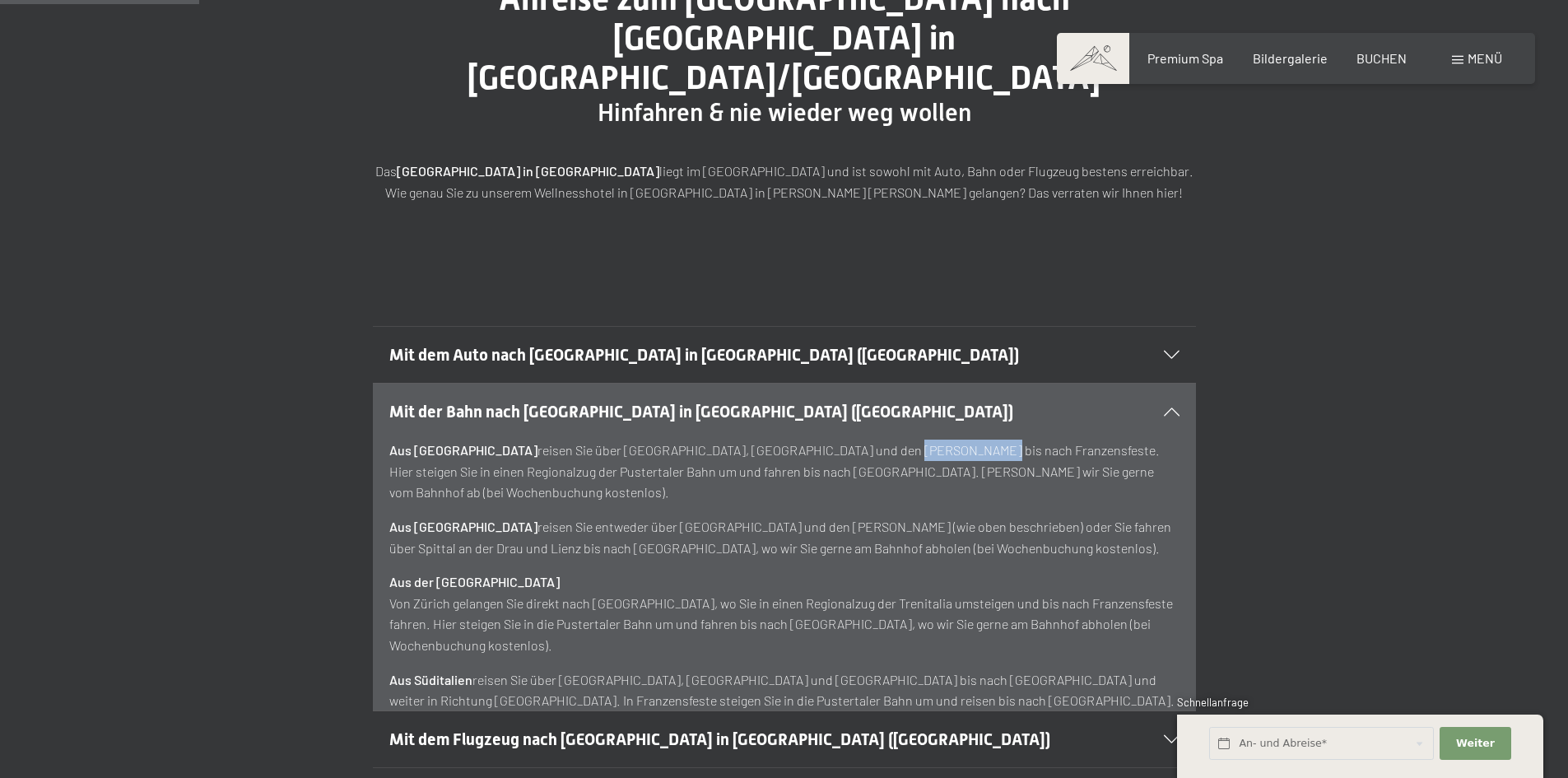
drag, startPoint x: 834, startPoint y: 413, endPoint x: 913, endPoint y: 412, distance: 79.0
click at [913, 440] on p "Aus [GEOGRAPHIC_DATA] reisen Sie über [GEOGRAPHIC_DATA], [GEOGRAPHIC_DATA] und …" at bounding box center [784, 471] width 790 height 63
copy p "Franzensfeste"
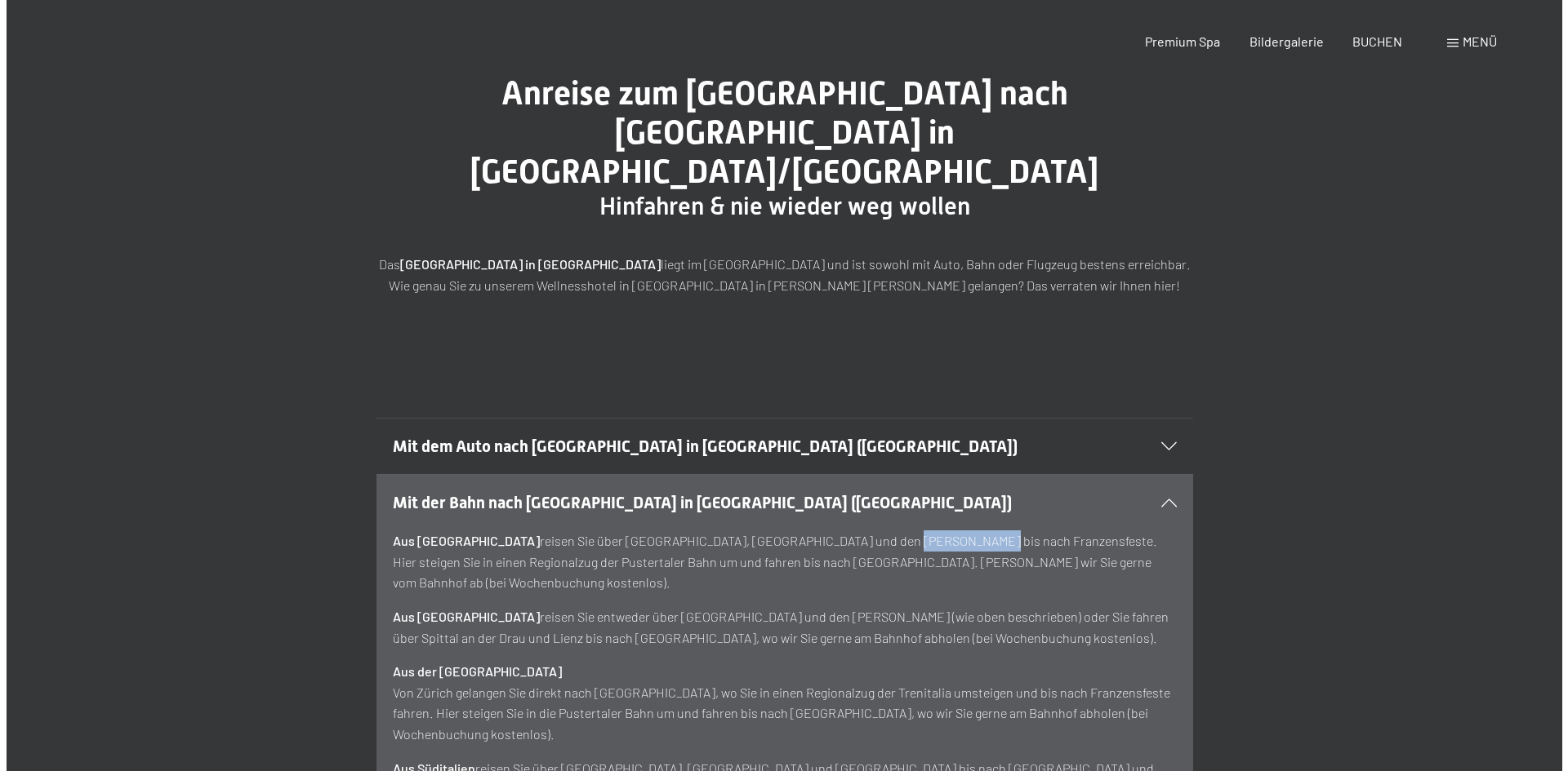
scroll to position [0, 0]
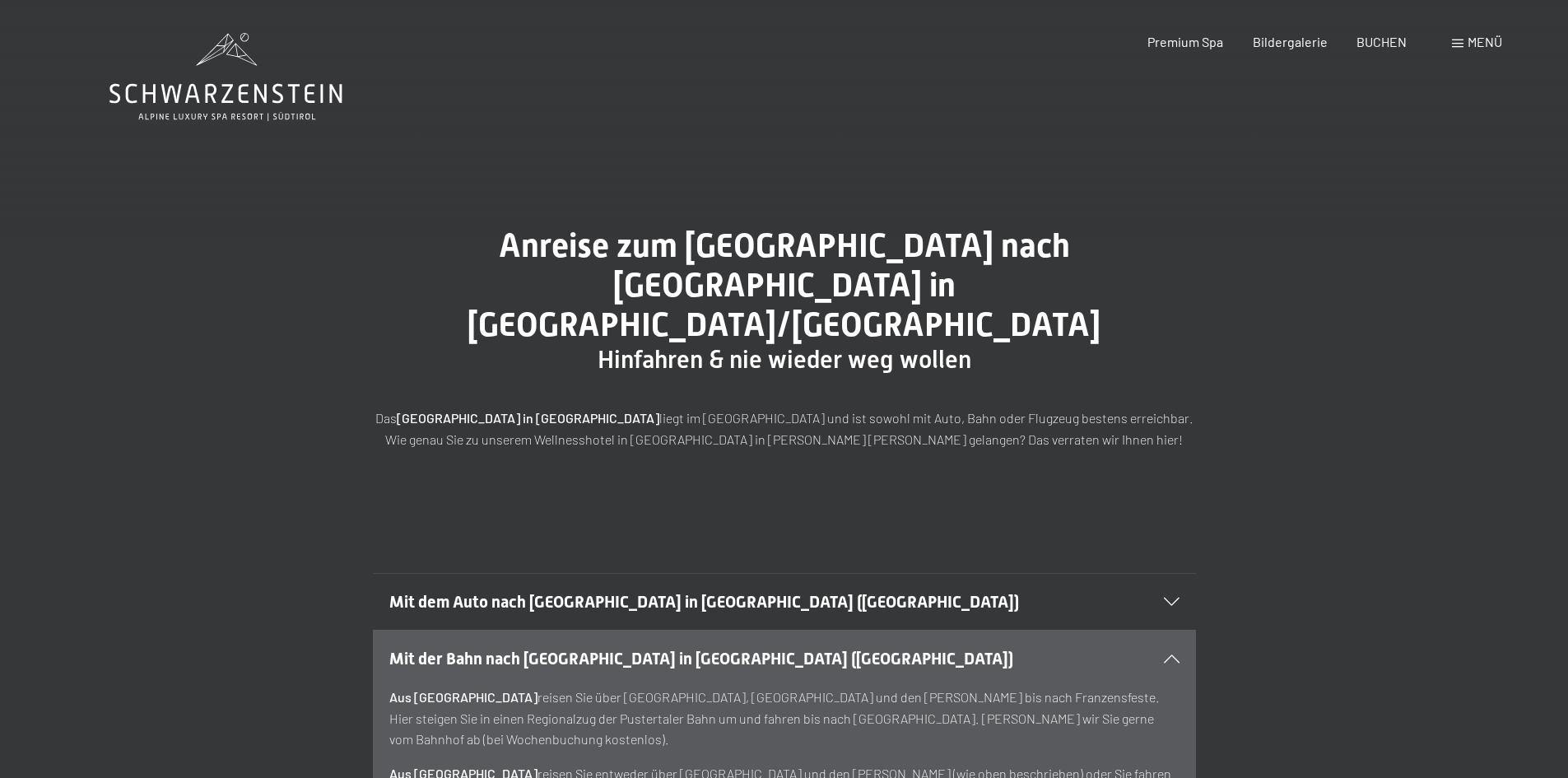
click at [1453, 40] on span at bounding box center [1458, 44] width 12 height 8
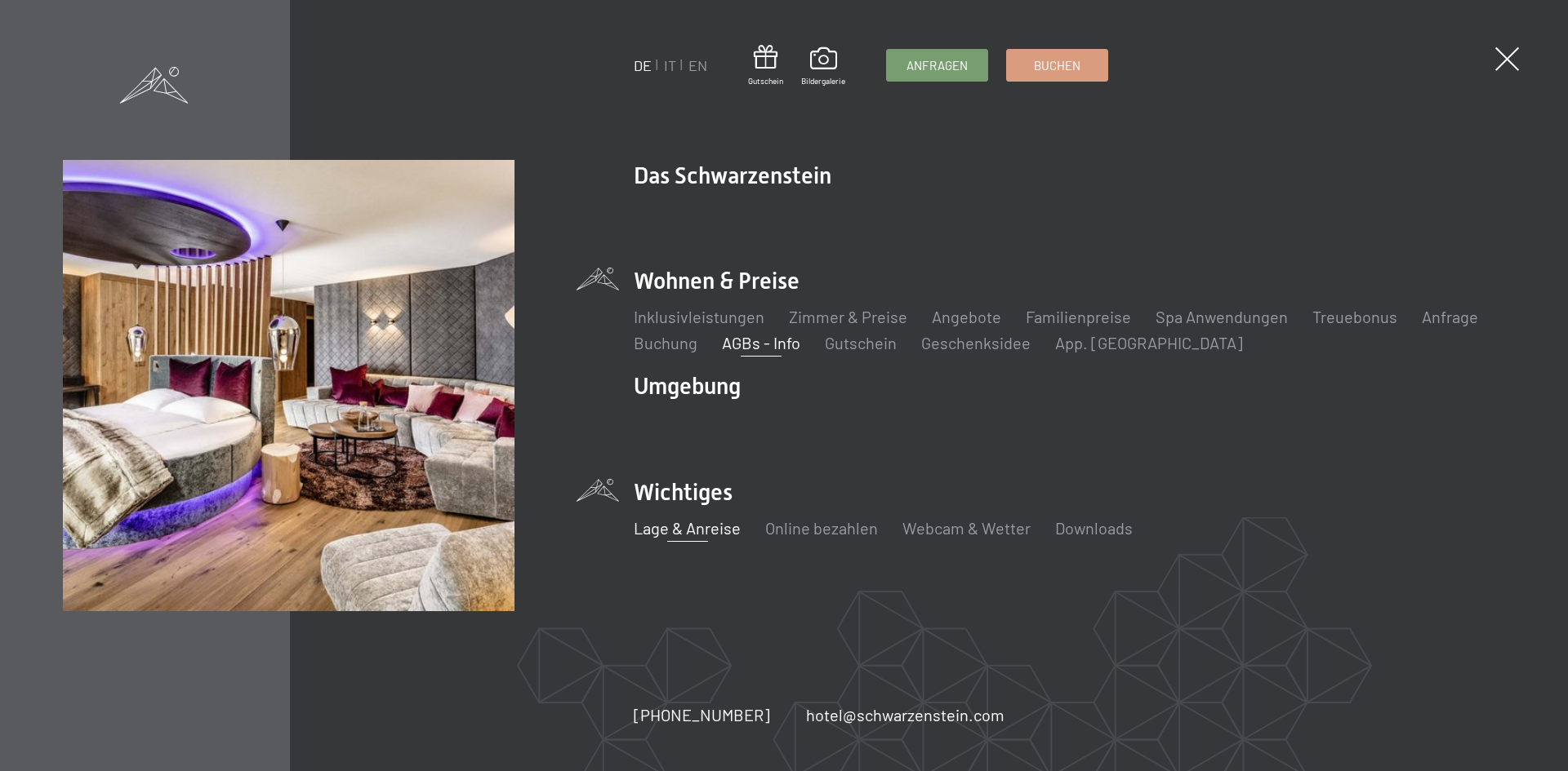
click at [793, 344] on link "AGBs - Info" at bounding box center [761, 342] width 78 height 19
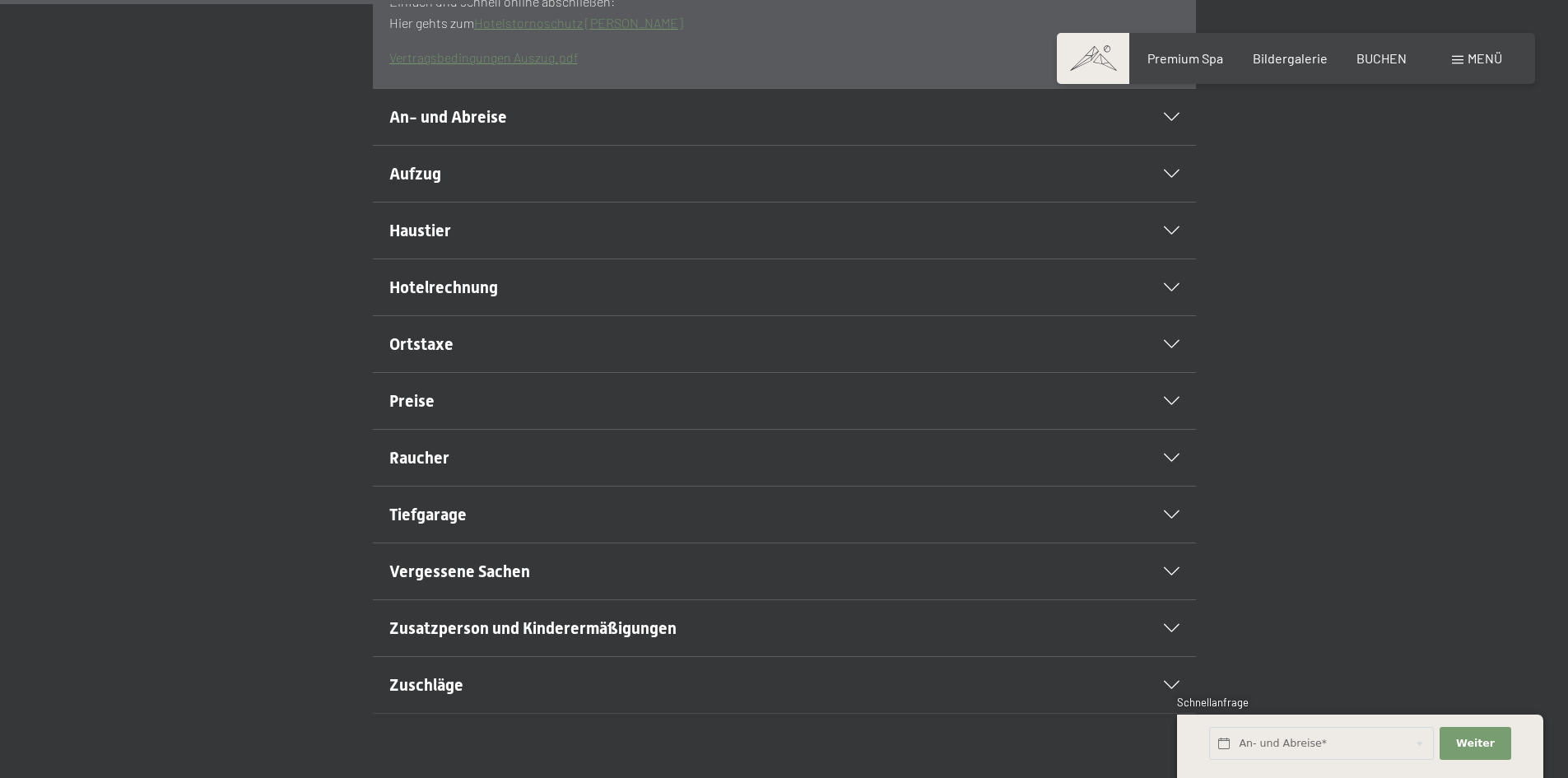
scroll to position [988, 0]
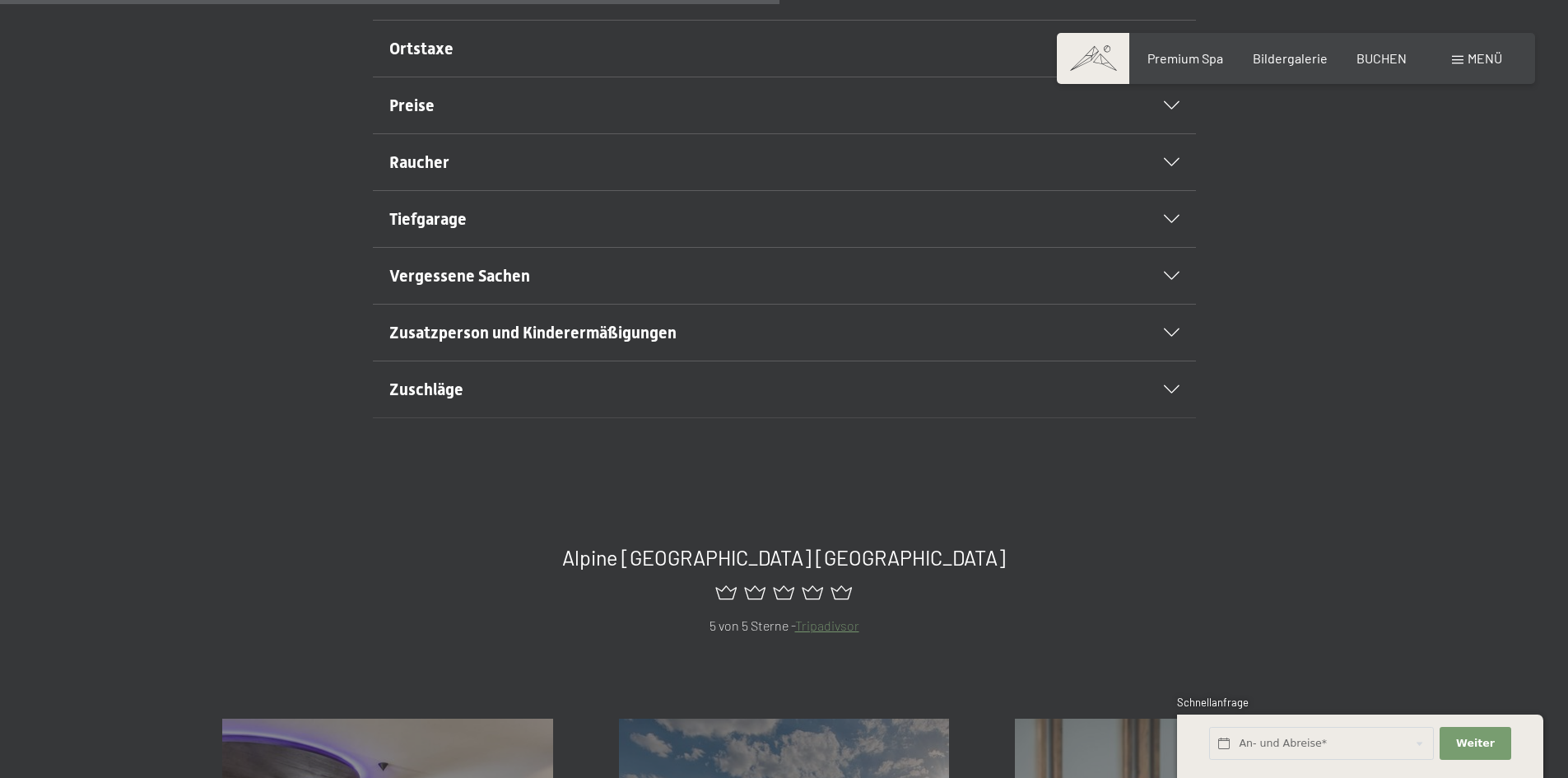
click at [942, 418] on div "Zuschläge" at bounding box center [784, 389] width 790 height 56
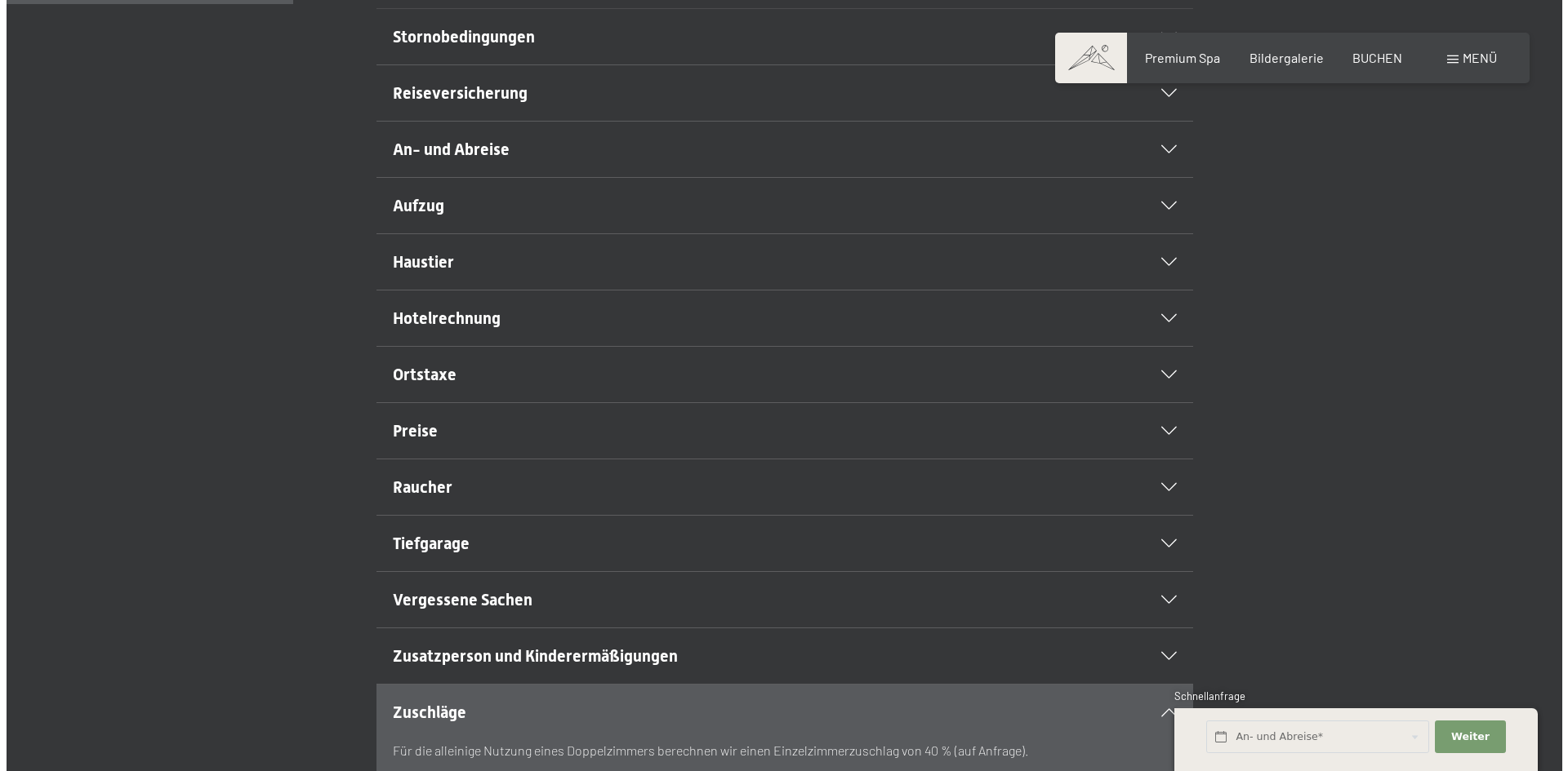
scroll to position [0, 0]
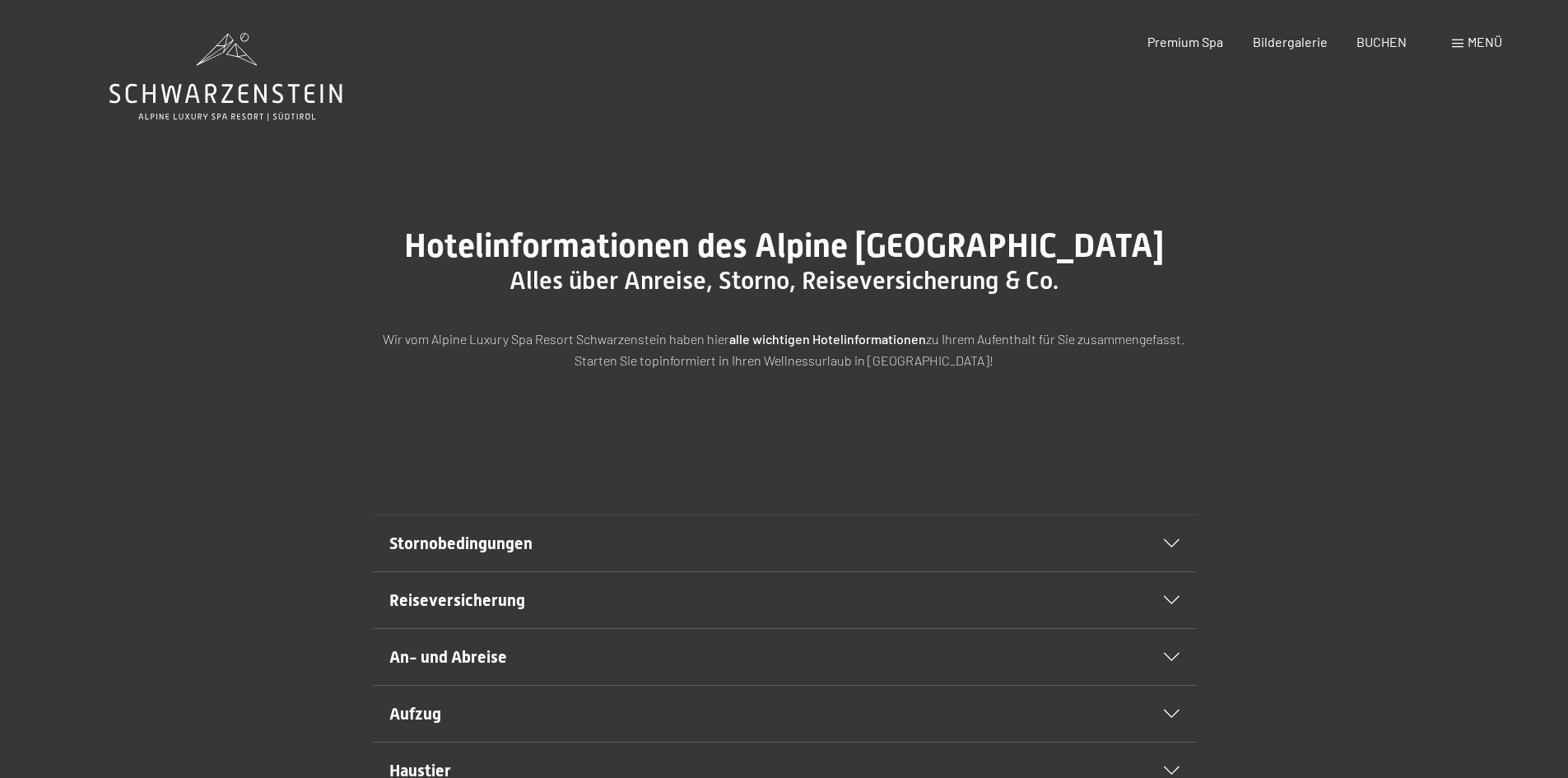
click at [1483, 41] on span "Menü" at bounding box center [1484, 41] width 35 height 16
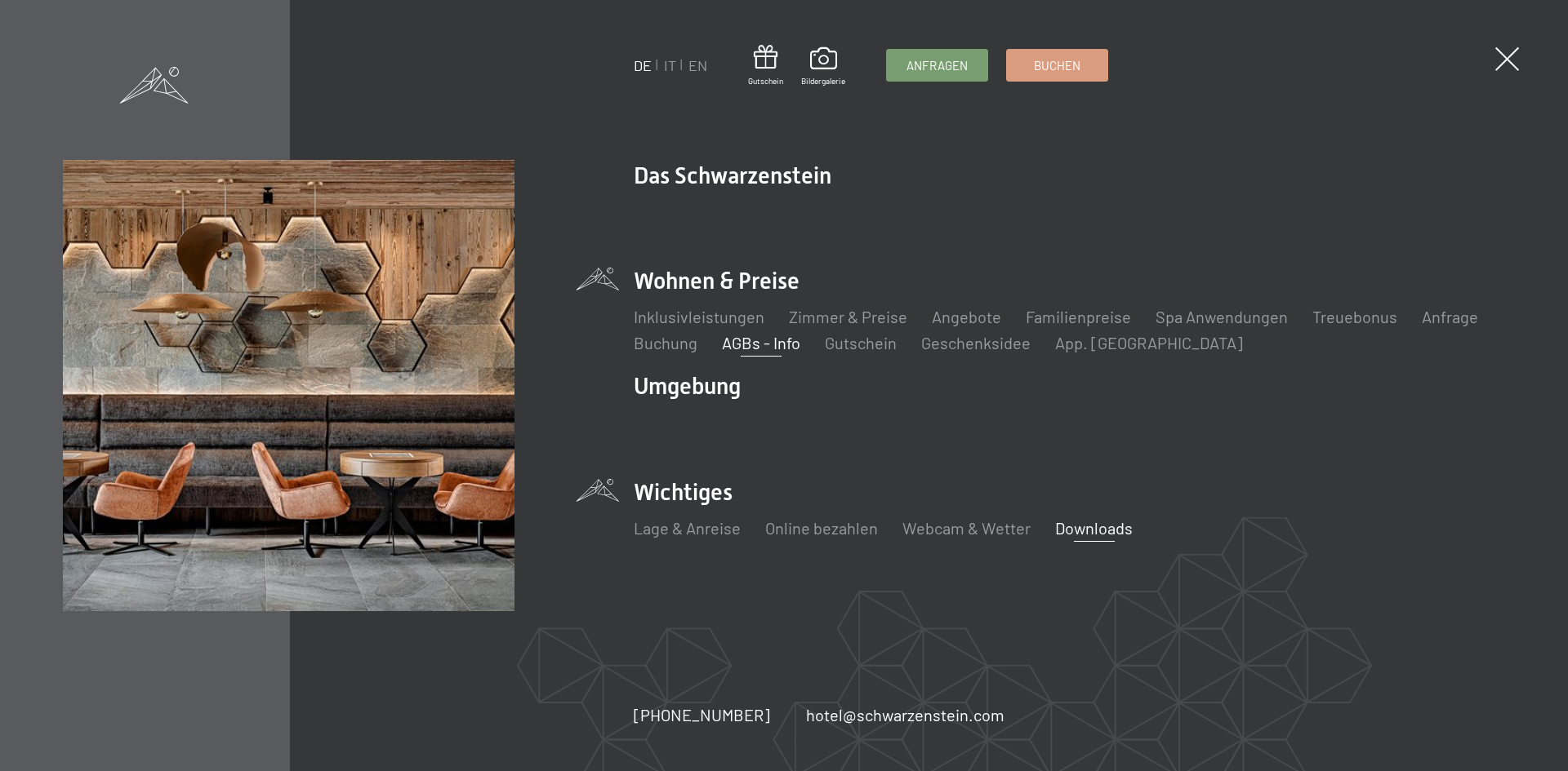
click at [1072, 525] on link "Downloads" at bounding box center [1093, 527] width 78 height 19
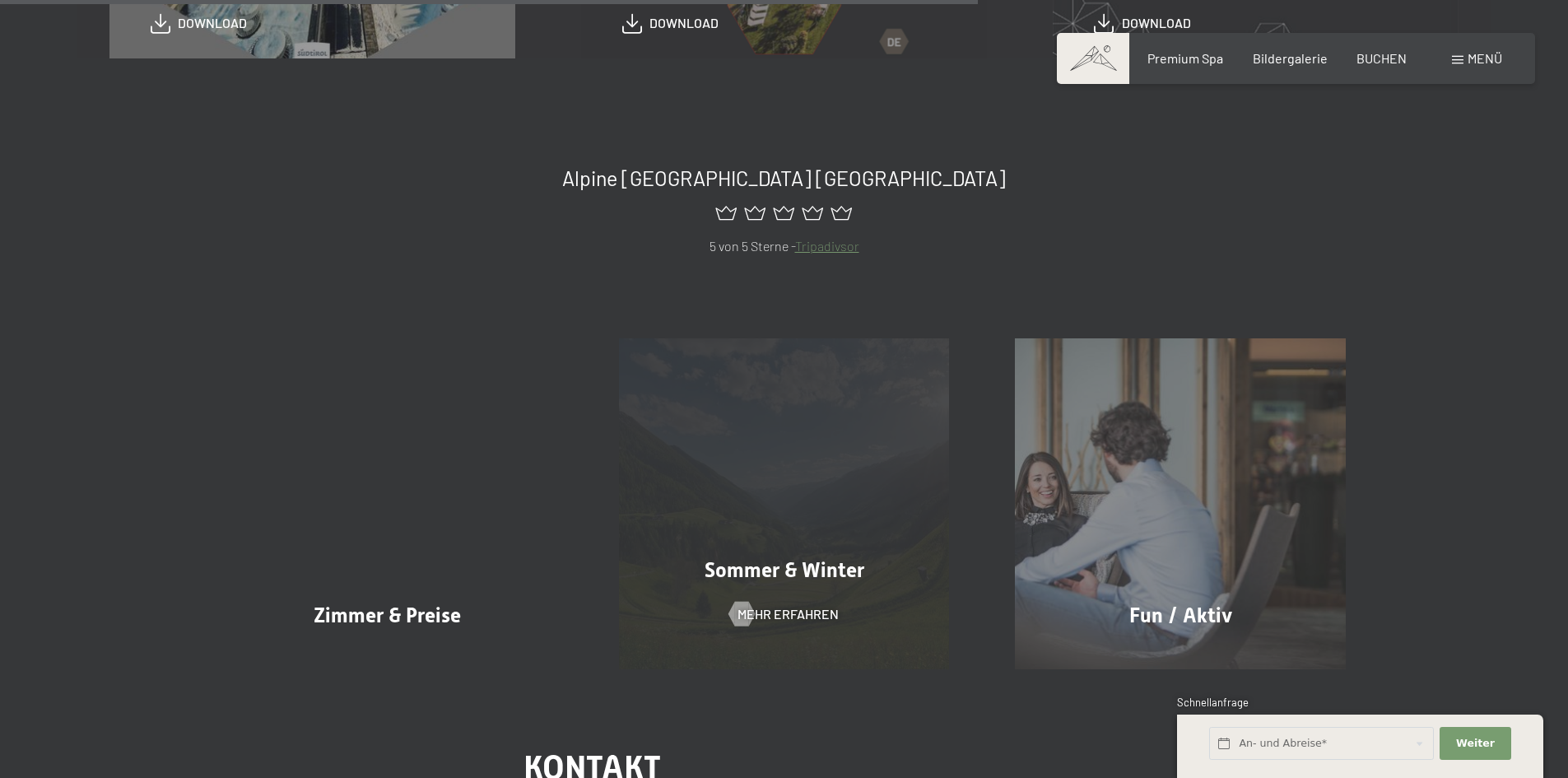
scroll to position [988, 0]
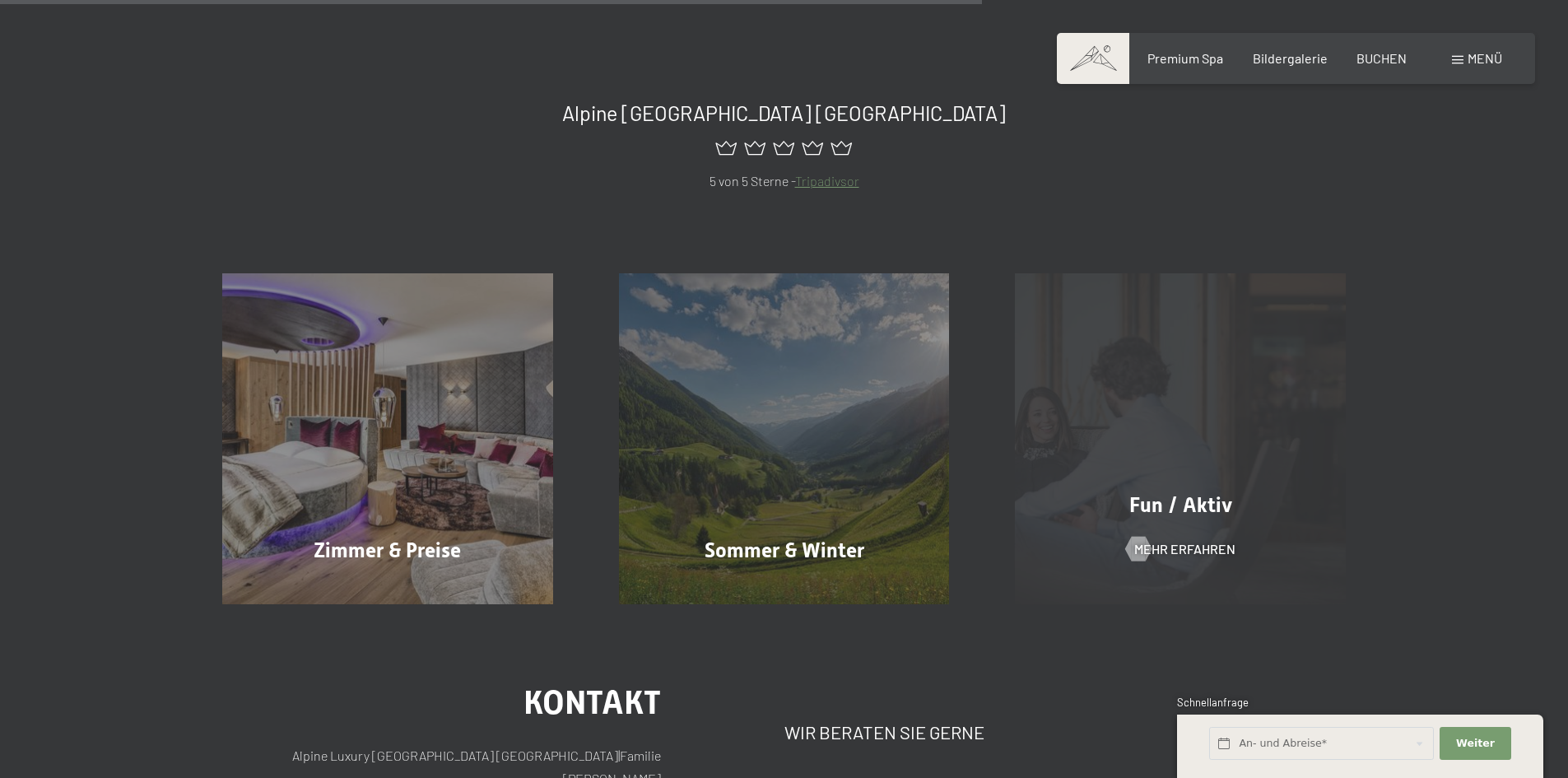
click at [1193, 520] on div "Fun / Aktiv Mehr erfahren" at bounding box center [1180, 438] width 396 height 331
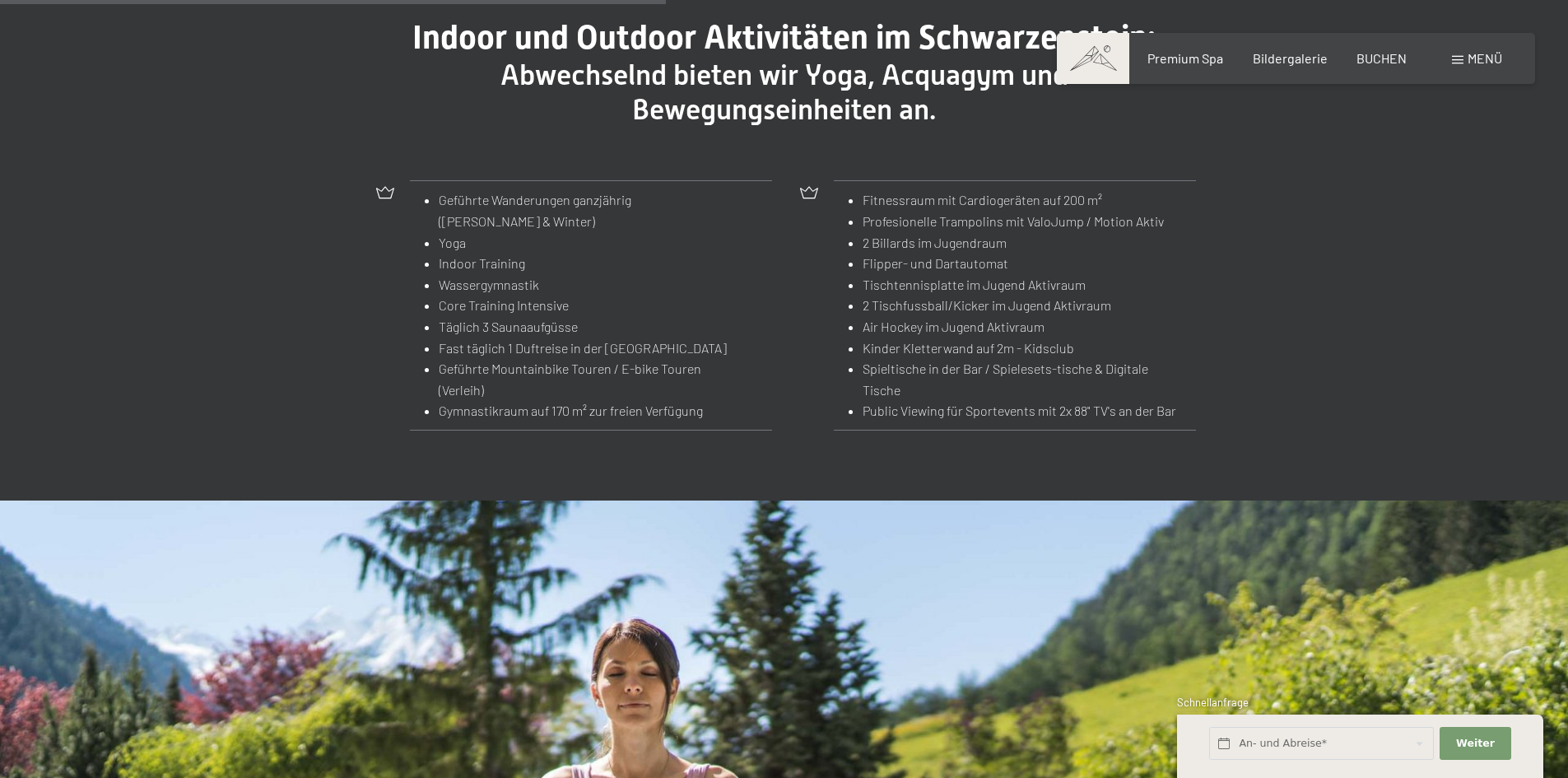
scroll to position [1976, 0]
